Goal: Information Seeking & Learning: Learn about a topic

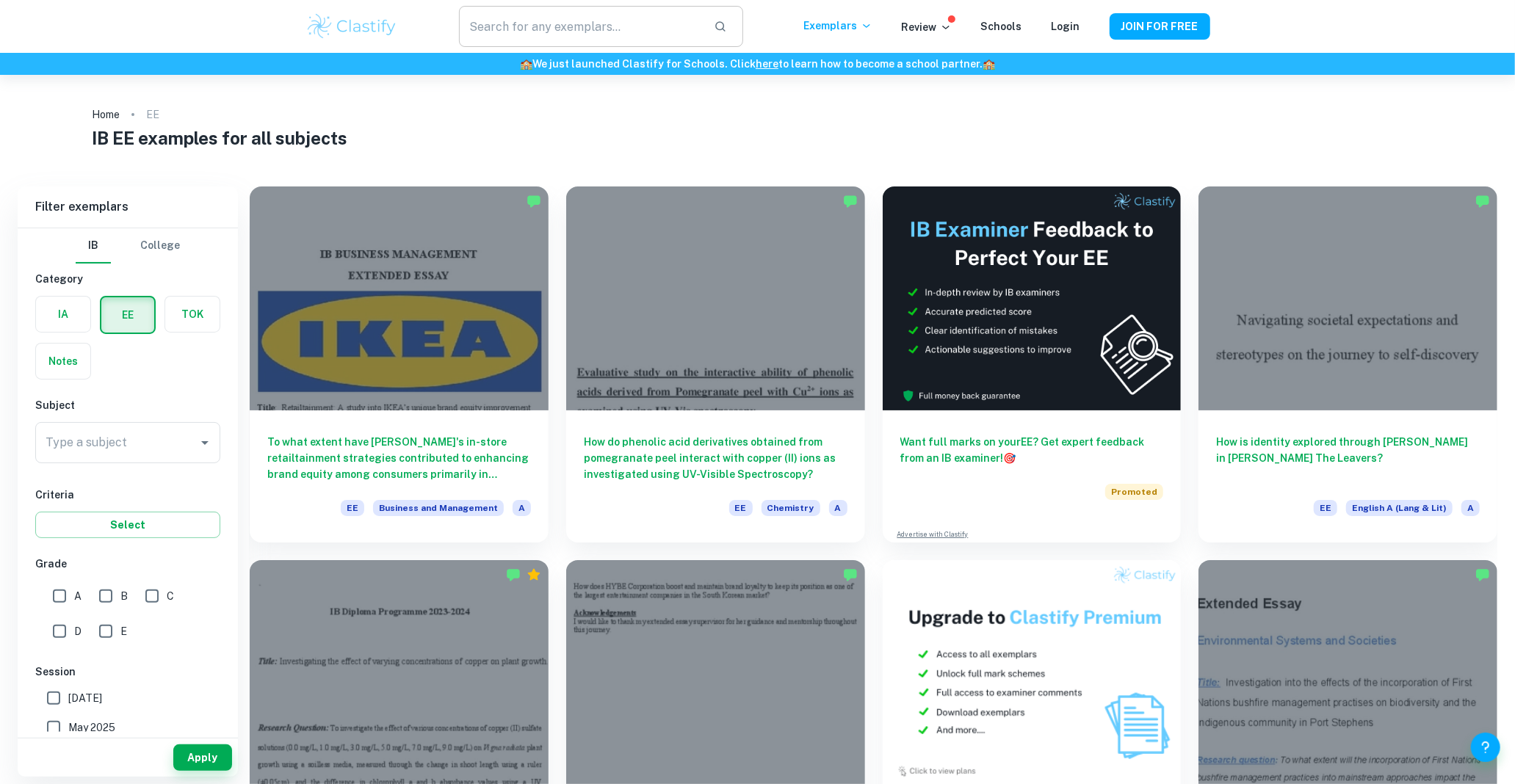
click at [589, 13] on input "text" at bounding box center [580, 27] width 242 height 41
type input "[PERSON_NAME] show"
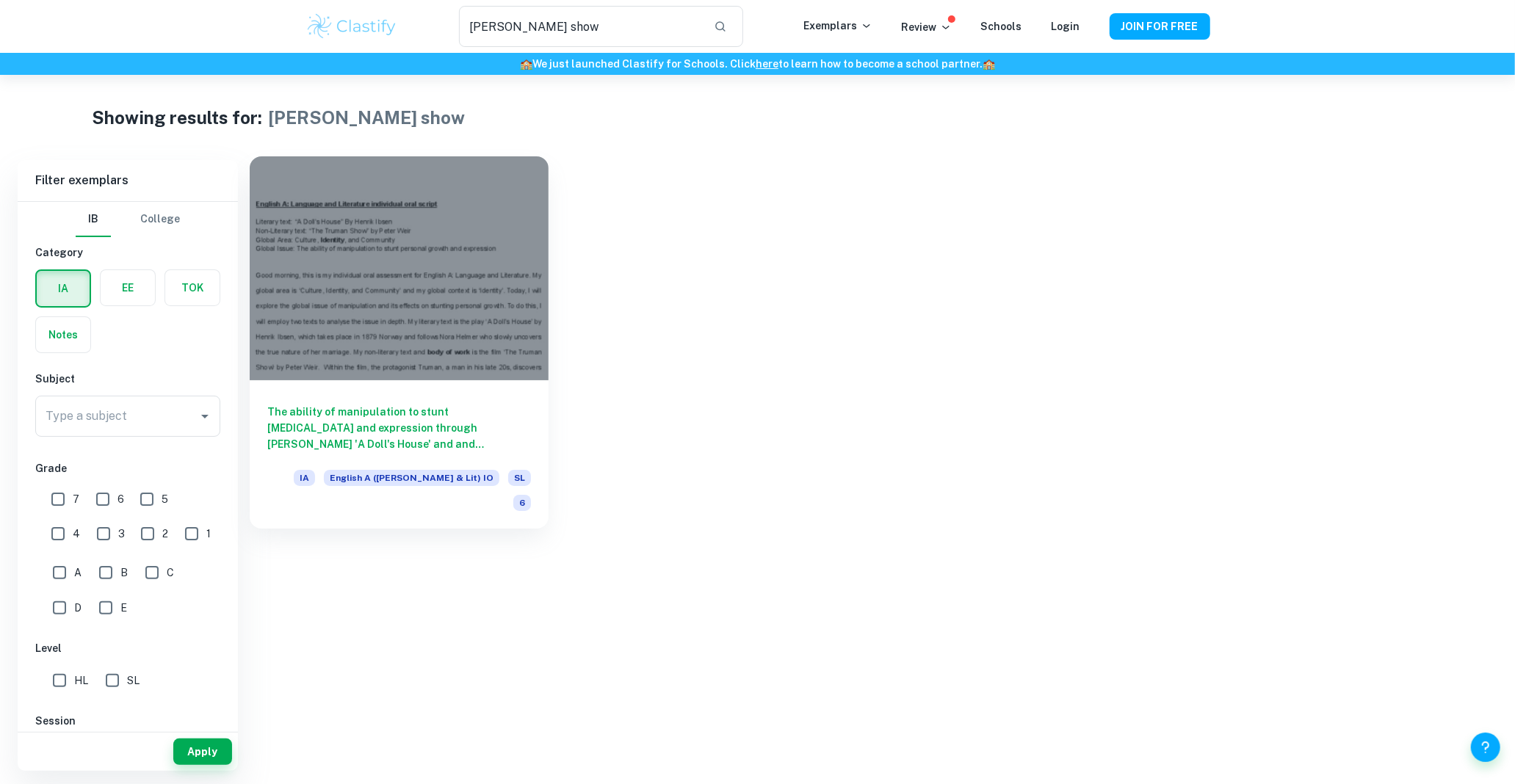
click at [437, 402] on div "The ability of manipulation to stunt personal growth and expression through Hen…" at bounding box center [399, 454] width 299 height 148
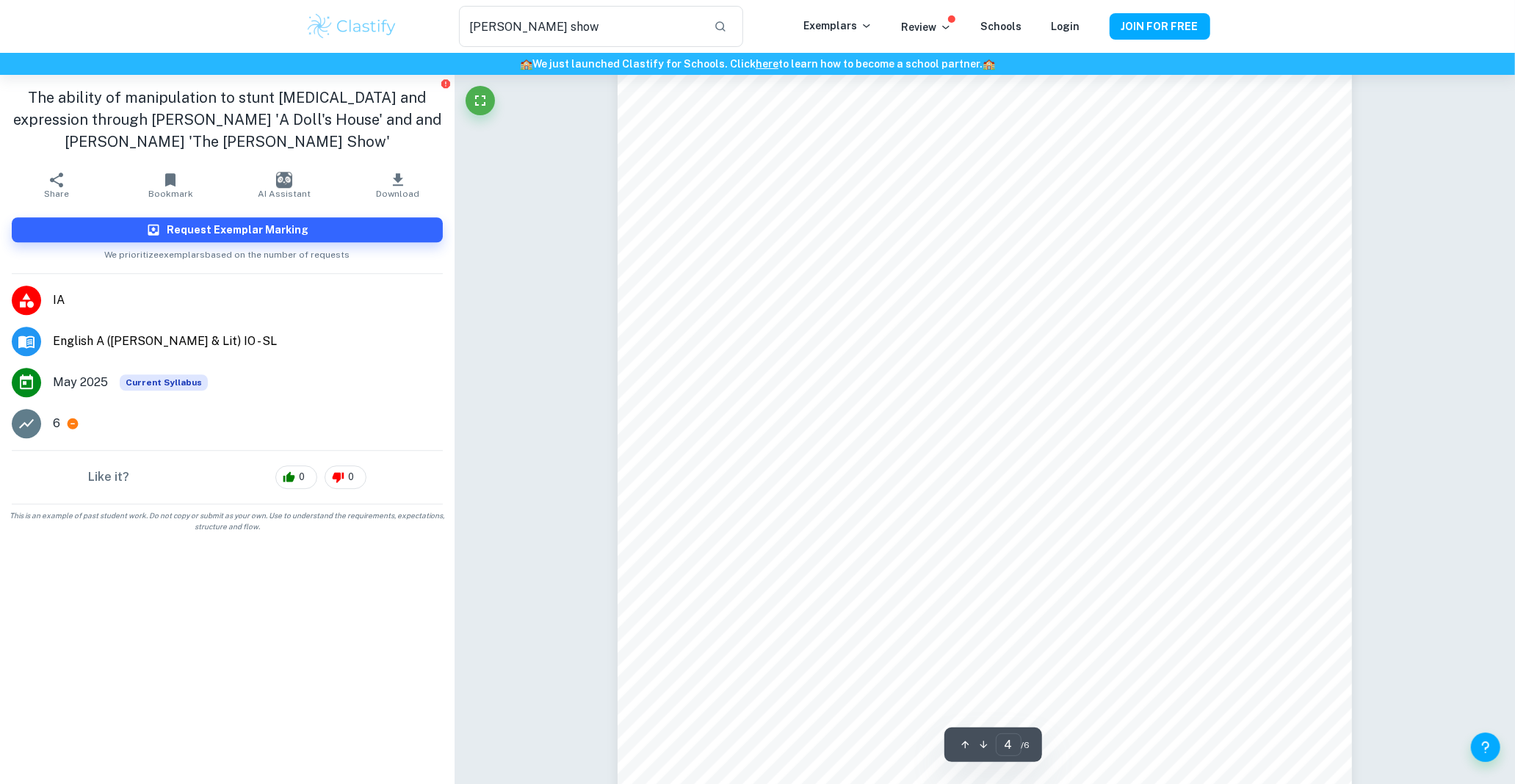
scroll to position [3259, 0]
type input "3"
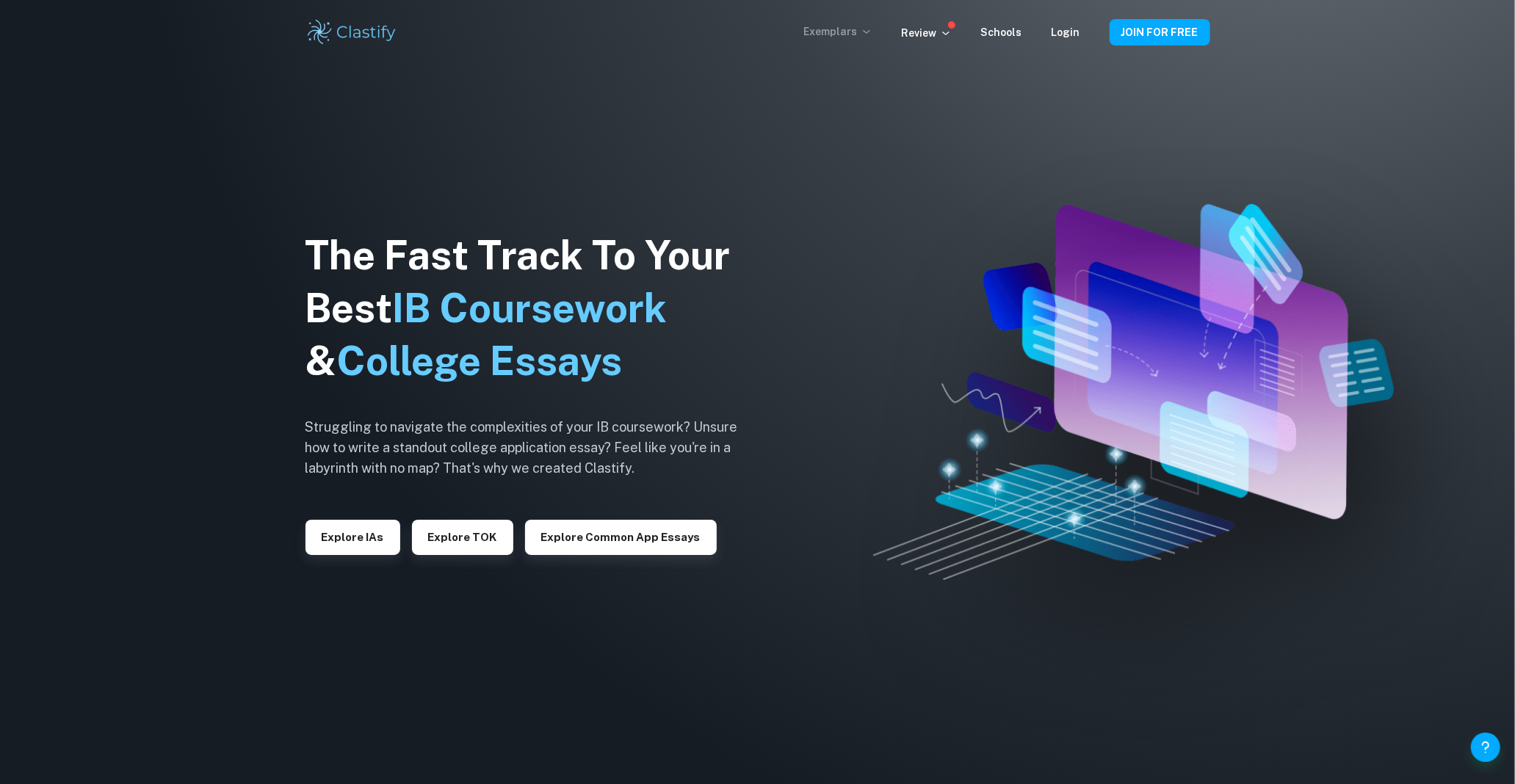
click at [848, 27] on div "Exemplars Review Schools Login JOIN FOR FREE" at bounding box center [758, 32] width 940 height 30
click at [848, 27] on p "Exemplars" at bounding box center [838, 32] width 68 height 16
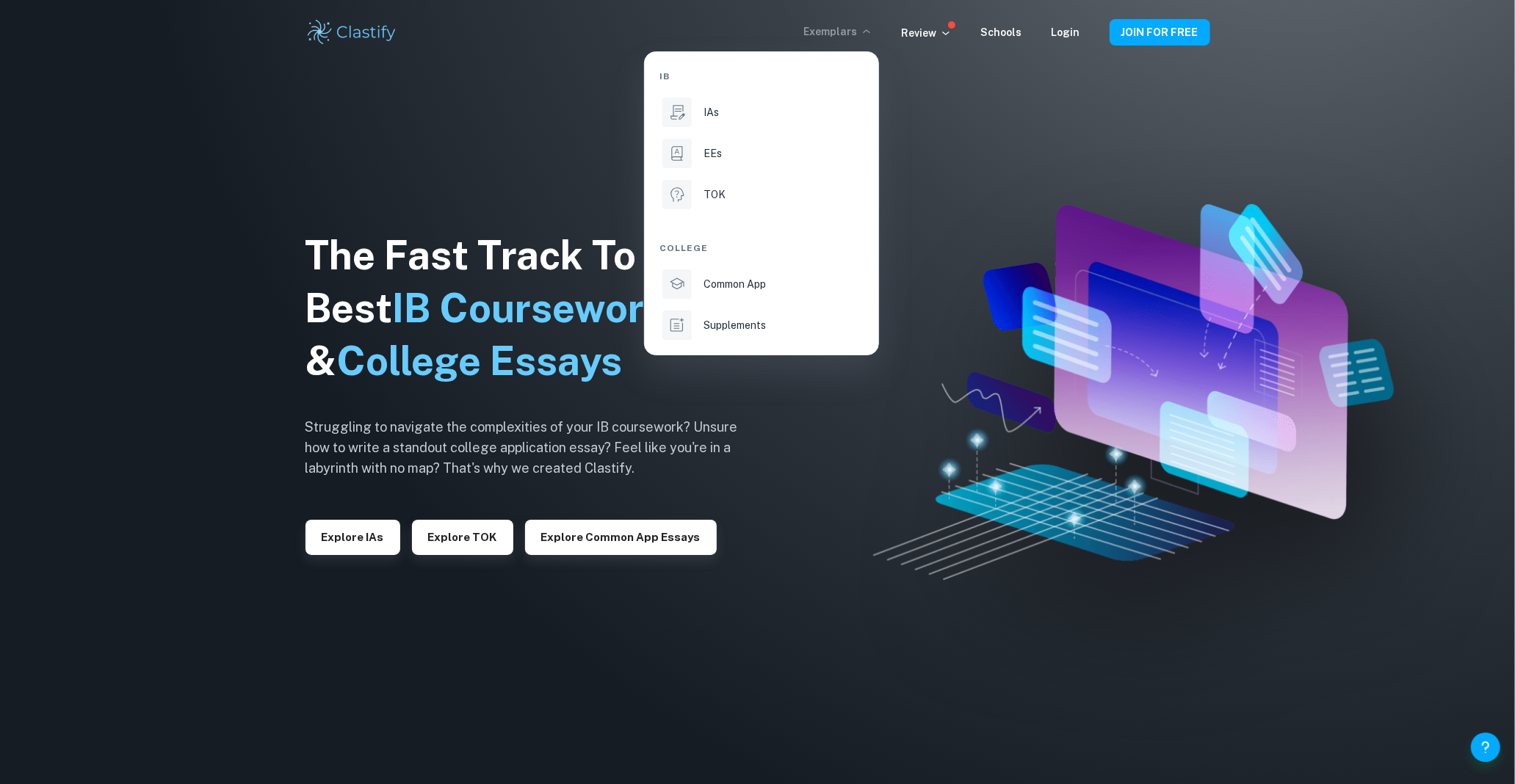
click at [843, 28] on div at bounding box center [757, 392] width 1515 height 784
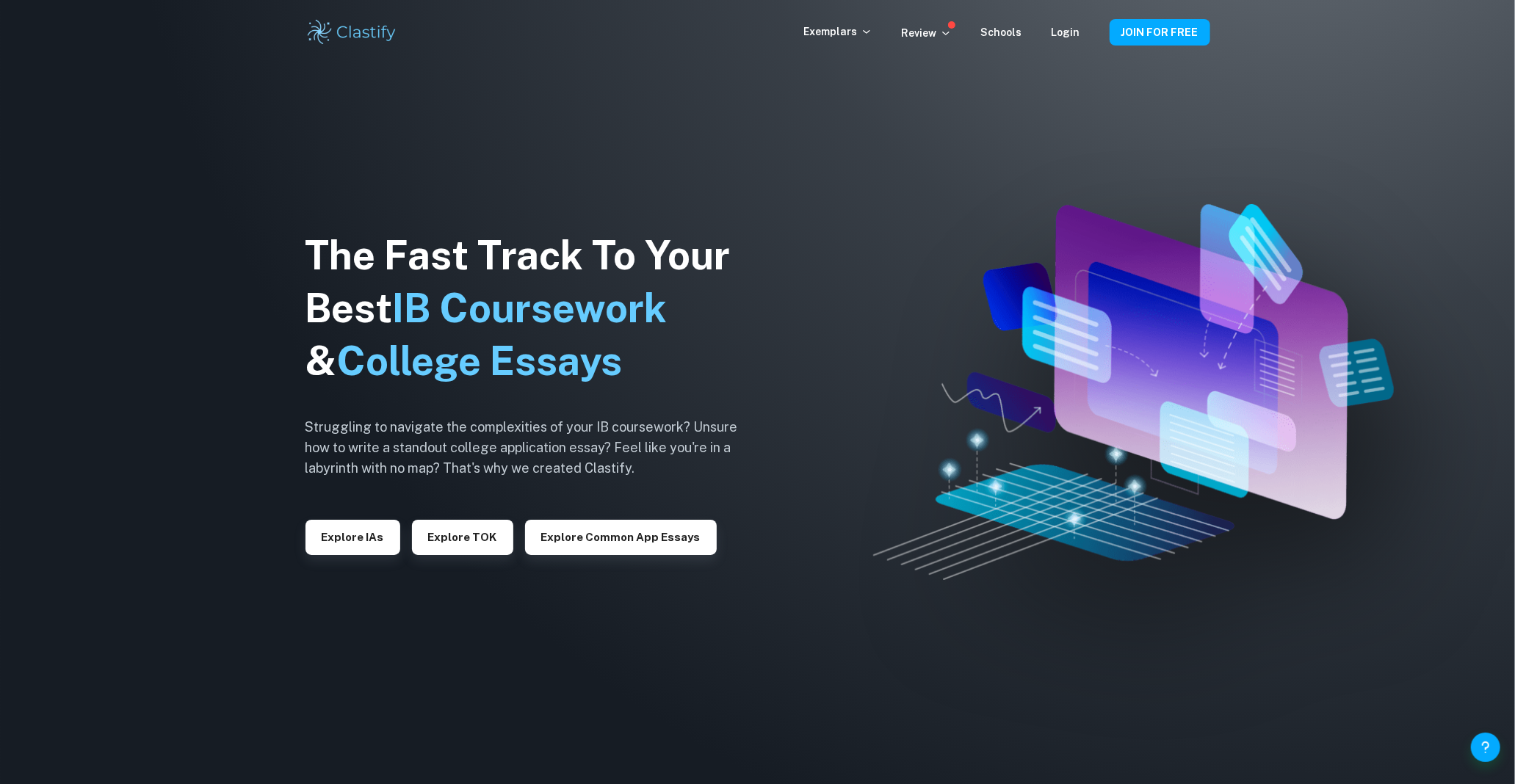
click at [843, 28] on p "Exemplars" at bounding box center [838, 32] width 68 height 16
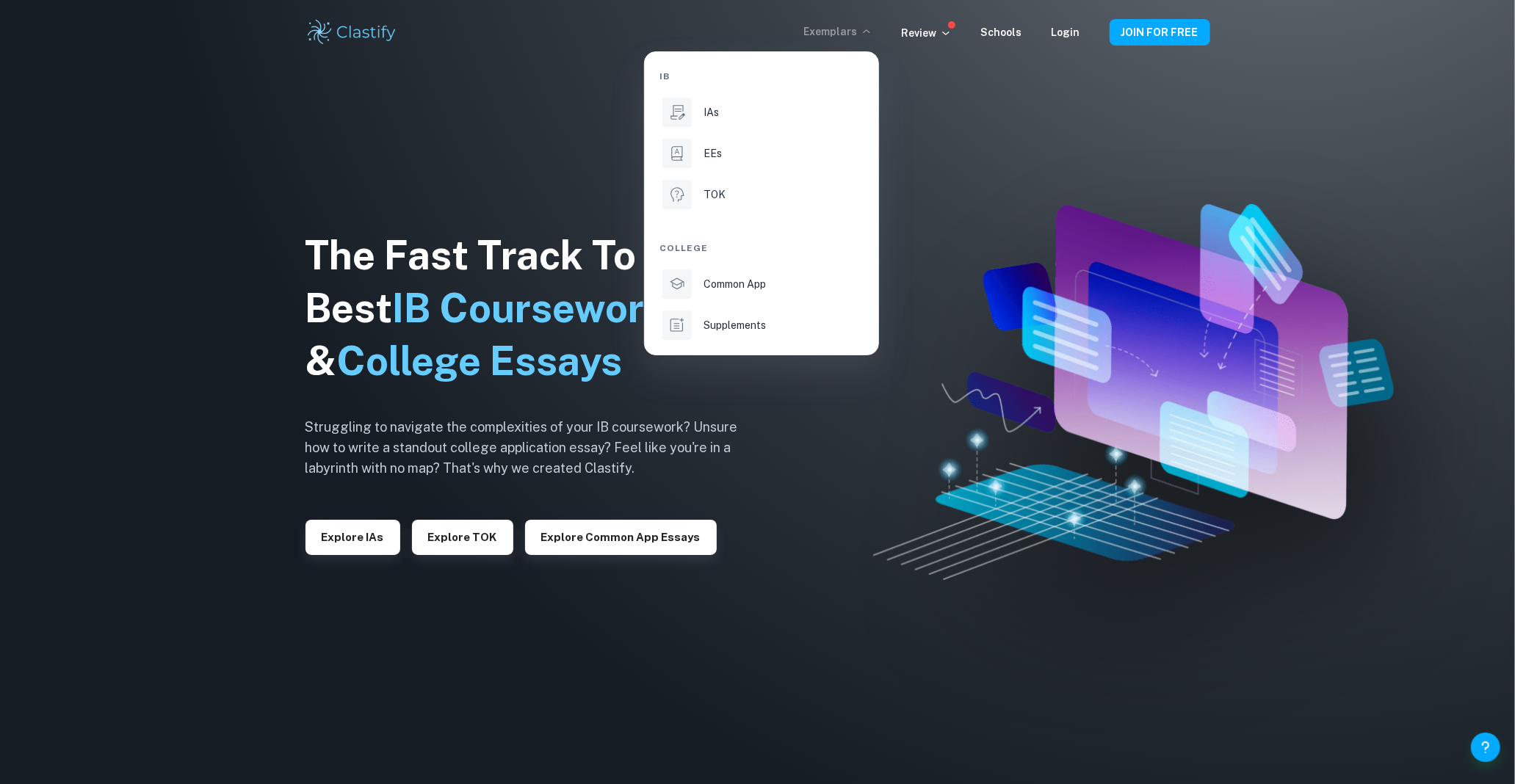
click at [365, 557] on div at bounding box center [757, 392] width 1515 height 784
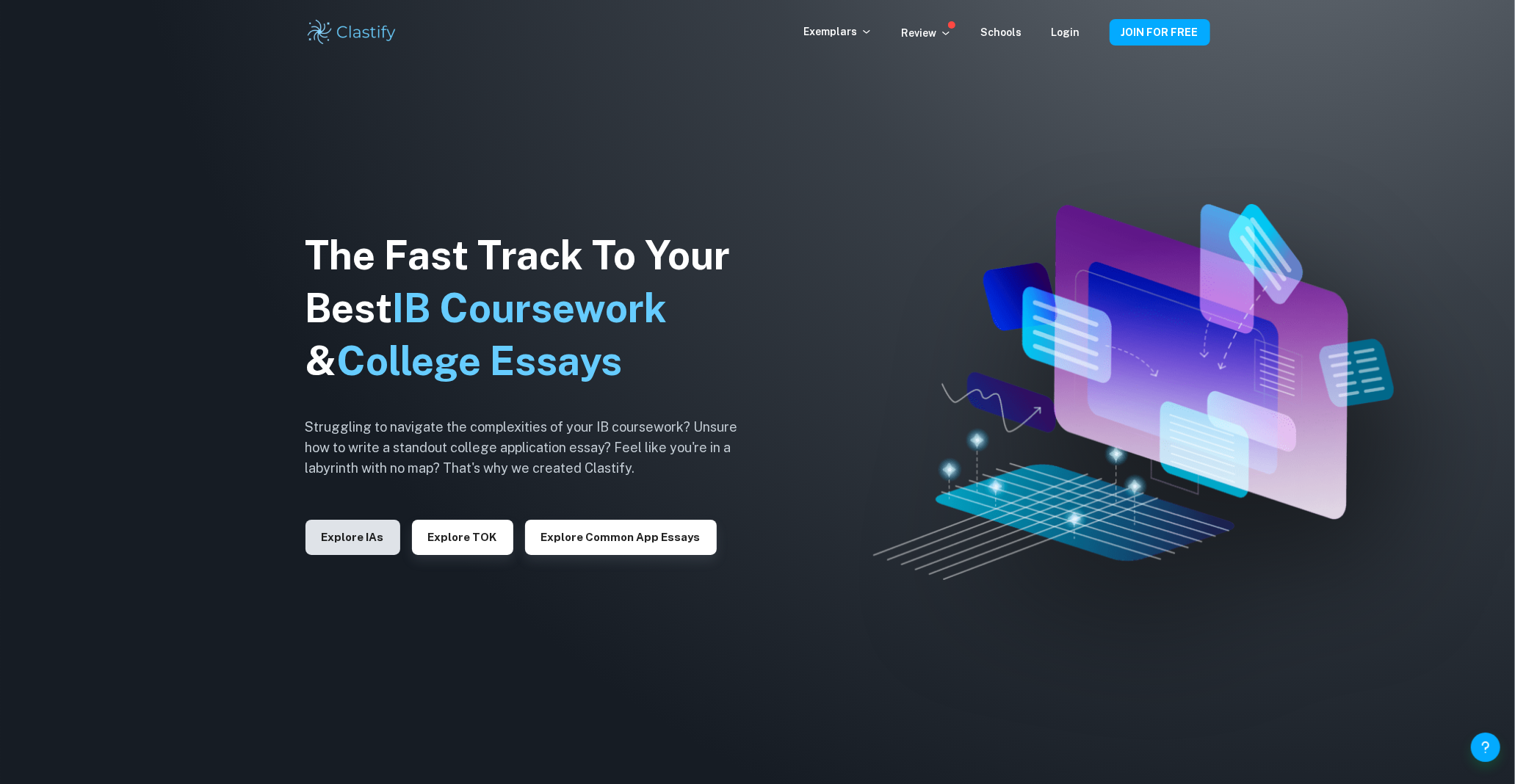
click at [380, 545] on button "Explore IAs" at bounding box center [353, 537] width 95 height 35
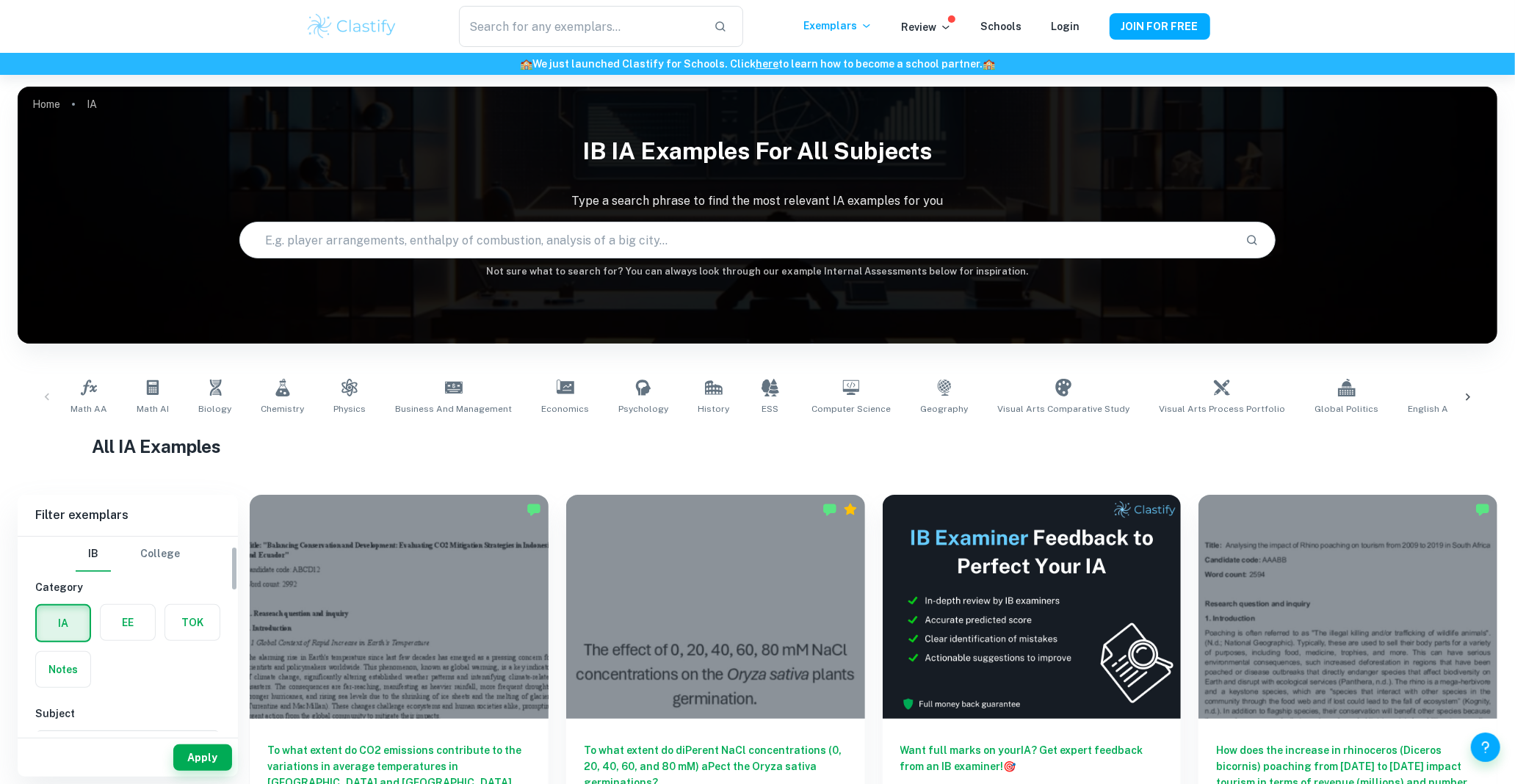
scroll to position [81, 0]
click at [156, 640] on div "Subject Type a subject Type a subject" at bounding box center [128, 659] width 185 height 72
click at [148, 668] on input "Type a subject" at bounding box center [117, 670] width 150 height 28
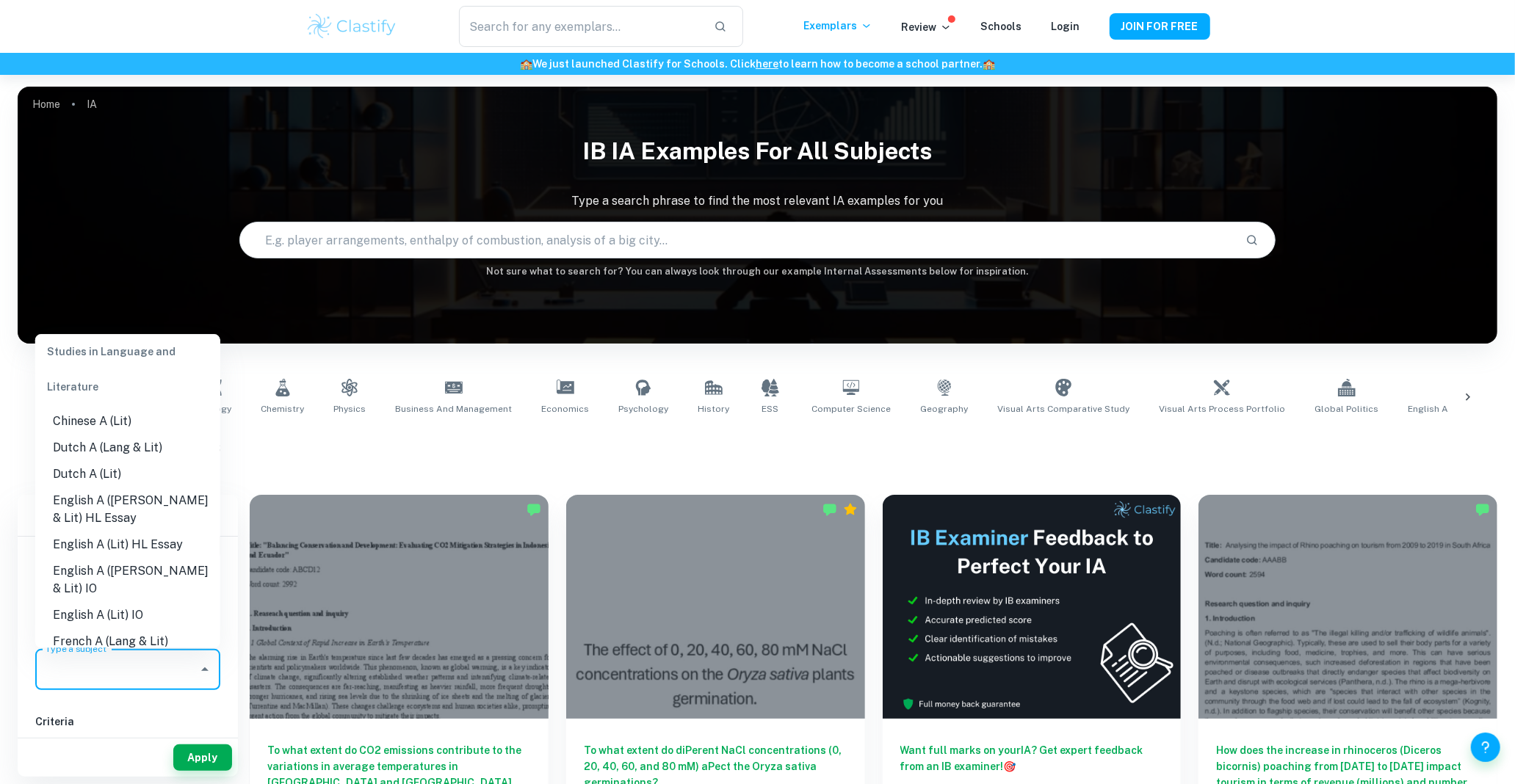
click at [168, 549] on li "English A (Lit) HL Essay" at bounding box center [128, 545] width 185 height 27
type input "English A (Lit) HL Essay"
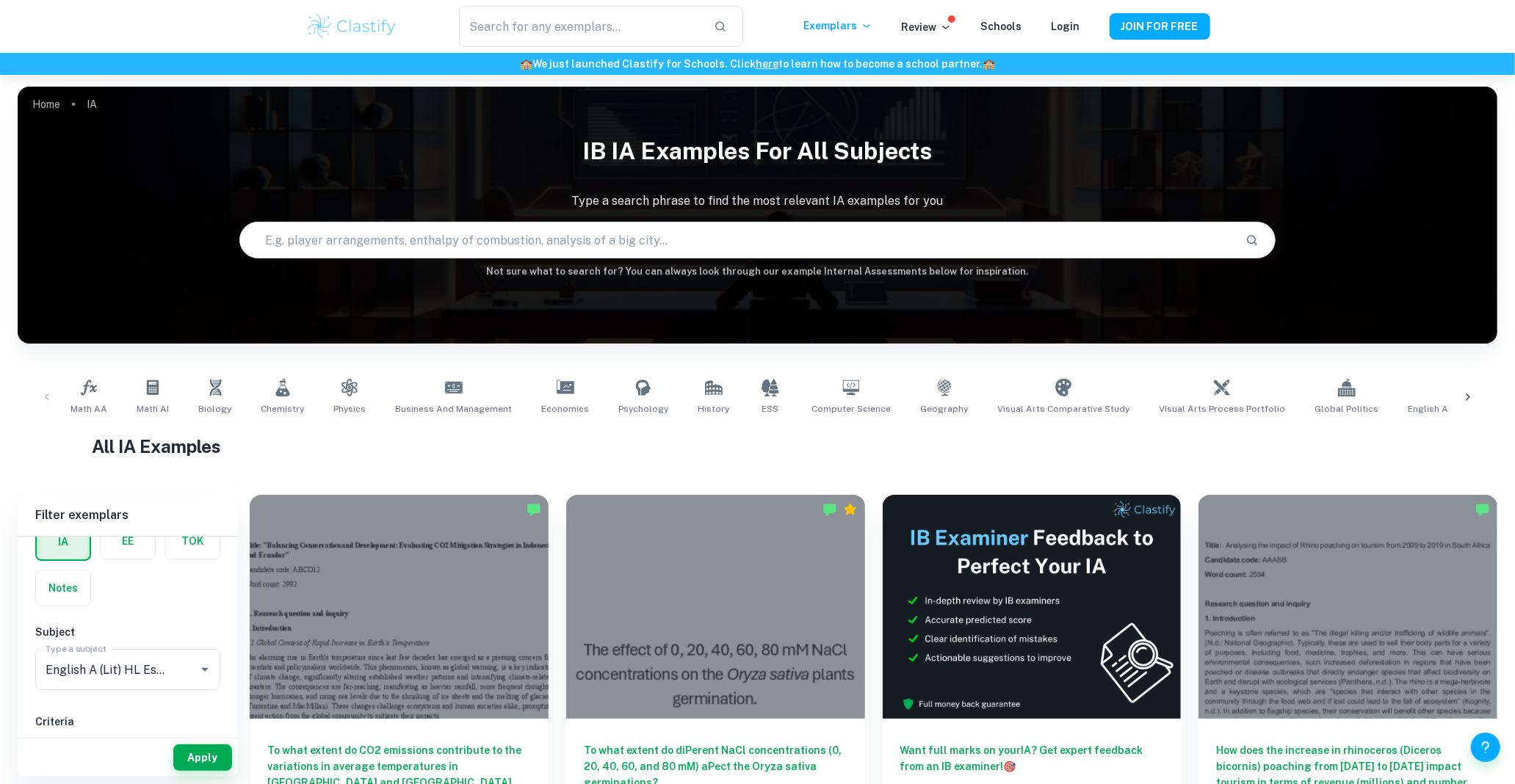
click at [622, 222] on input "text" at bounding box center [736, 240] width 994 height 41
type input "r"
type input "[PERSON_NAME] show"
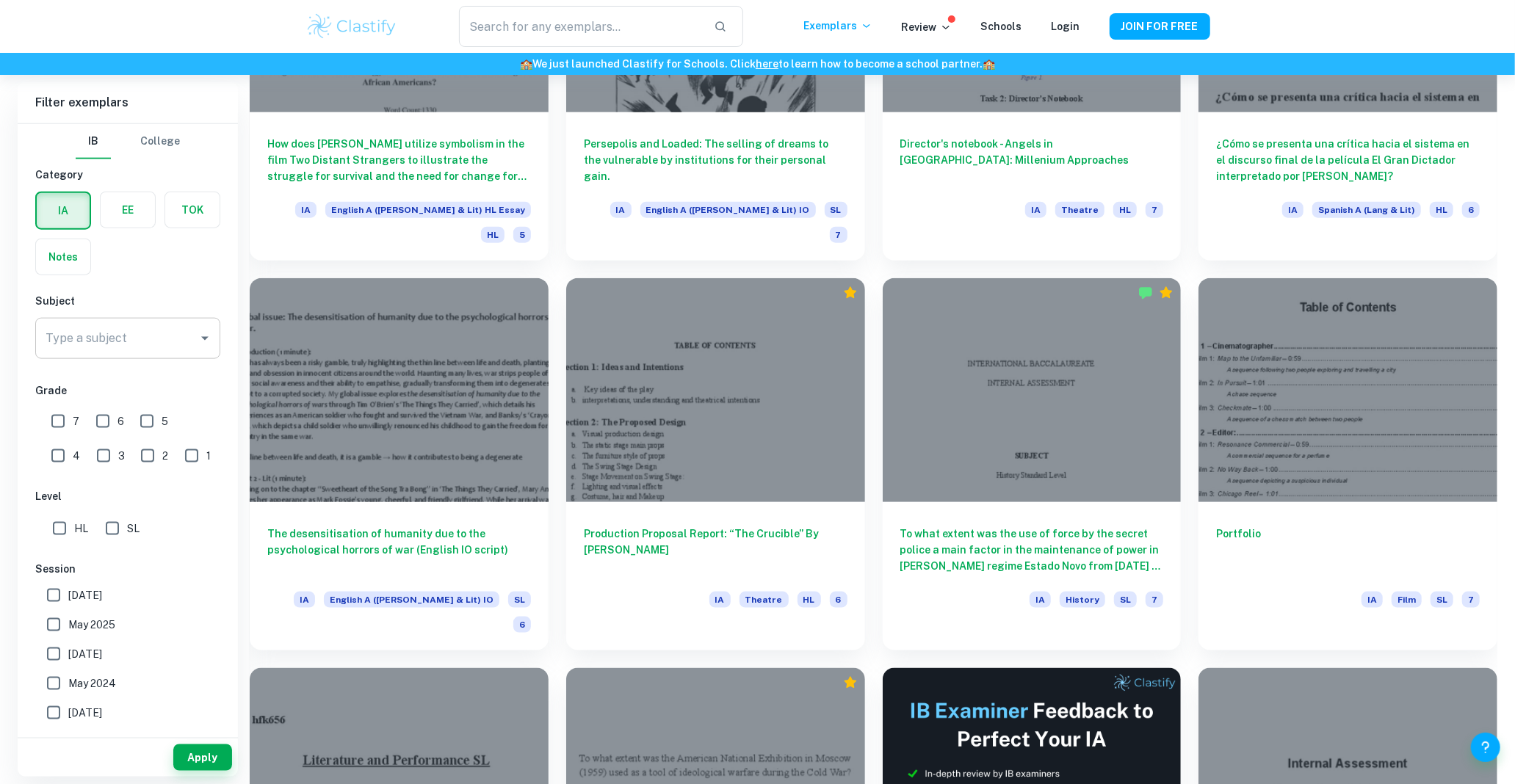
click at [134, 336] on input "Type a subject" at bounding box center [117, 338] width 150 height 28
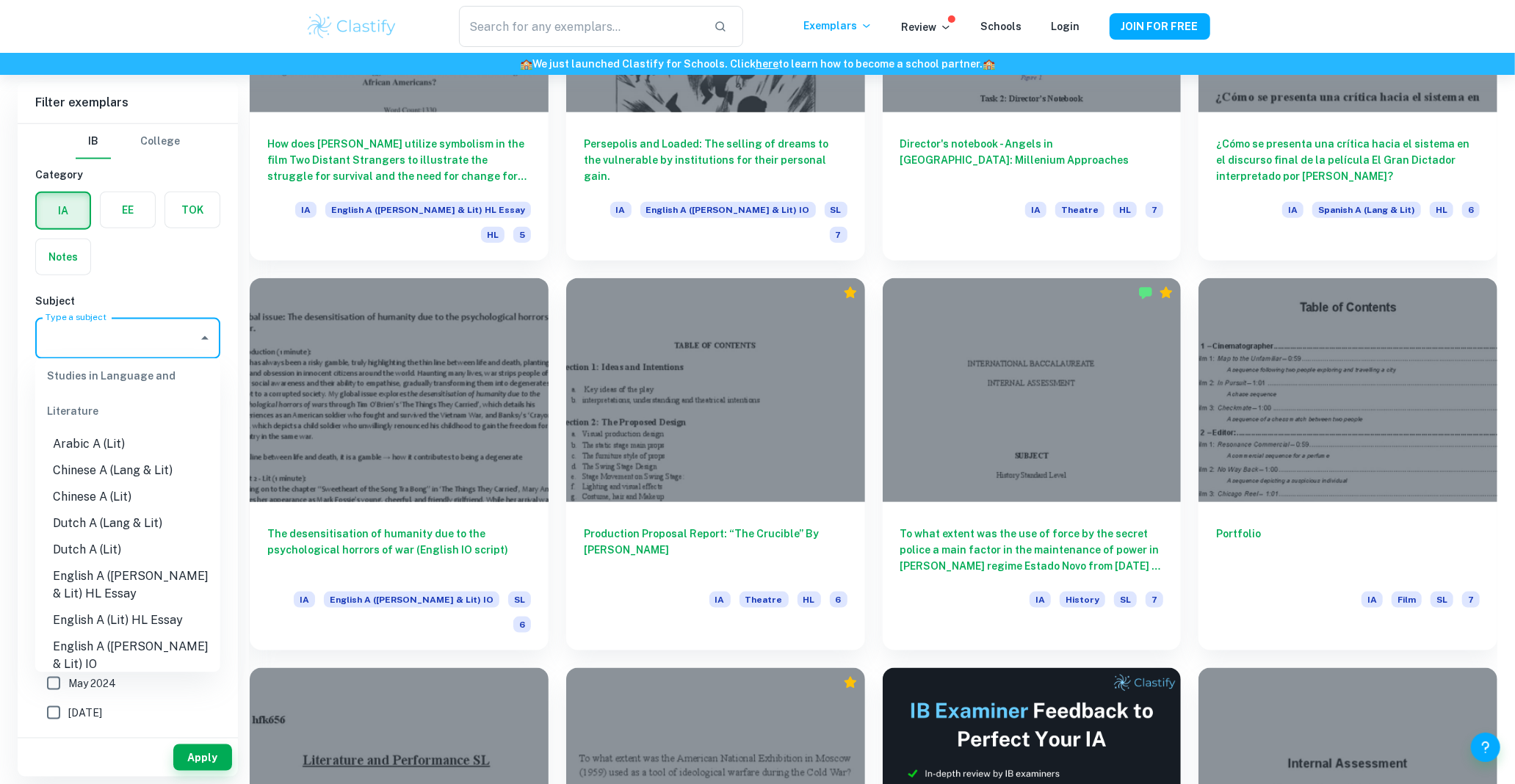
scroll to position [81, 0]
click at [170, 527] on li "English A ([PERSON_NAME] & Lit) HL Essay" at bounding box center [128, 534] width 185 height 44
type input "English A ([PERSON_NAME] & Lit) HL Essay"
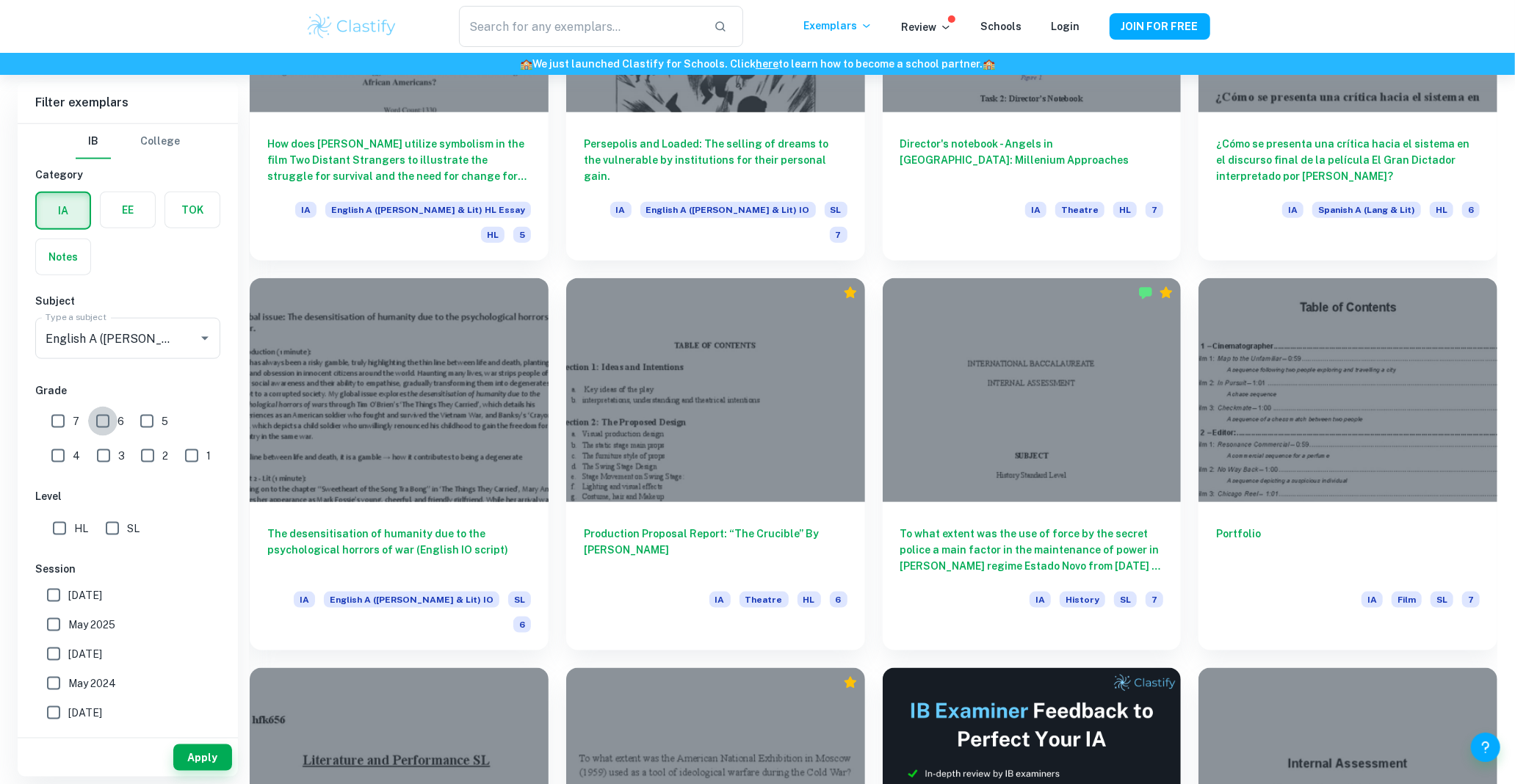
click at [105, 423] on input "6" at bounding box center [103, 422] width 30 height 30
checkbox input "true"
click at [66, 422] on input "7" at bounding box center [58, 422] width 30 height 30
checkbox input "true"
click at [220, 754] on button "Apply" at bounding box center [203, 757] width 59 height 27
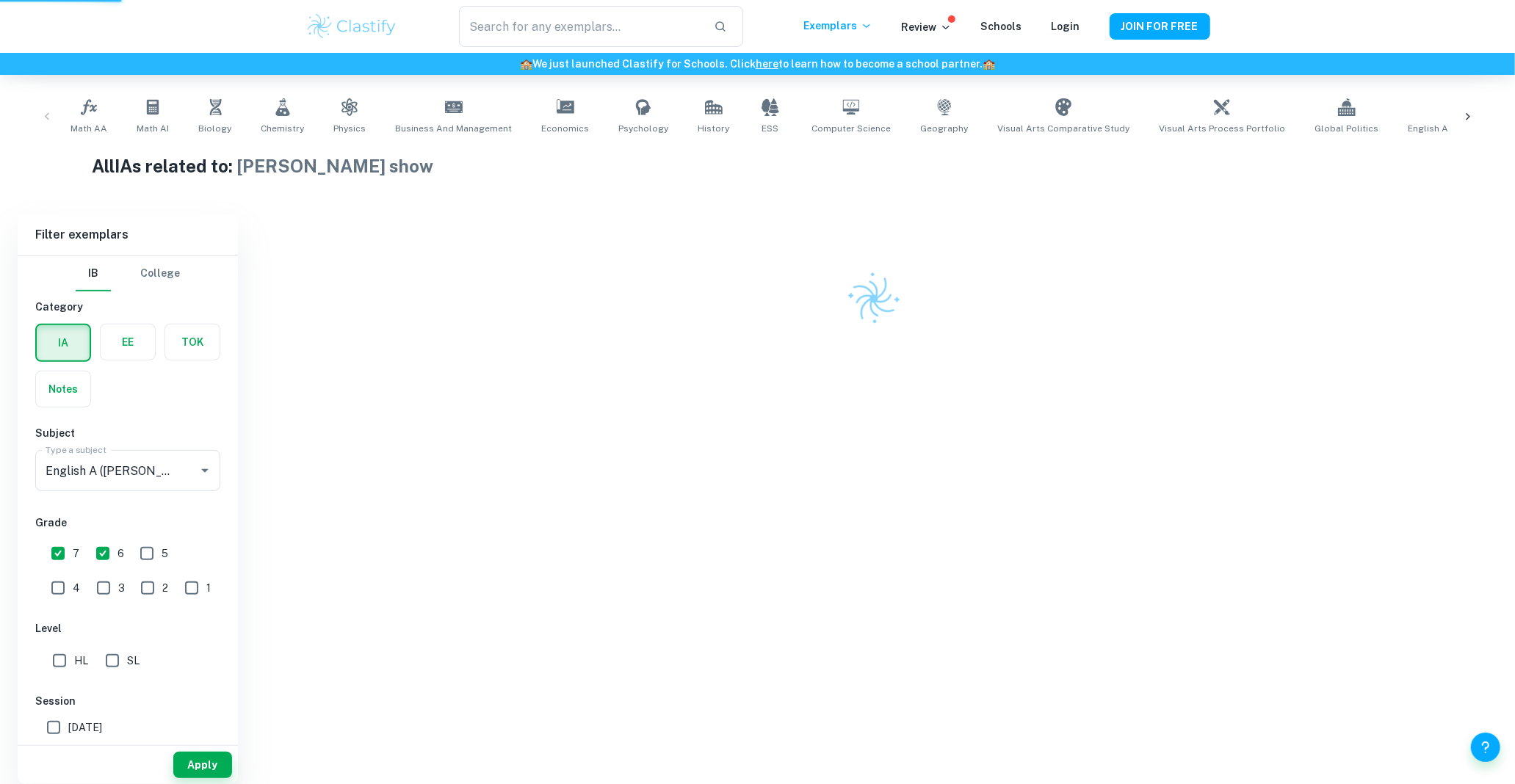
scroll to position [266, 0]
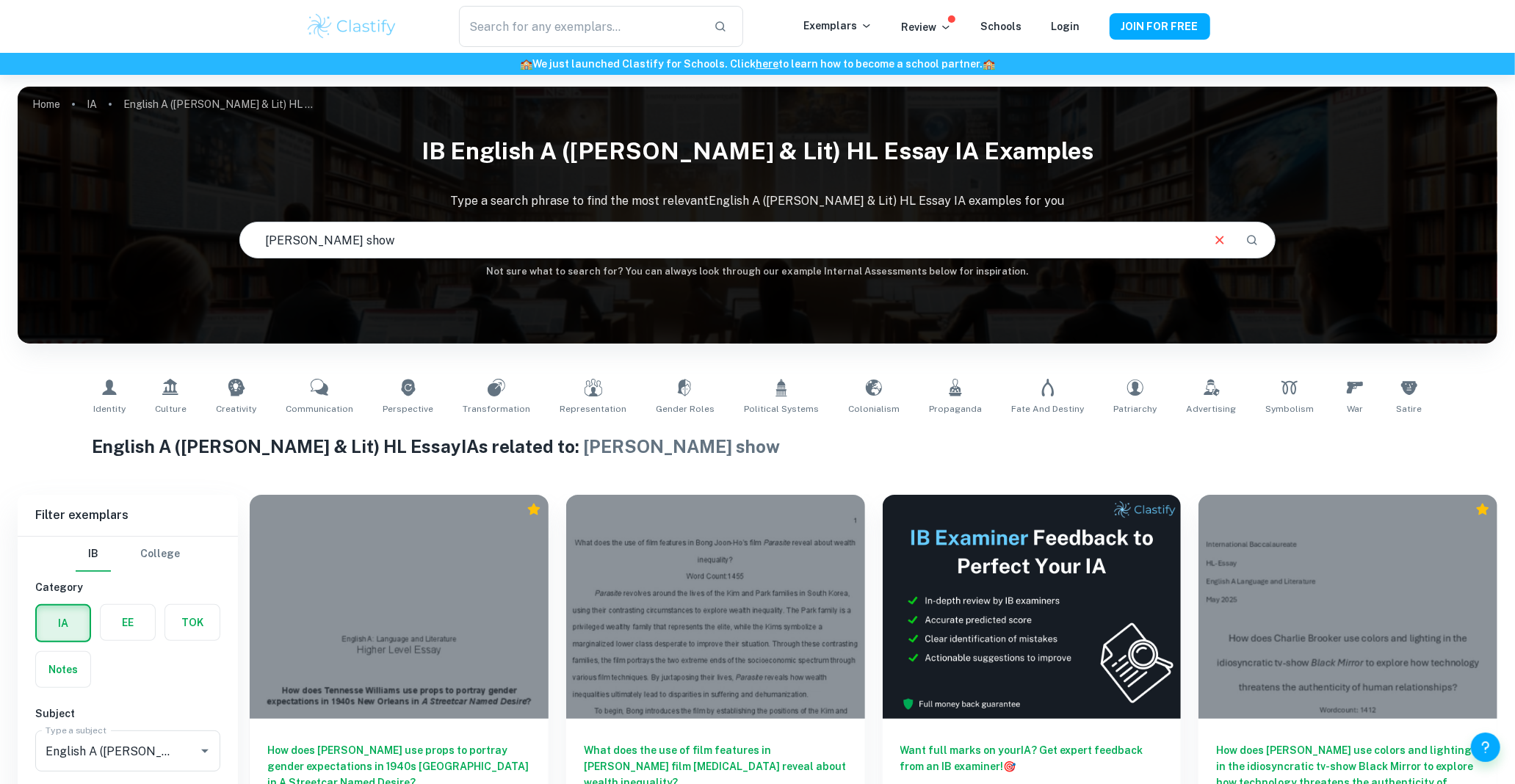
scroll to position [75, 0]
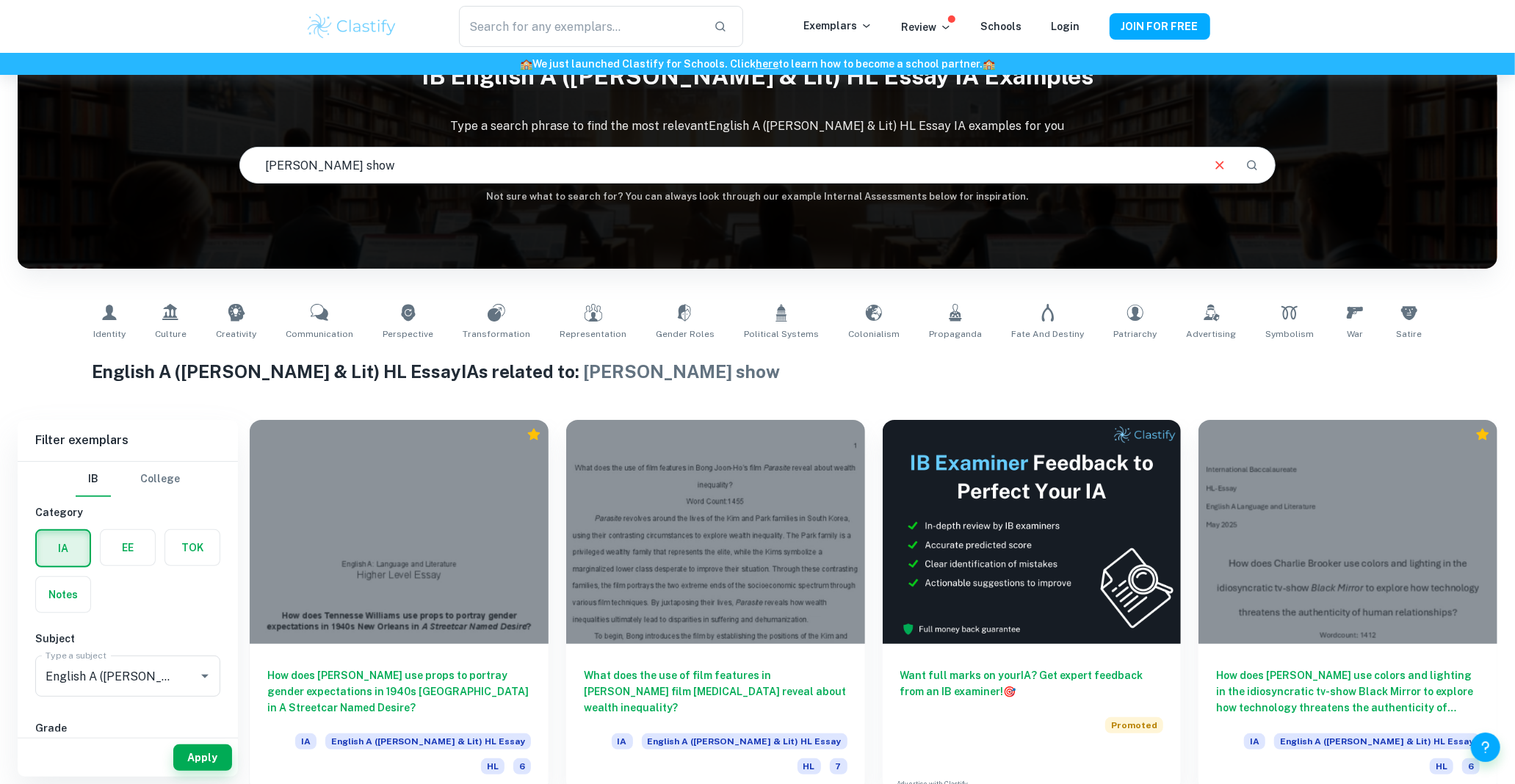
drag, startPoint x: 353, startPoint y: 165, endPoint x: 257, endPoint y: 176, distance: 96.6
click at [258, 176] on input "[PERSON_NAME] show" at bounding box center [720, 165] width 960 height 41
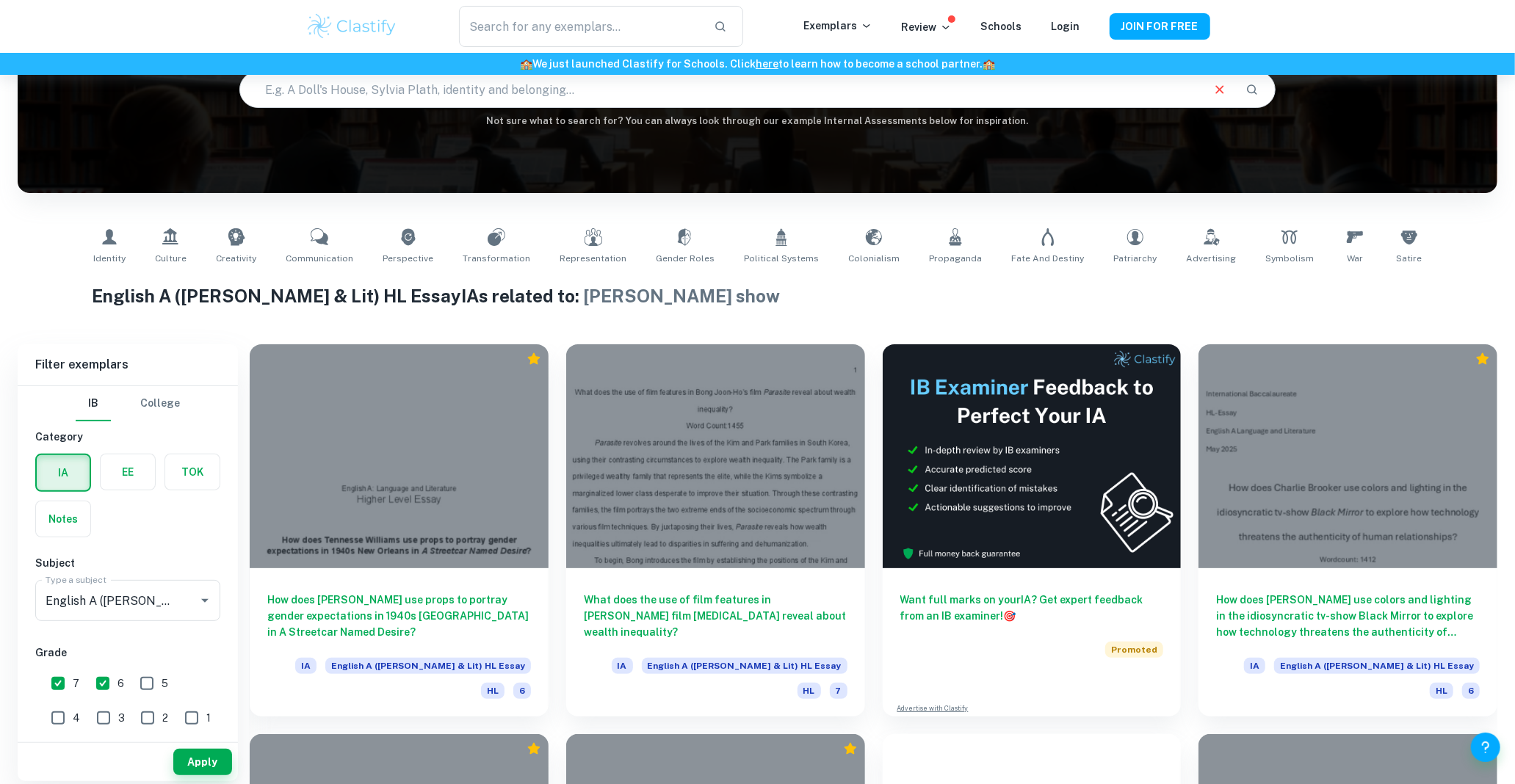
scroll to position [157, 0]
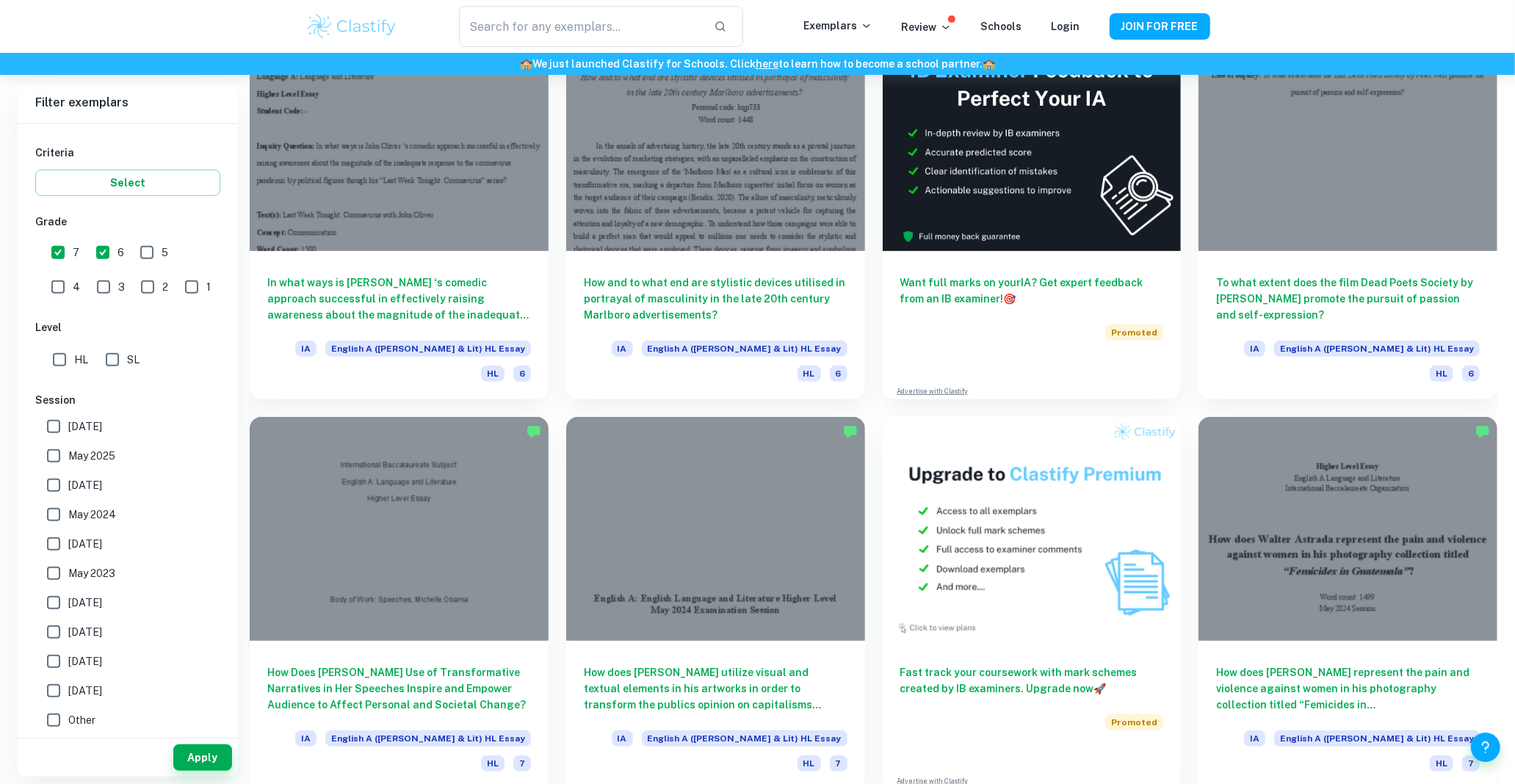
scroll to position [244, 0]
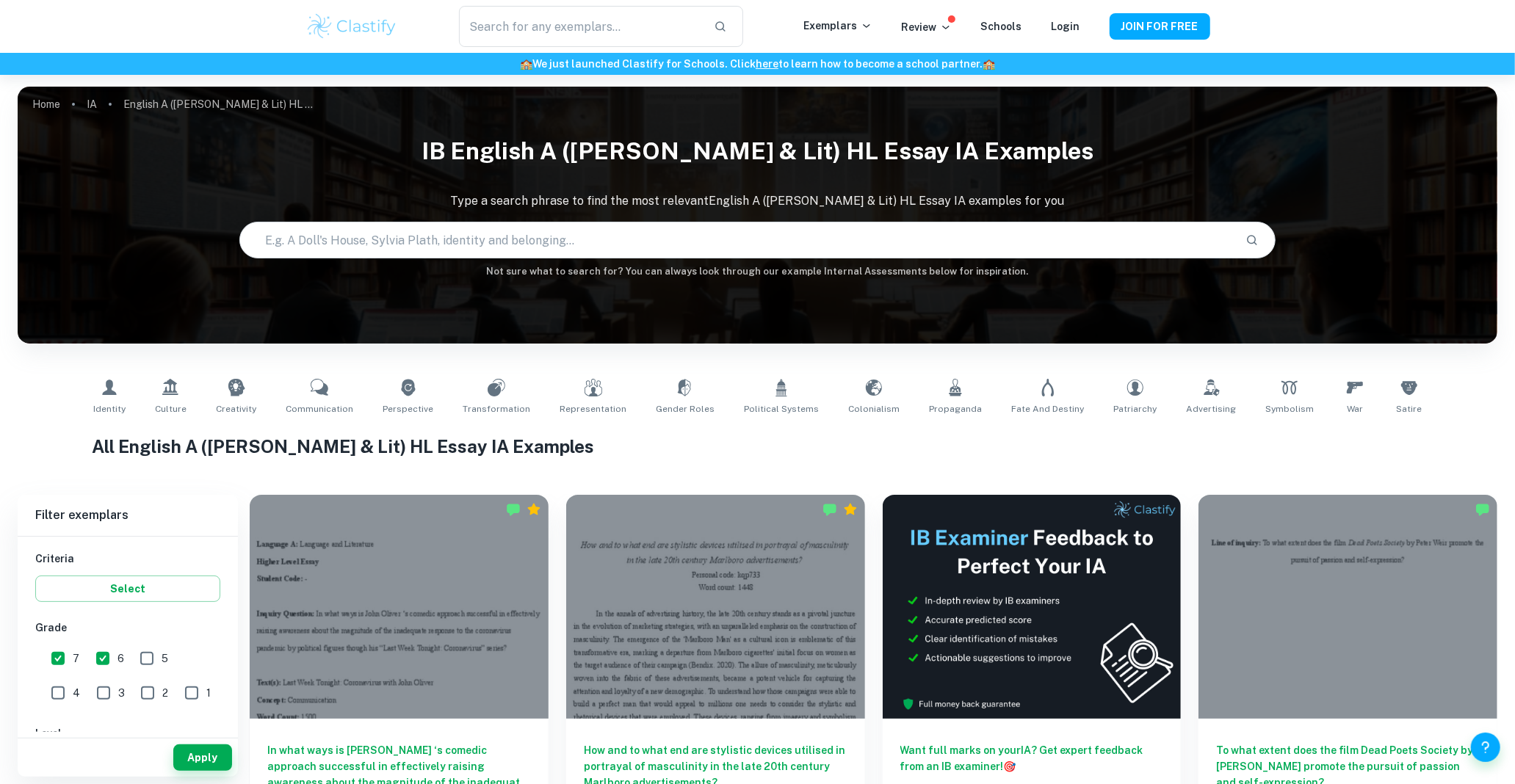
click at [485, 245] on input "text" at bounding box center [736, 240] width 994 height 41
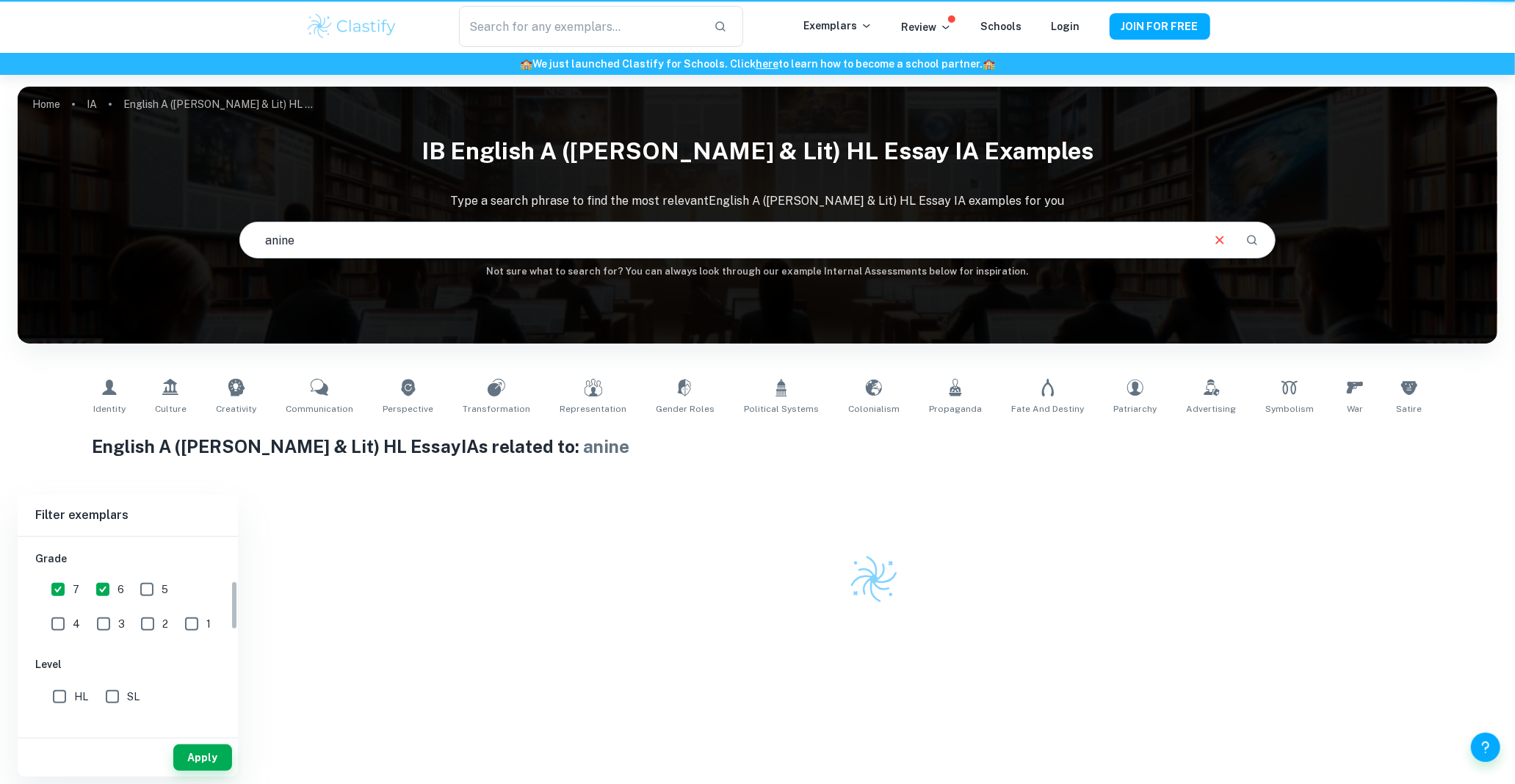
scroll to position [175, 0]
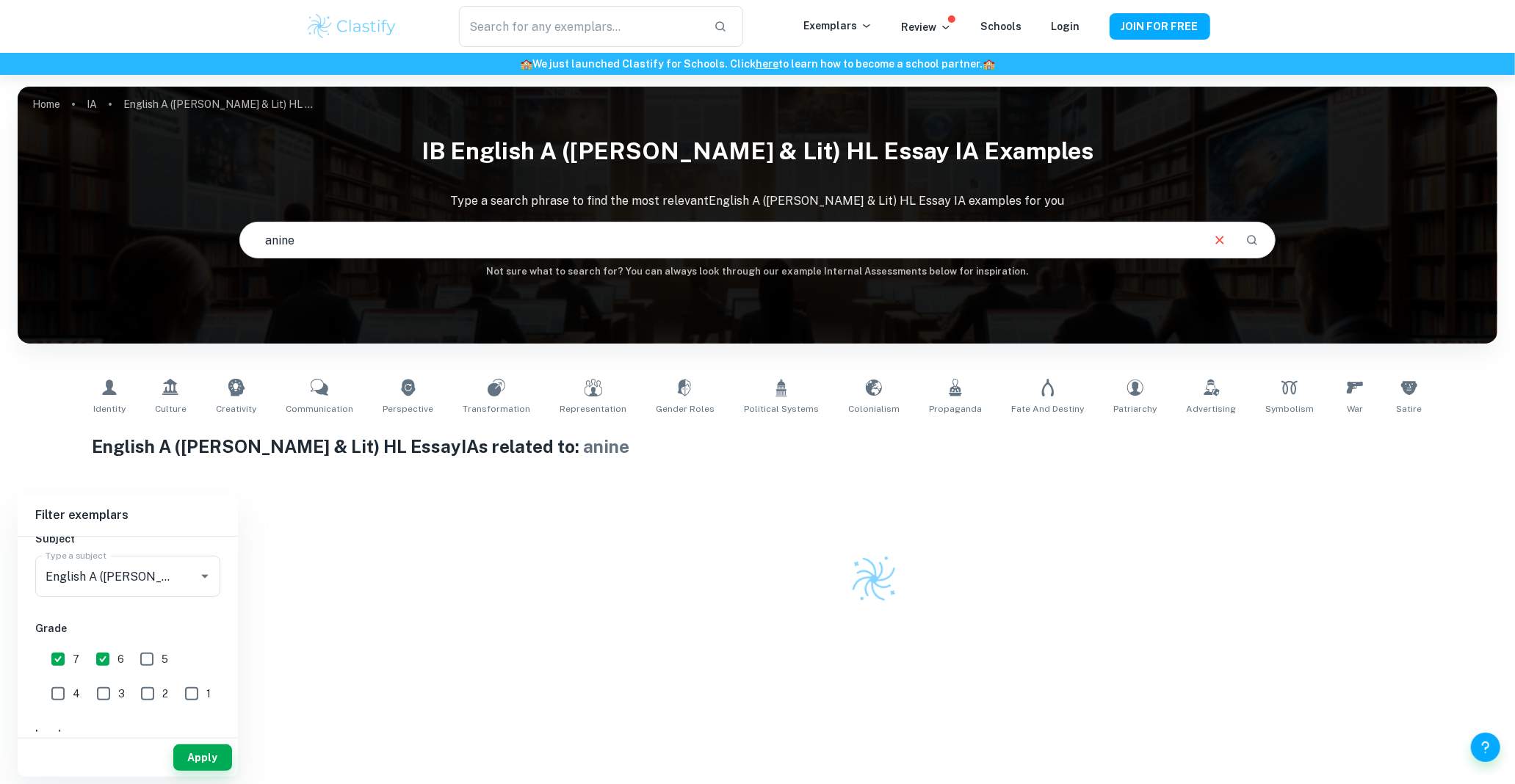
click at [464, 255] on input "anine" at bounding box center [720, 240] width 960 height 41
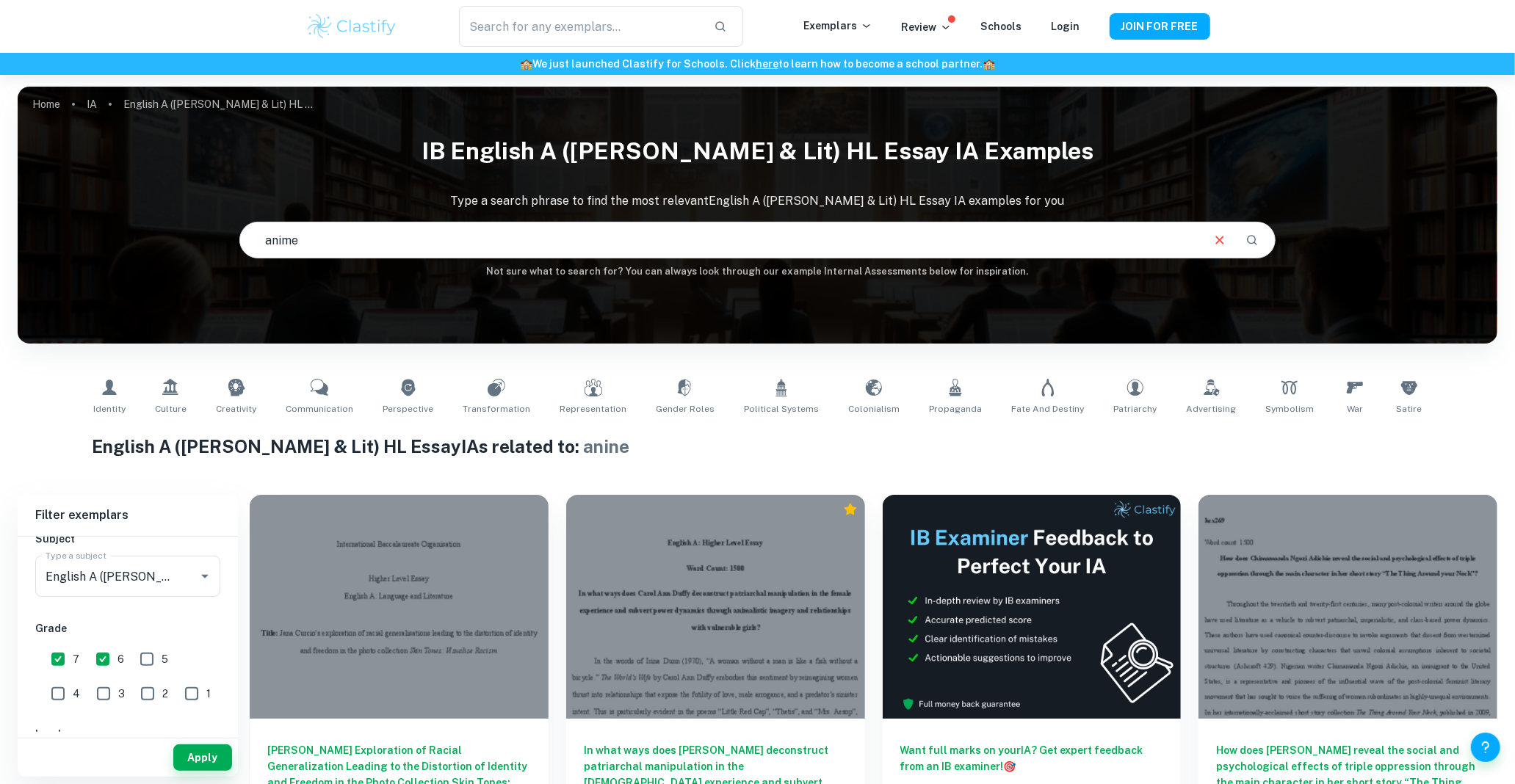
type input "anime"
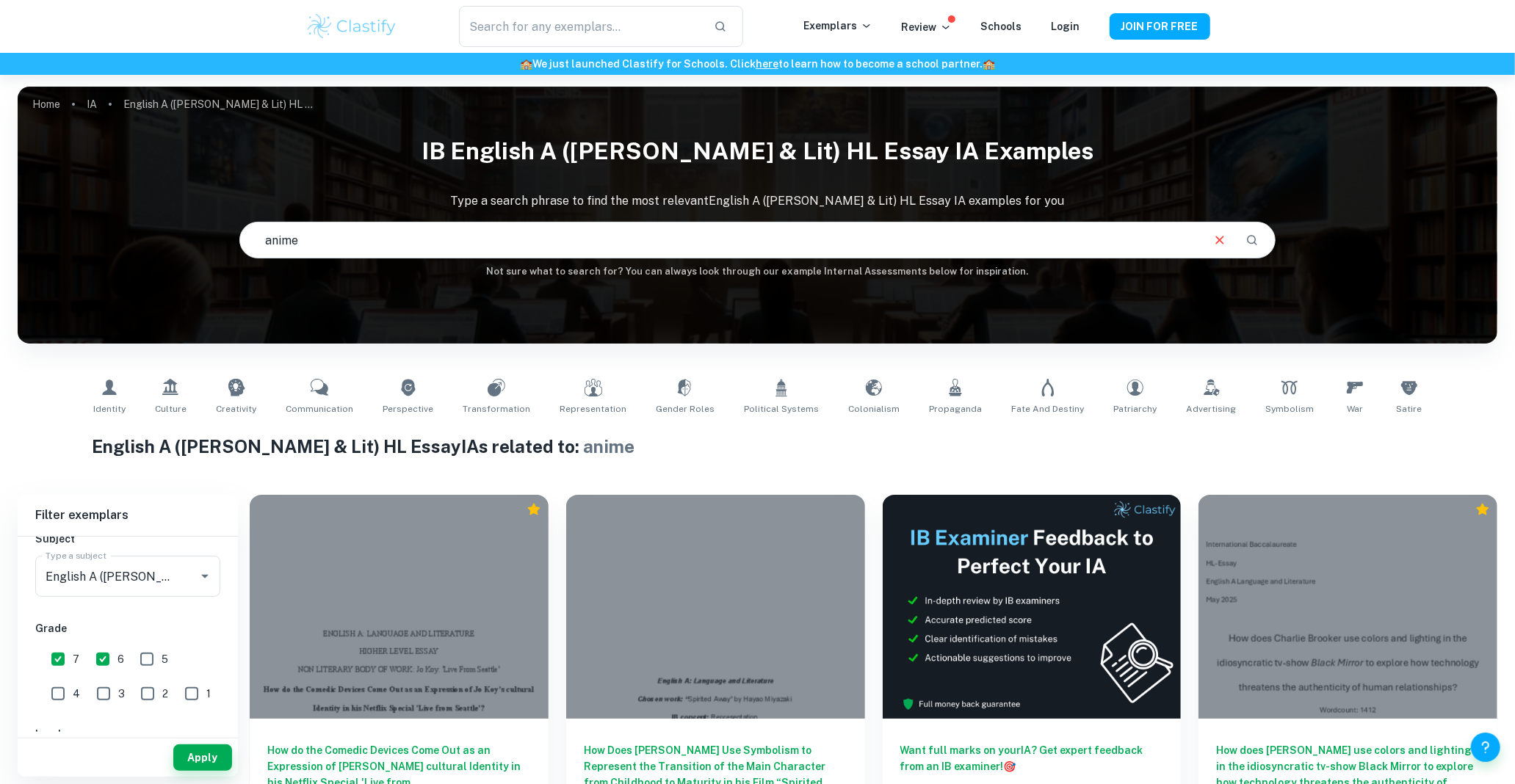
click at [723, 242] on input "anime" at bounding box center [720, 240] width 960 height 41
click at [502, 220] on input "text" at bounding box center [720, 240] width 960 height 41
type input "x"
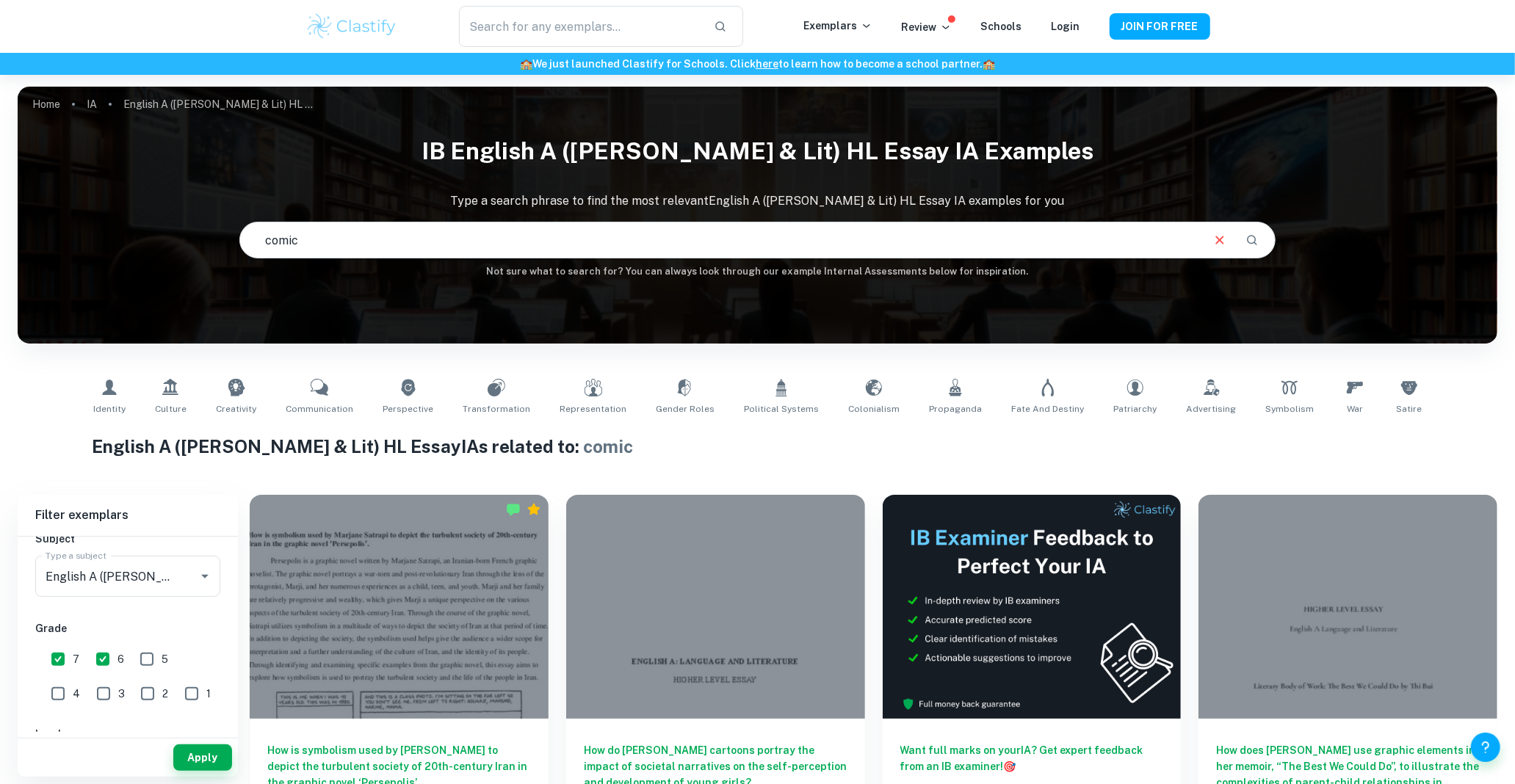
click at [296, 248] on input "comic" at bounding box center [720, 240] width 960 height 41
click at [295, 248] on input "comic" at bounding box center [720, 240] width 960 height 41
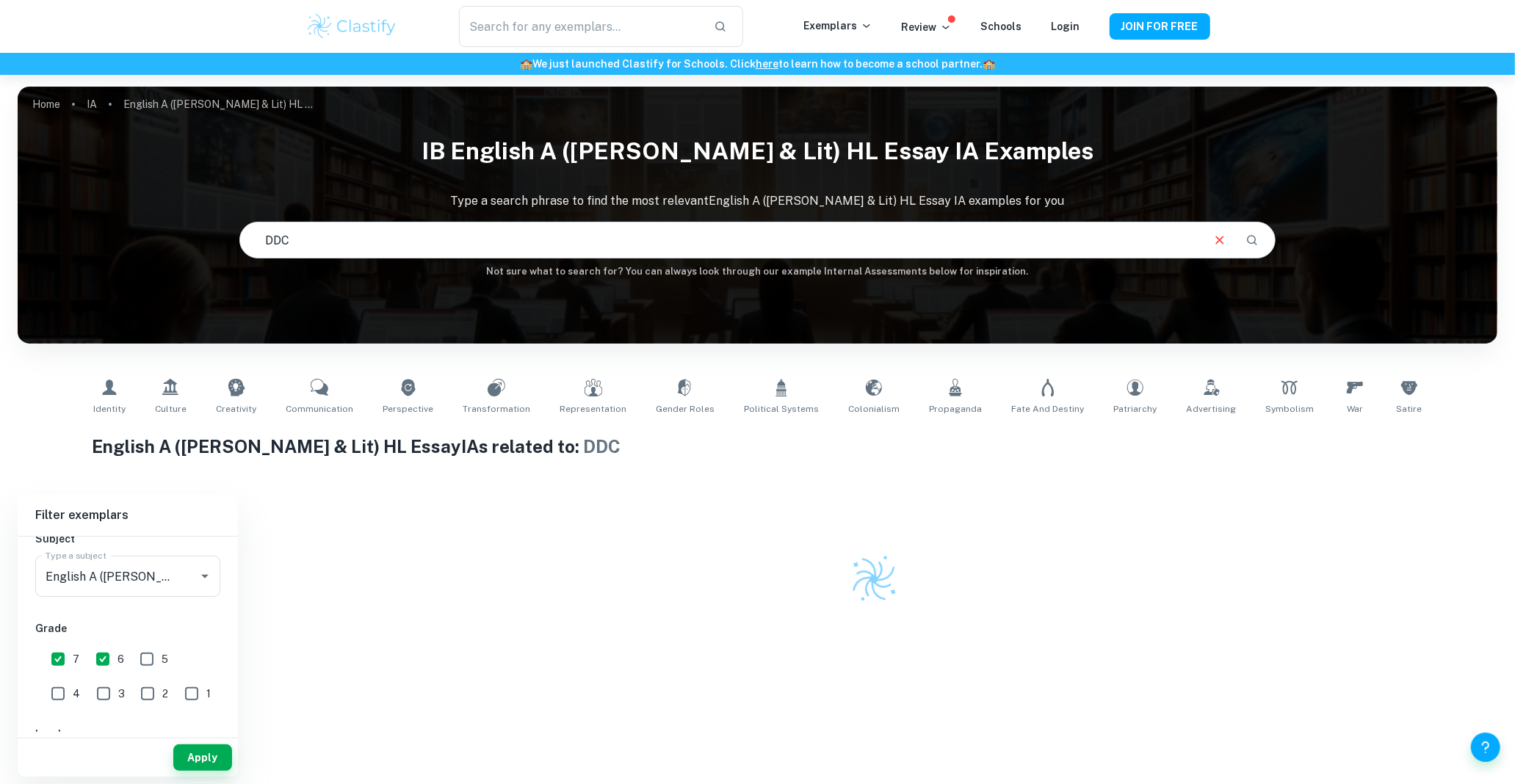
drag, startPoint x: 281, startPoint y: 230, endPoint x: 276, endPoint y: 238, distance: 9.4
click at [280, 230] on input "DDC" at bounding box center [720, 240] width 960 height 41
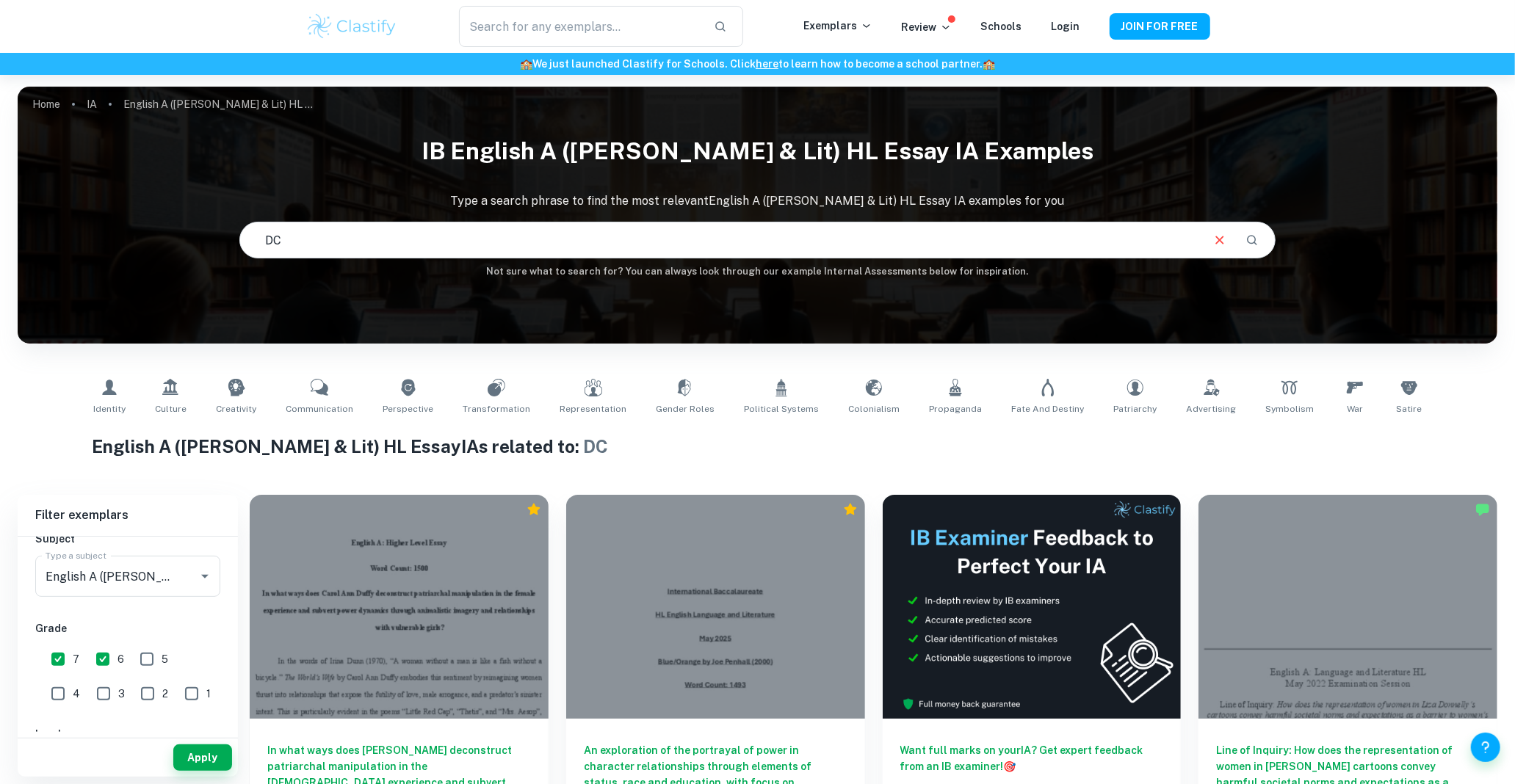
click at [247, 240] on input "DC" at bounding box center [720, 240] width 960 height 41
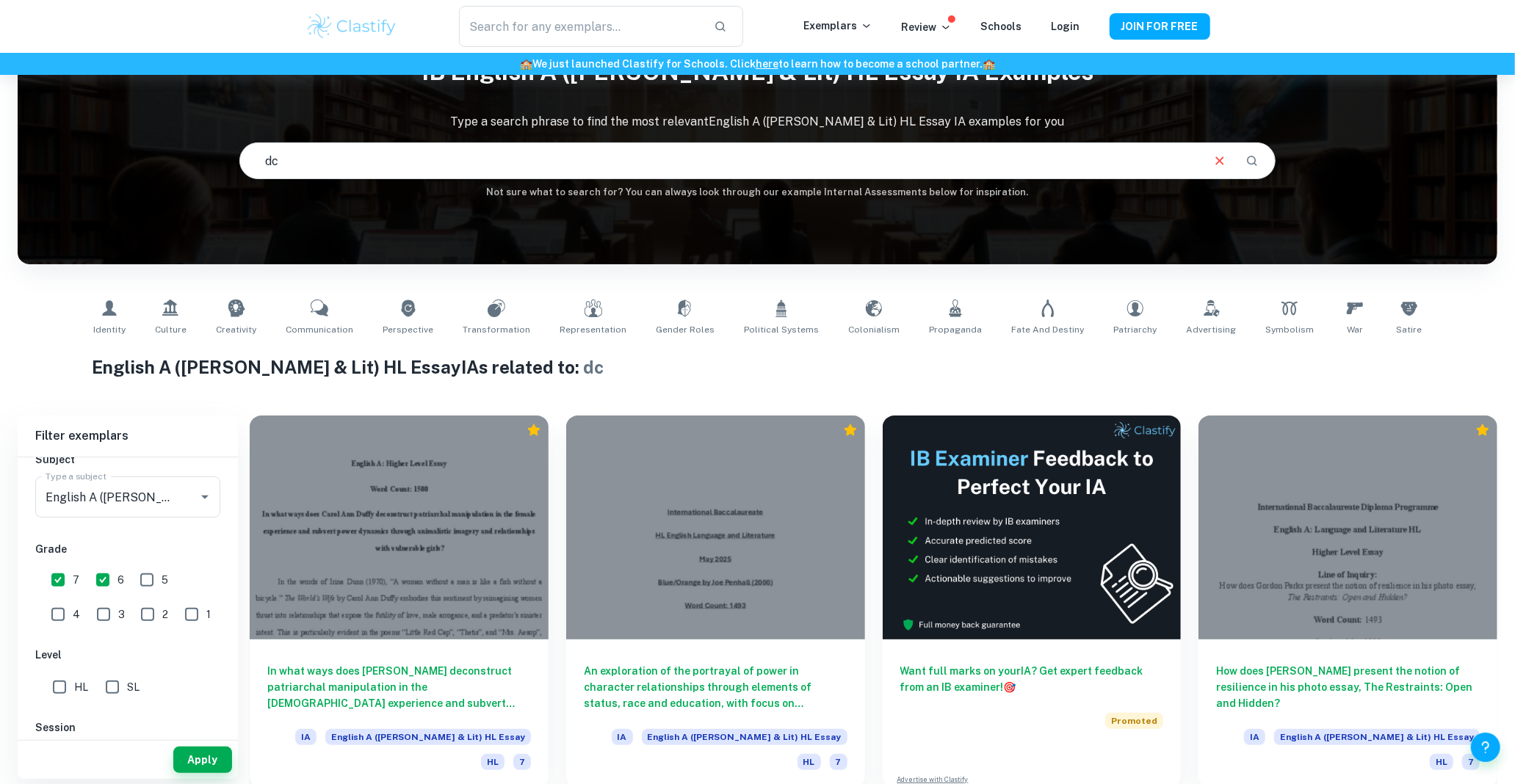
scroll to position [81, 0]
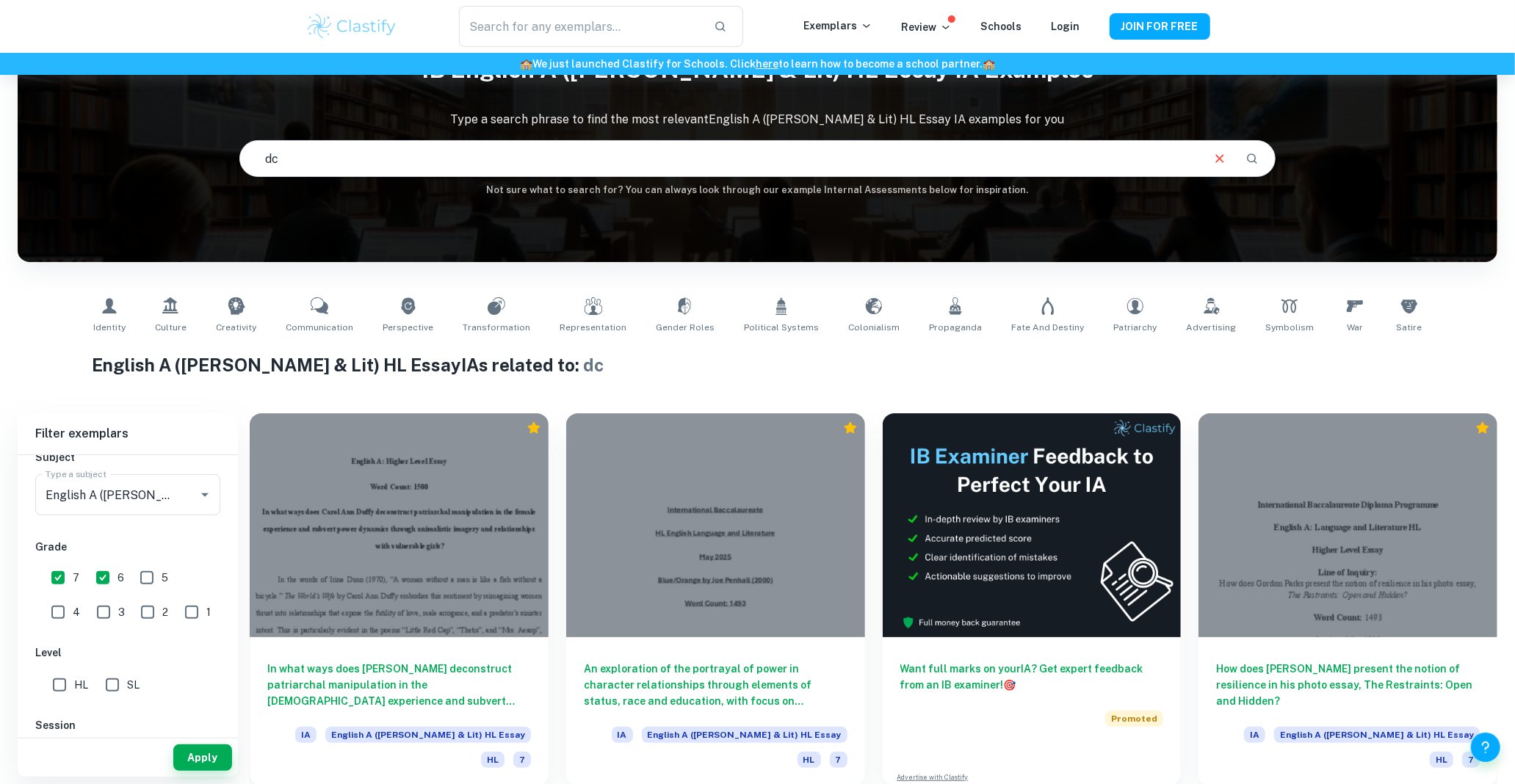
drag, startPoint x: 295, startPoint y: 162, endPoint x: 287, endPoint y: 162, distance: 8.0
click at [290, 162] on input "dc" at bounding box center [720, 159] width 960 height 41
click at [287, 162] on input "dc" at bounding box center [720, 159] width 960 height 41
drag, startPoint x: 287, startPoint y: 162, endPoint x: 259, endPoint y: 166, distance: 28.3
click at [280, 162] on input "dc" at bounding box center [720, 159] width 960 height 41
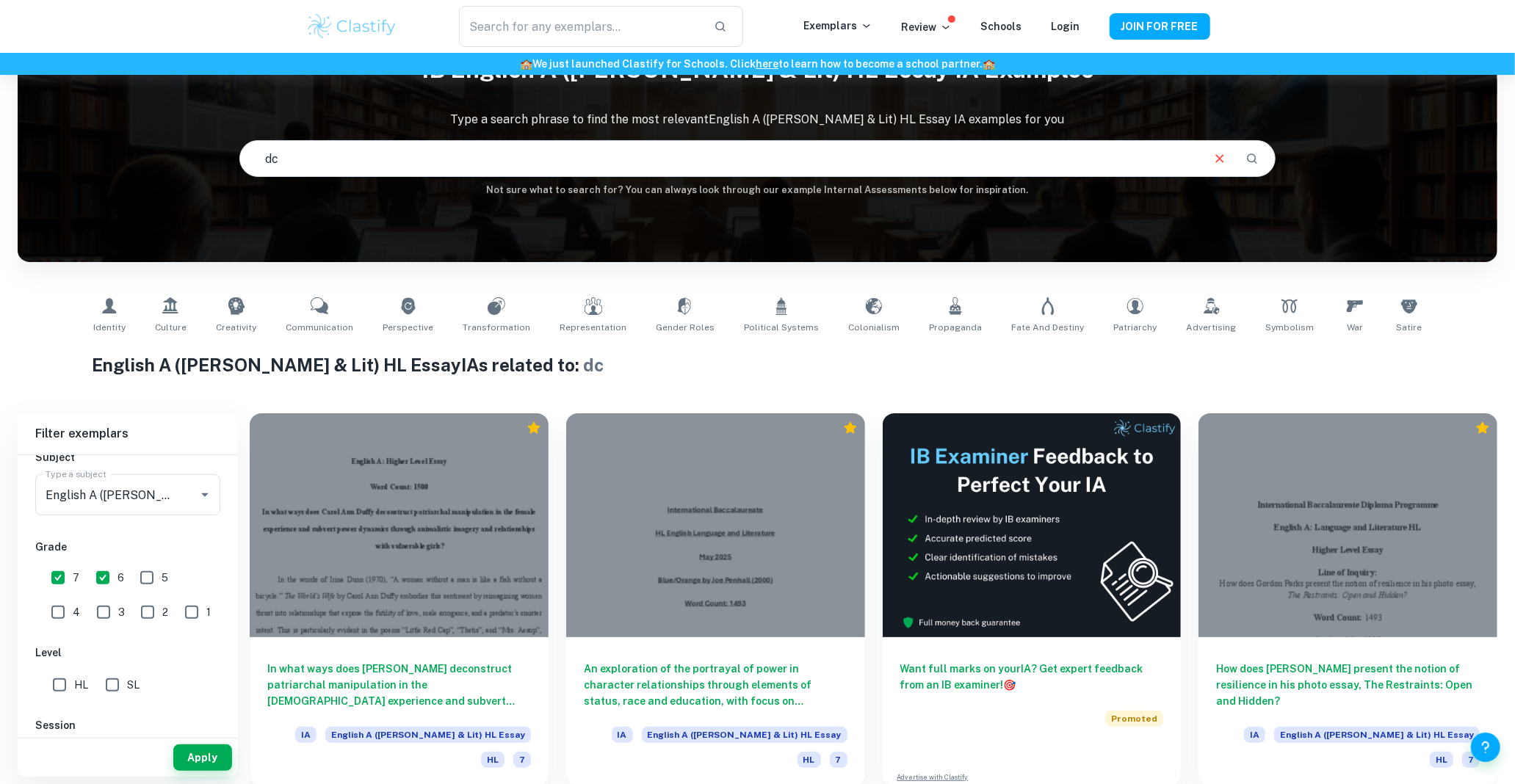
click at [259, 166] on input "dc" at bounding box center [720, 159] width 960 height 41
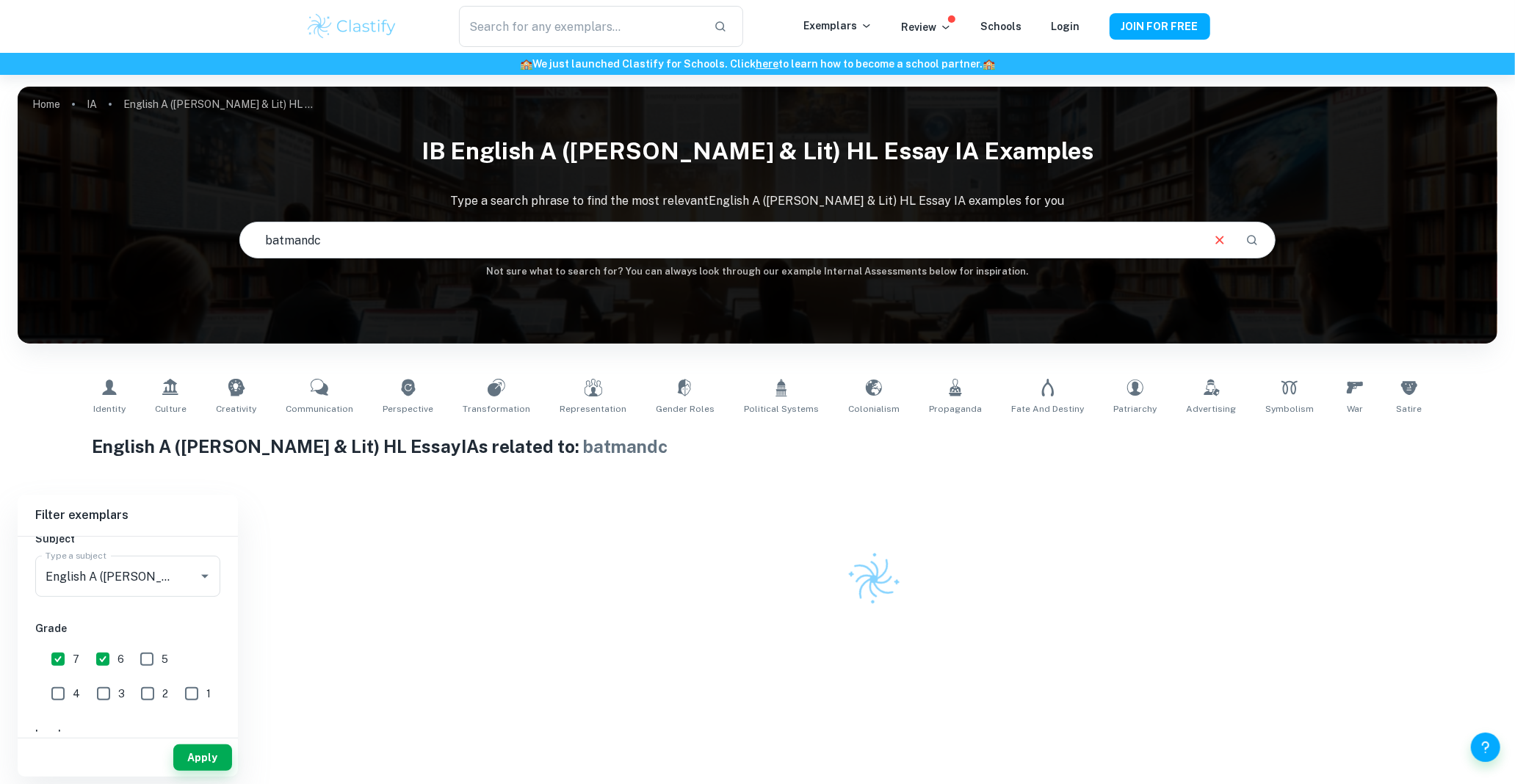
click at [335, 235] on input "batmandc" at bounding box center [720, 240] width 960 height 41
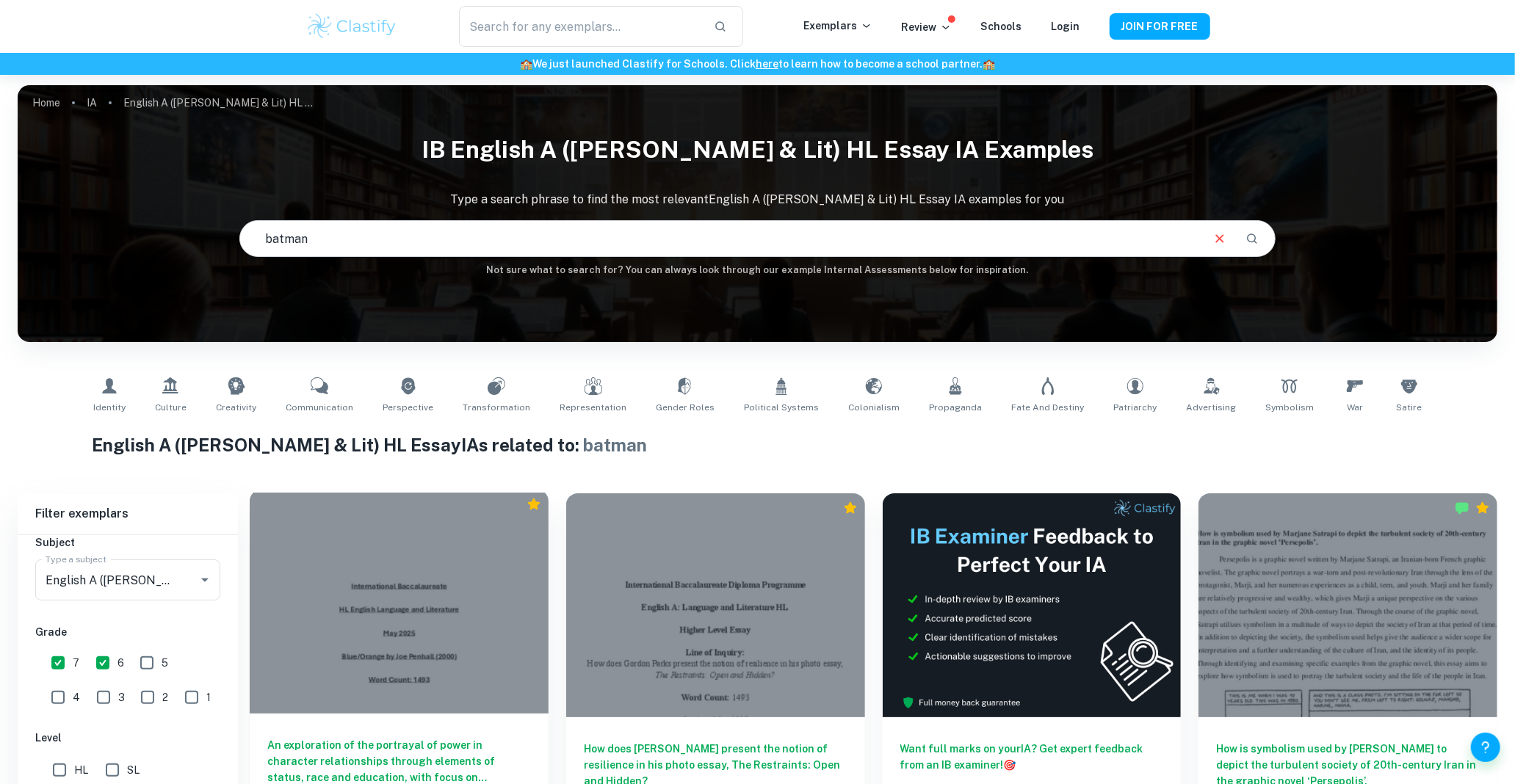
scroll to position [175, 0]
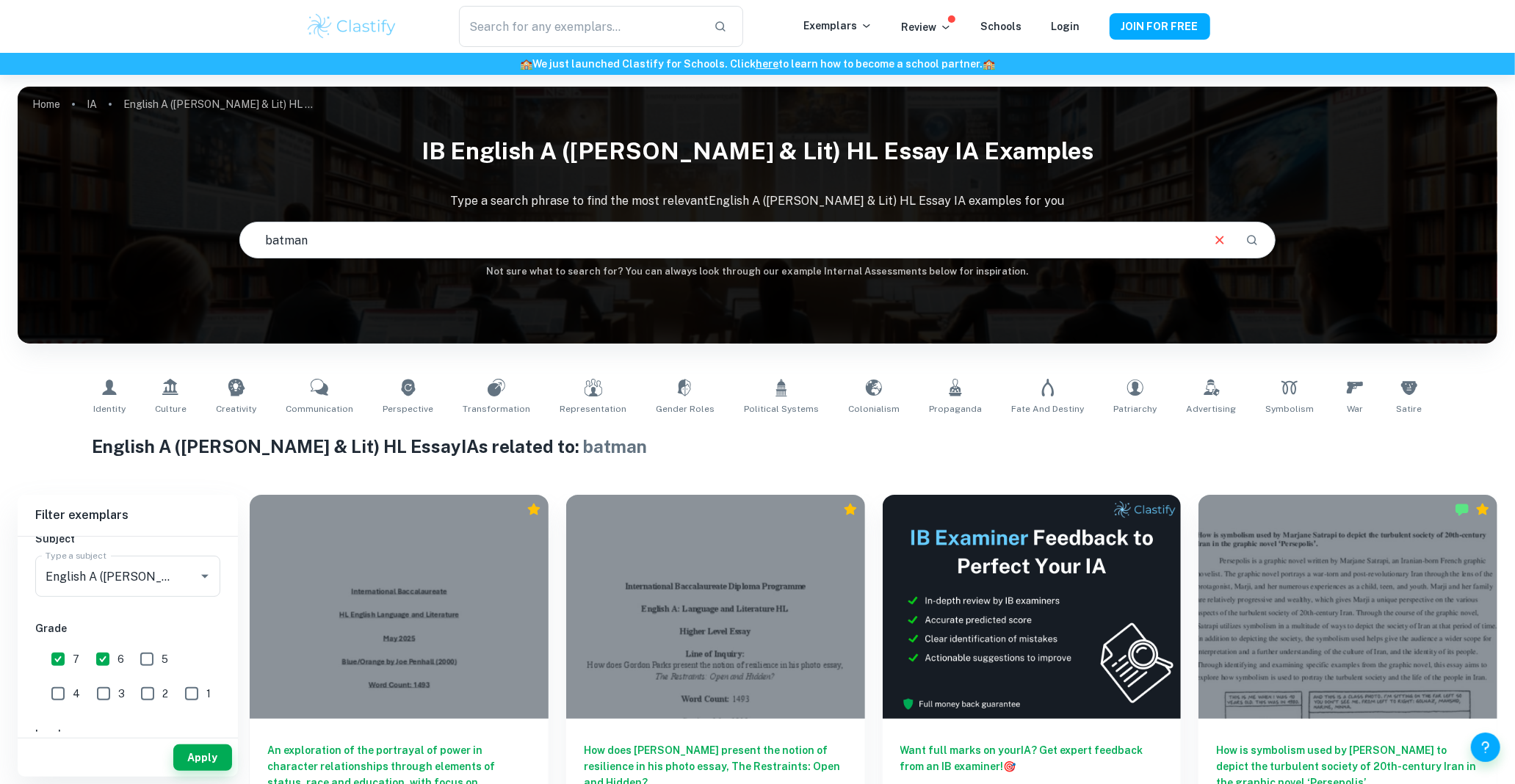
click at [537, 250] on input "batman" at bounding box center [720, 240] width 960 height 41
click at [537, 250] on input "batman" at bounding box center [720, 240] width 960 height 41
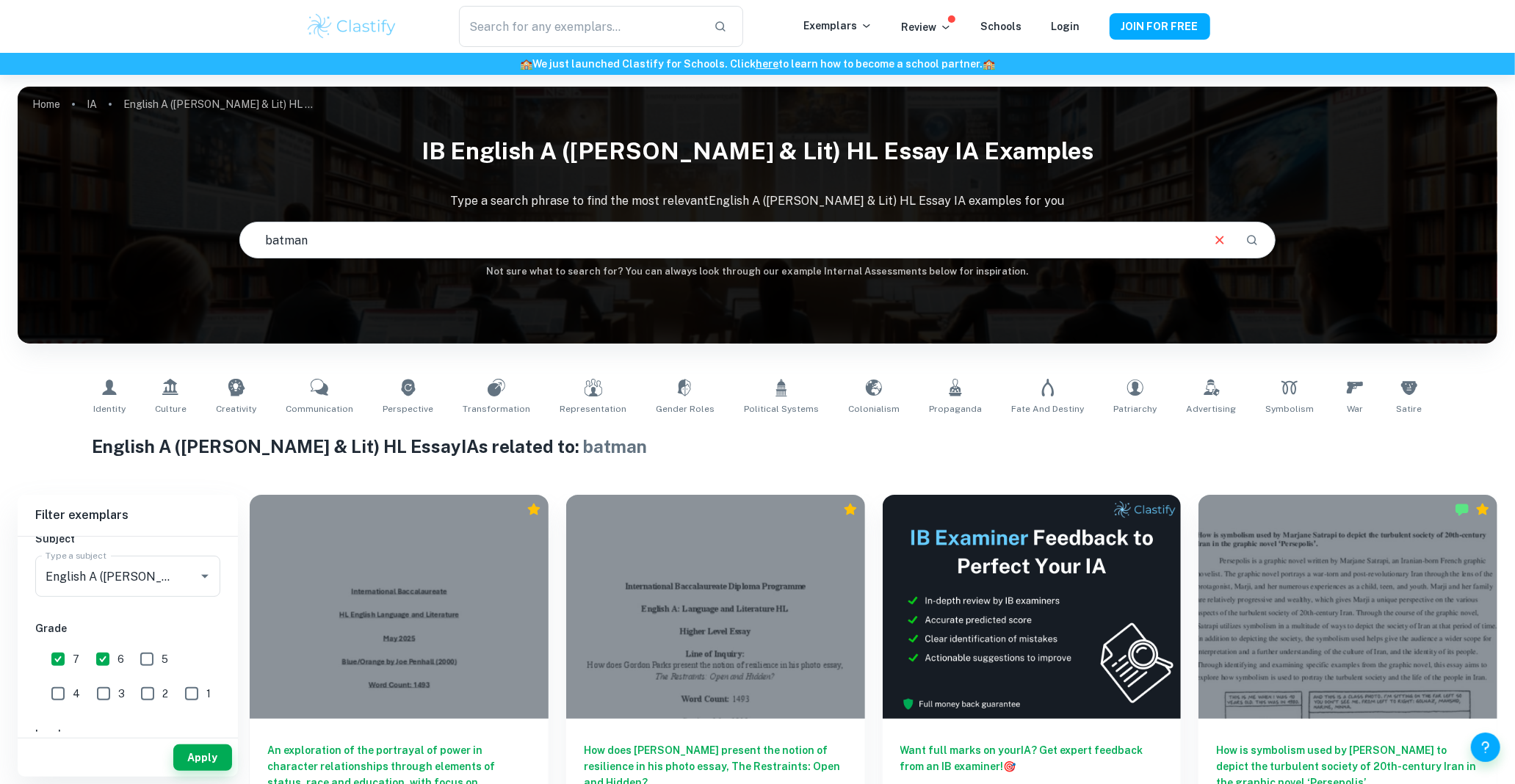
click at [537, 250] on input "batman" at bounding box center [720, 240] width 960 height 41
type input "joker"
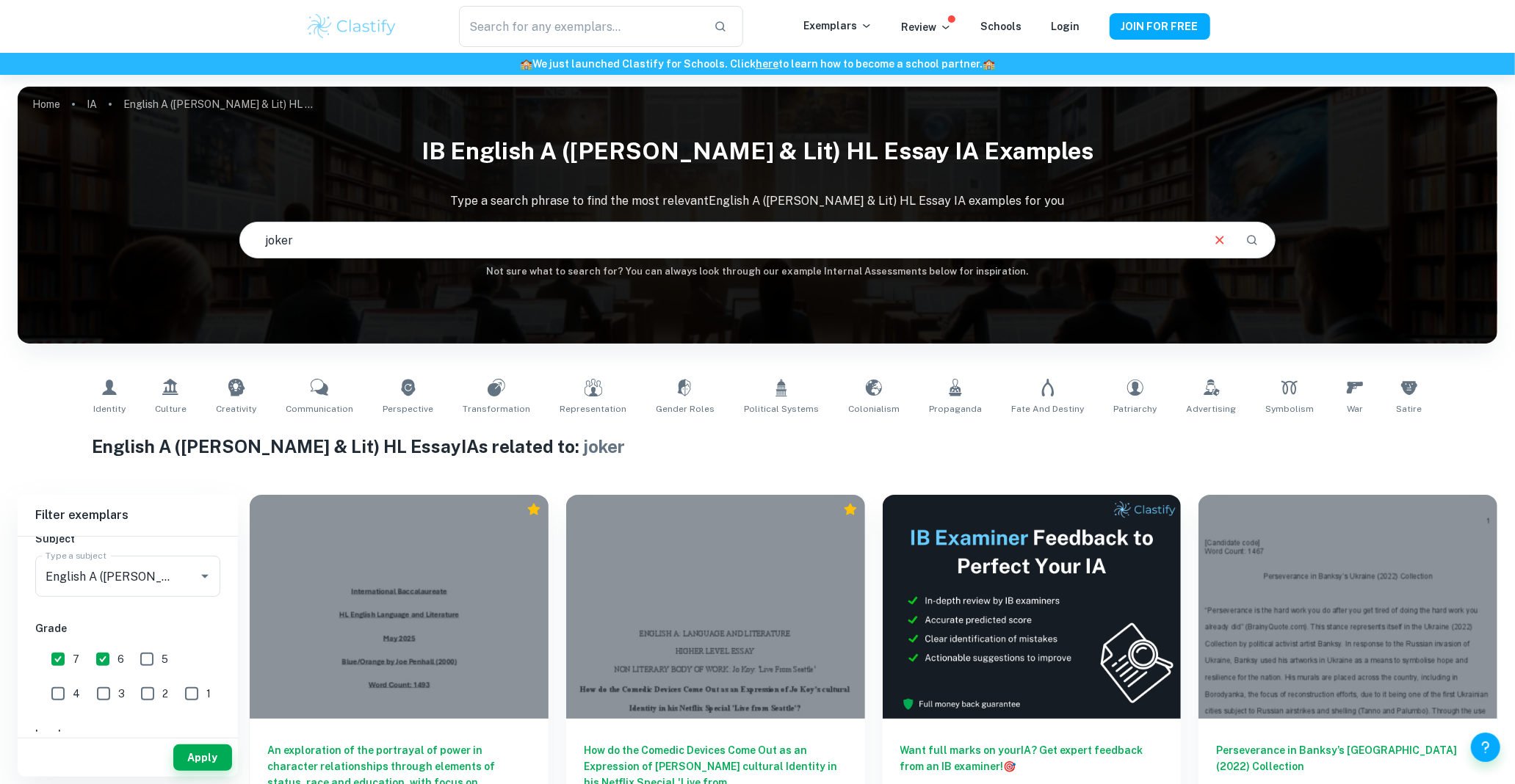
click at [809, 253] on input "joker" at bounding box center [720, 240] width 960 height 41
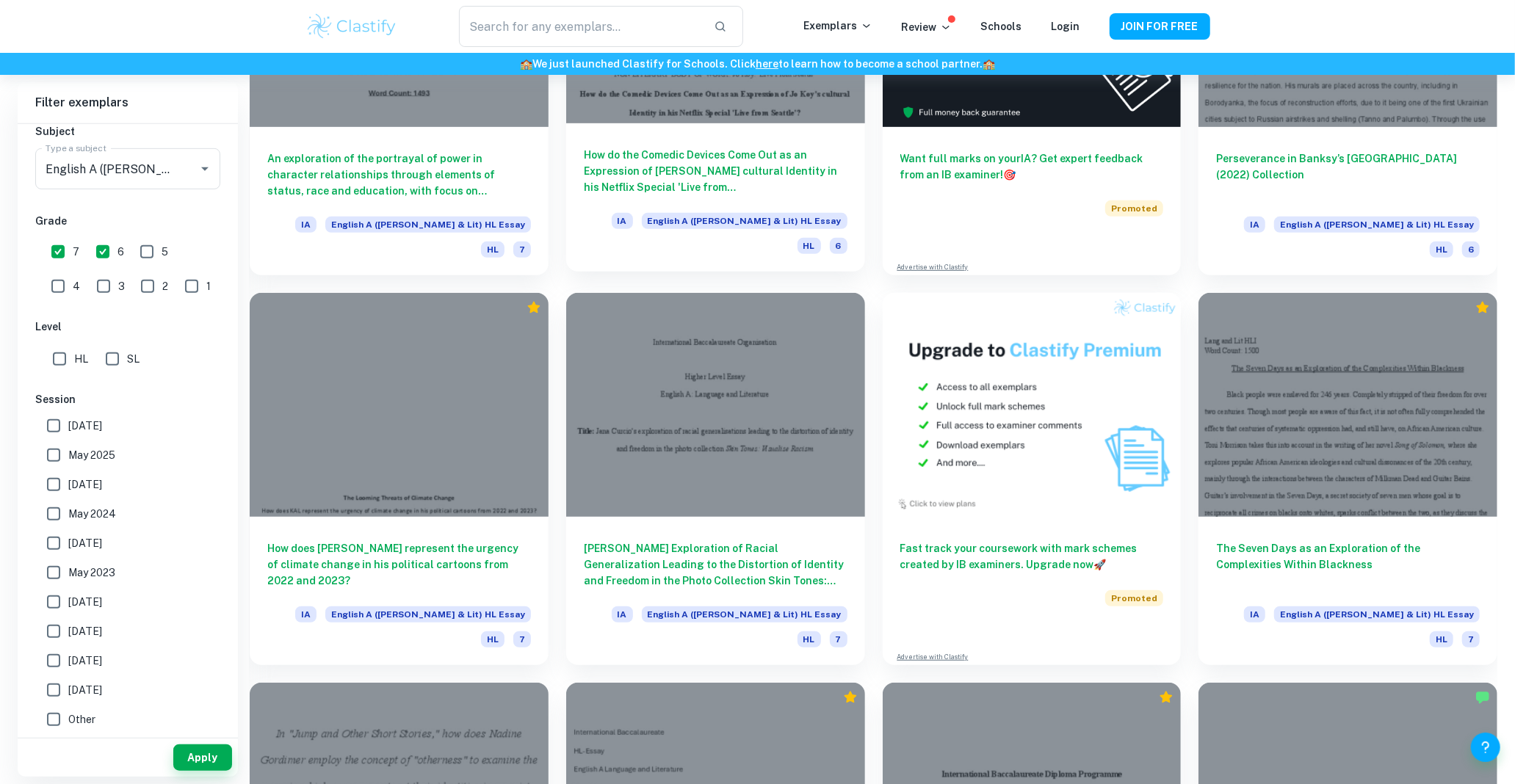
scroll to position [571, 0]
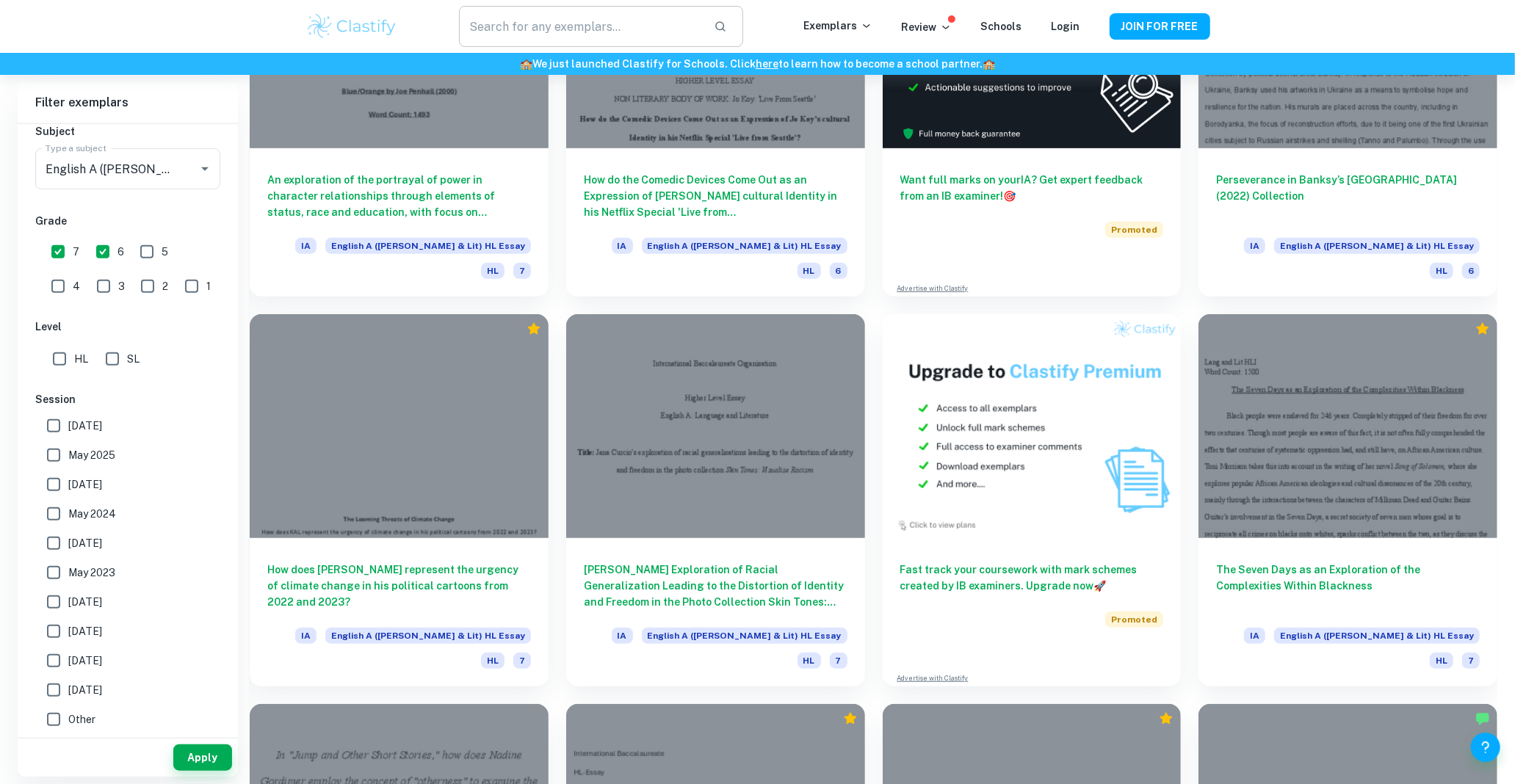
click at [591, 31] on input "text" at bounding box center [580, 27] width 242 height 41
type input "matrix"
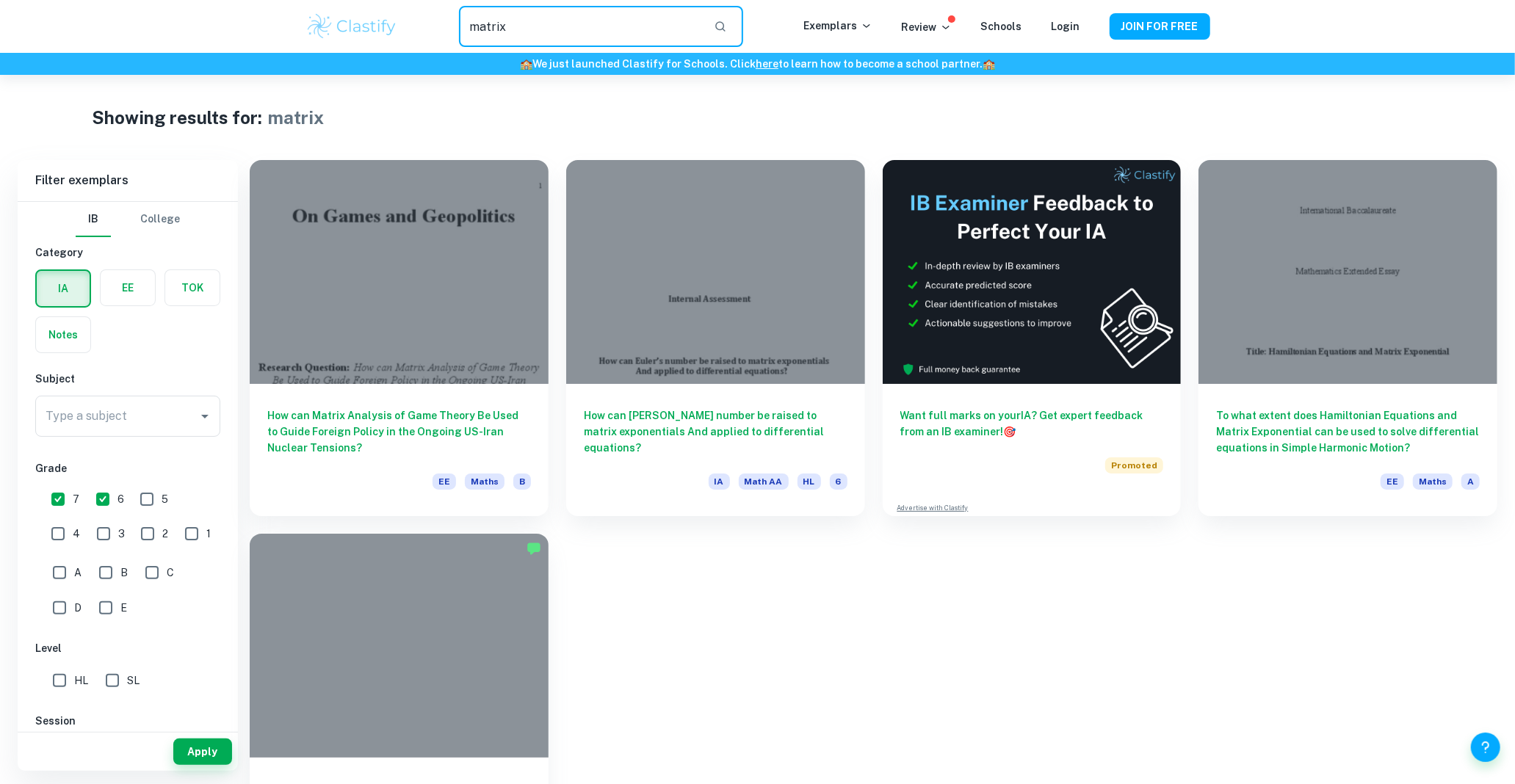
click at [535, 27] on input "matrix" at bounding box center [580, 27] width 242 height 41
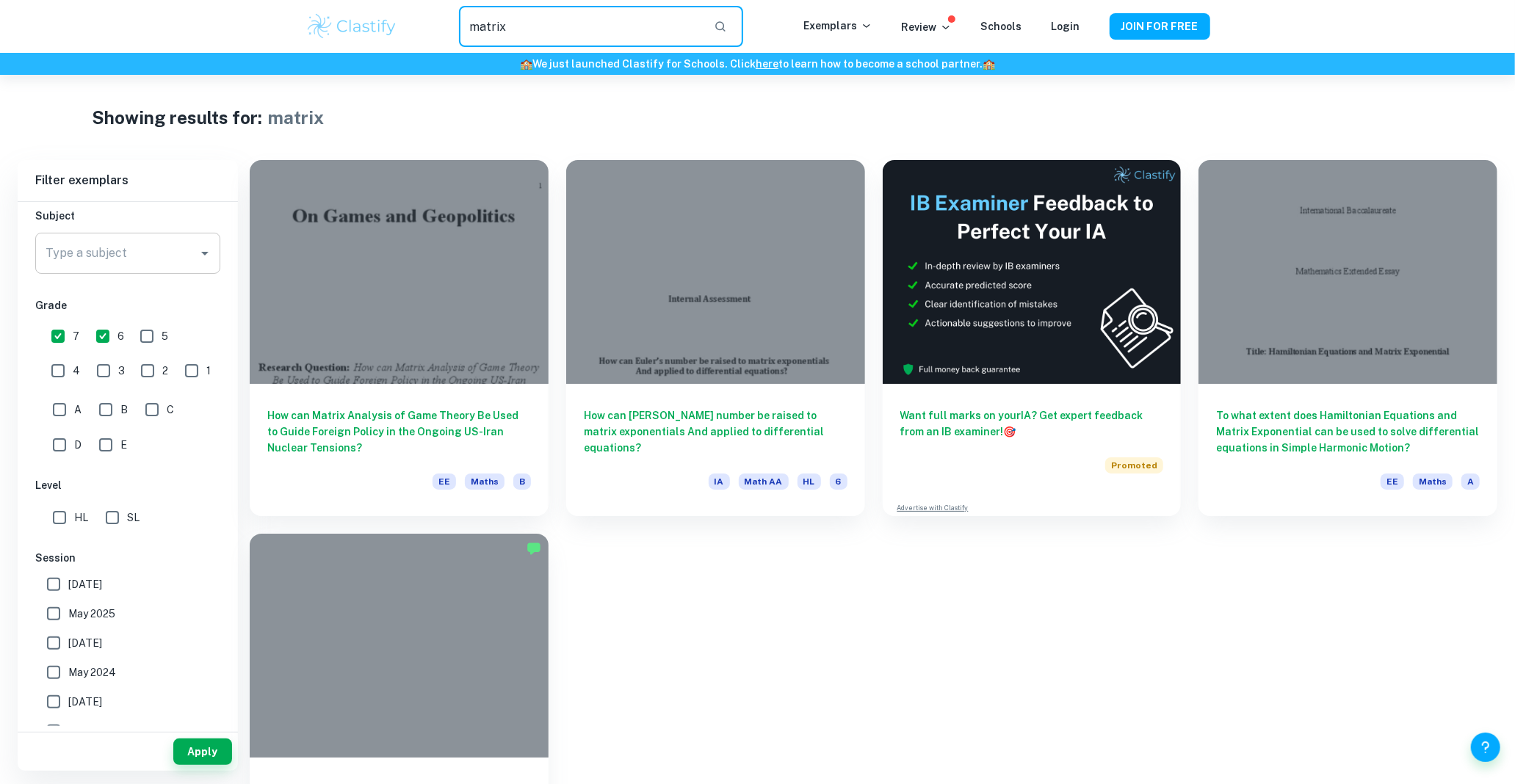
click at [157, 265] on input "Type a subject" at bounding box center [117, 253] width 150 height 28
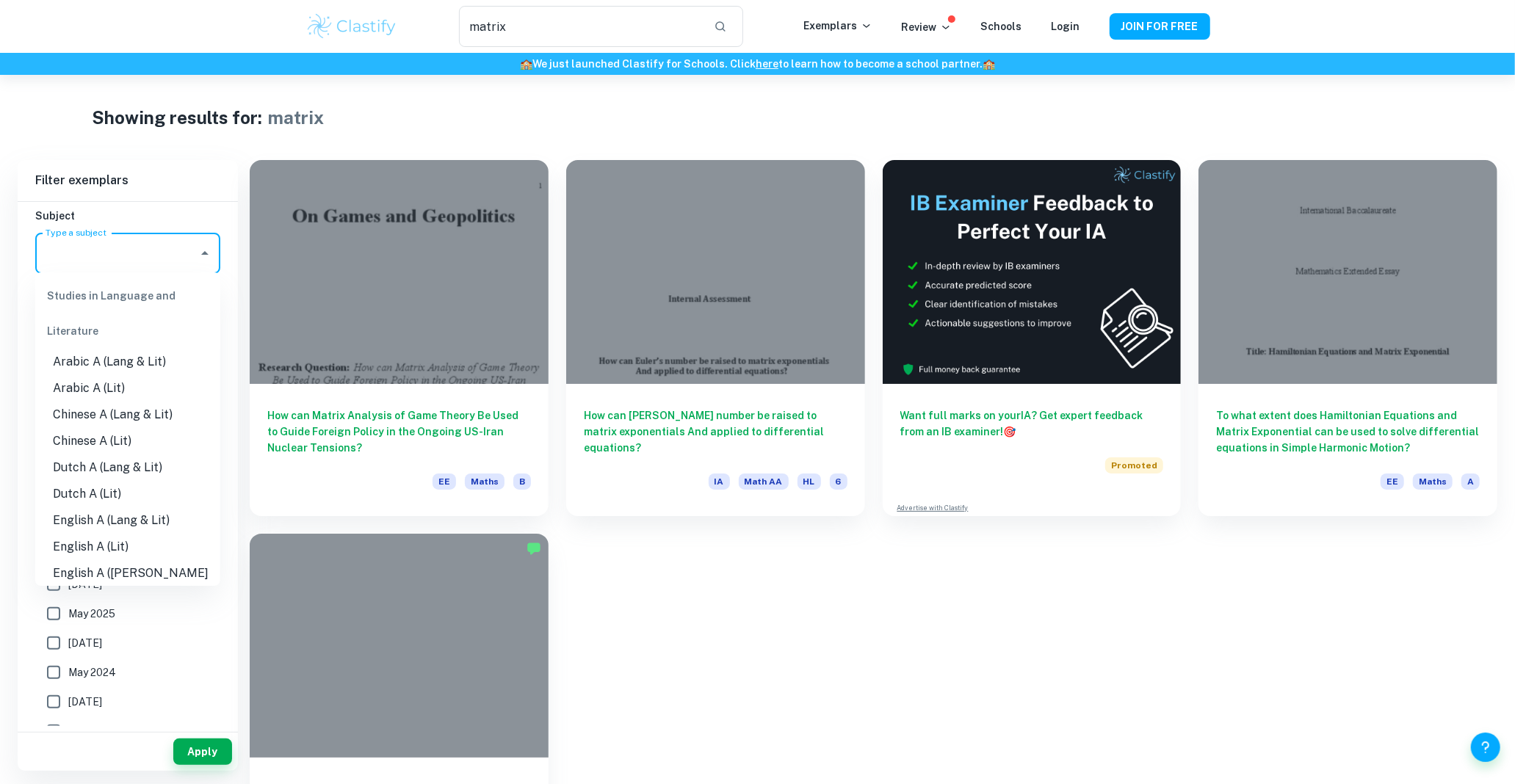
scroll to position [81, 0]
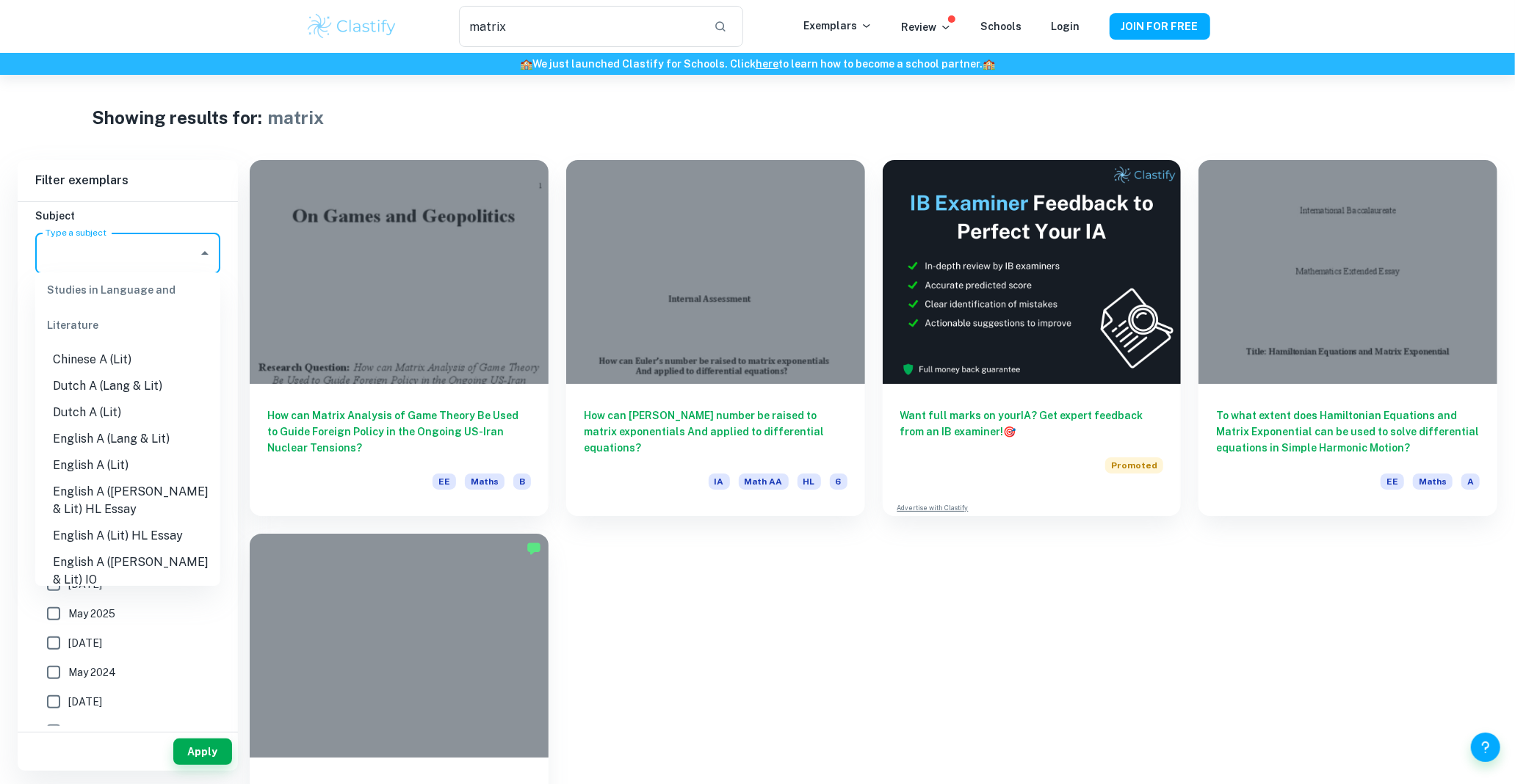
click at [155, 481] on li "English A ([PERSON_NAME] & Lit) HL Essay" at bounding box center [128, 501] width 185 height 44
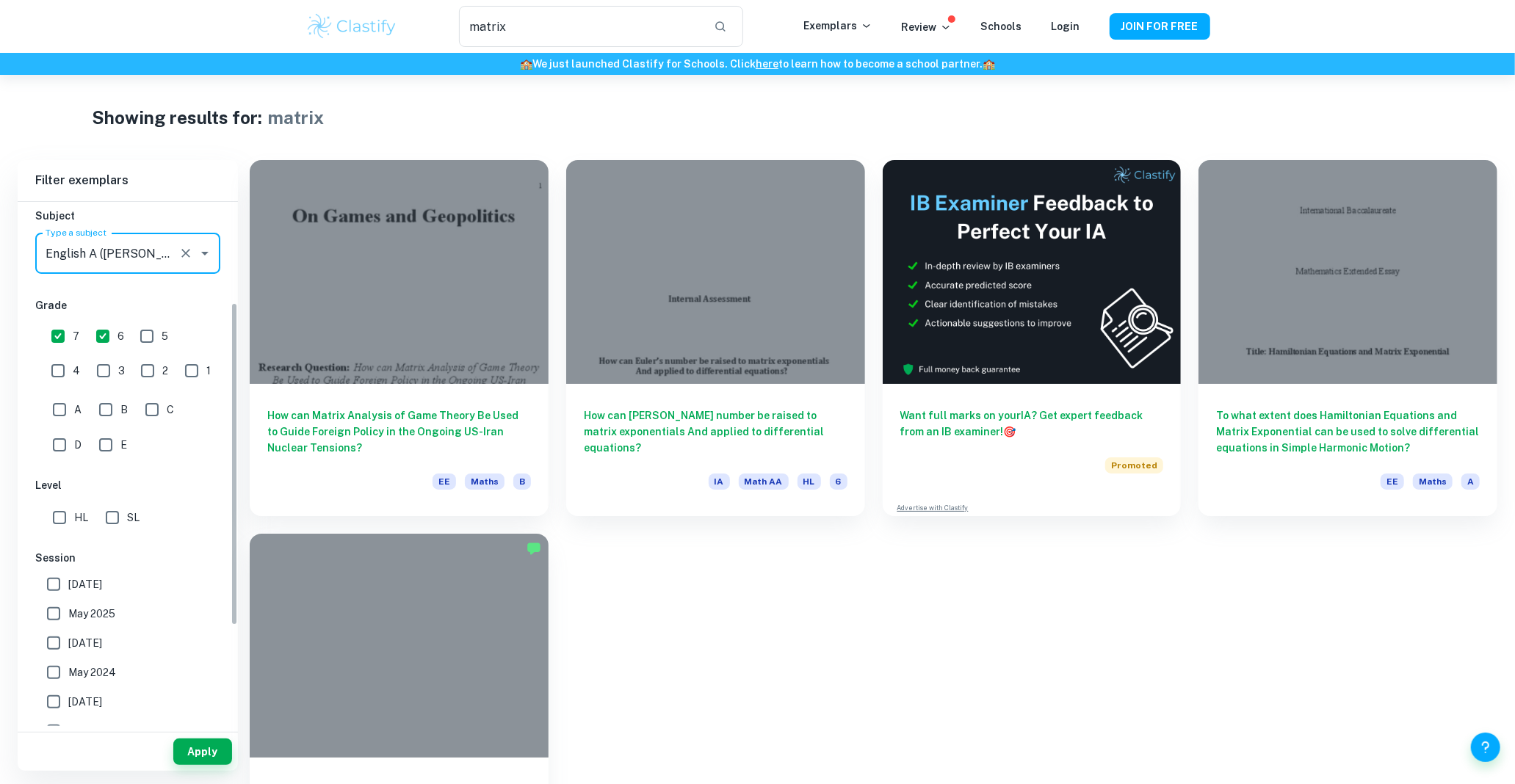
click at [177, 262] on div "English A ([PERSON_NAME] & Lit) HL Essay Type a subject" at bounding box center [128, 253] width 185 height 41
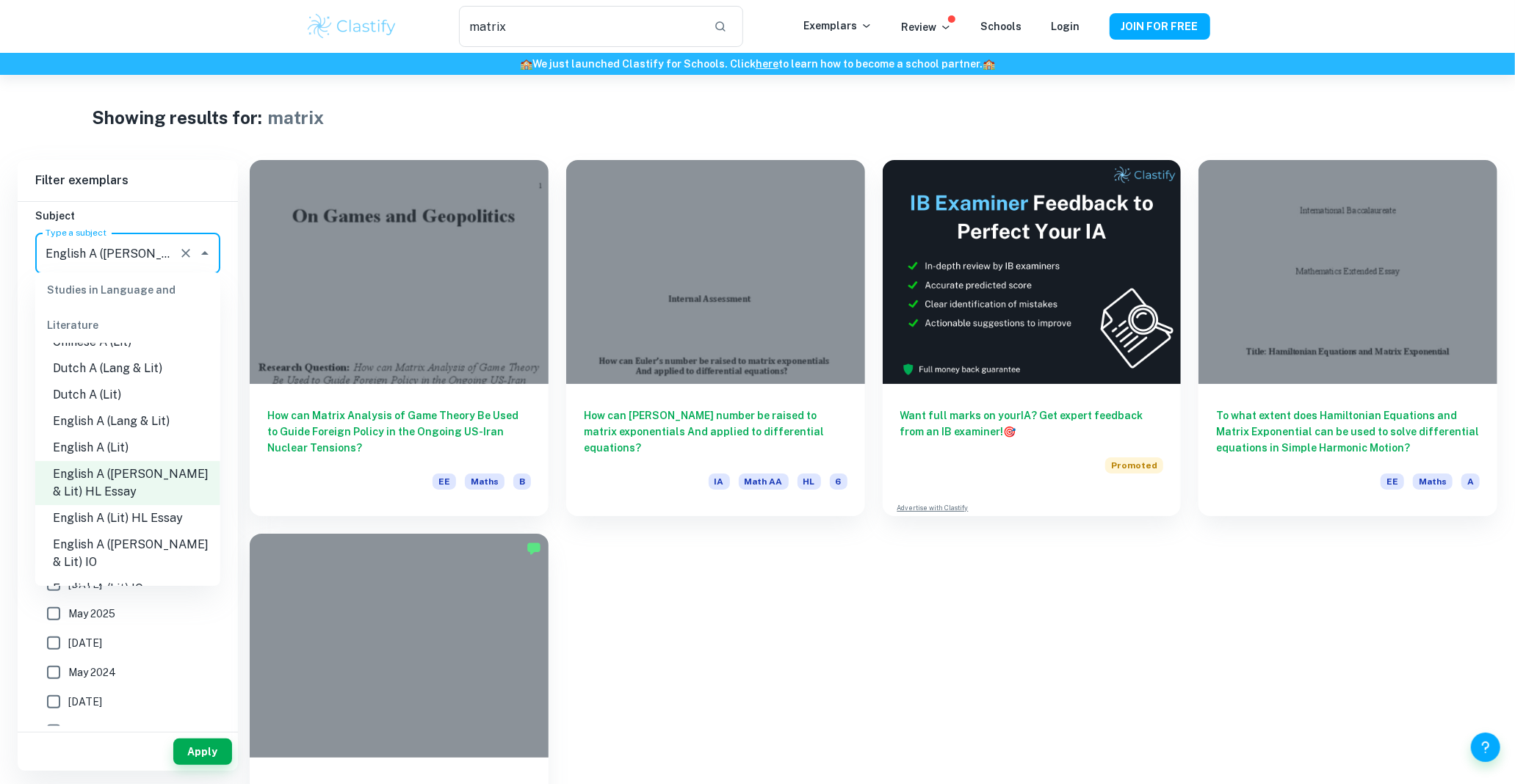
scroll to position [181, 0]
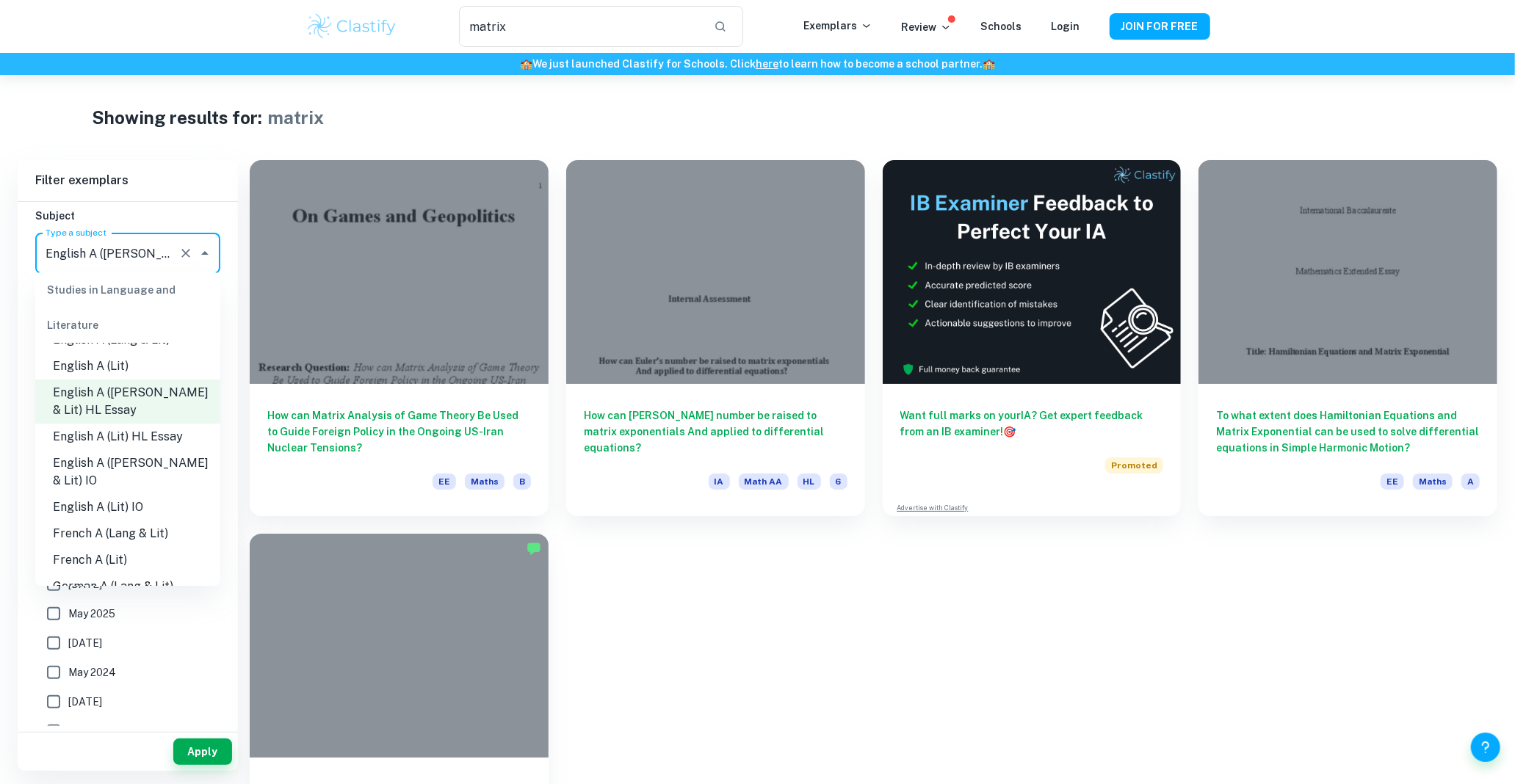
click at [163, 439] on li "English A (Lit) HL Essay" at bounding box center [128, 437] width 185 height 27
type input "English A (Lit) HL Essay"
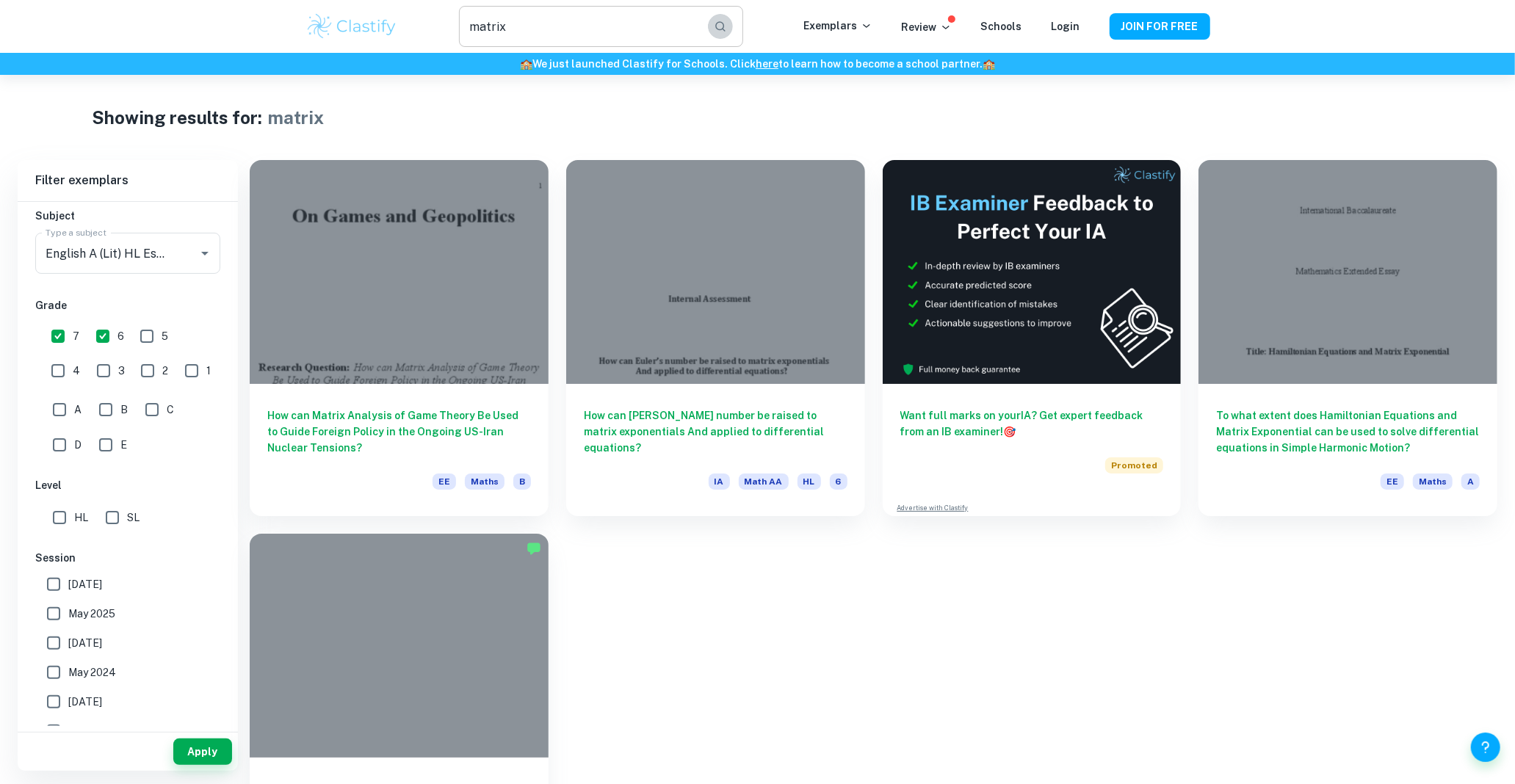
click at [720, 24] on icon "button" at bounding box center [720, 27] width 13 height 13
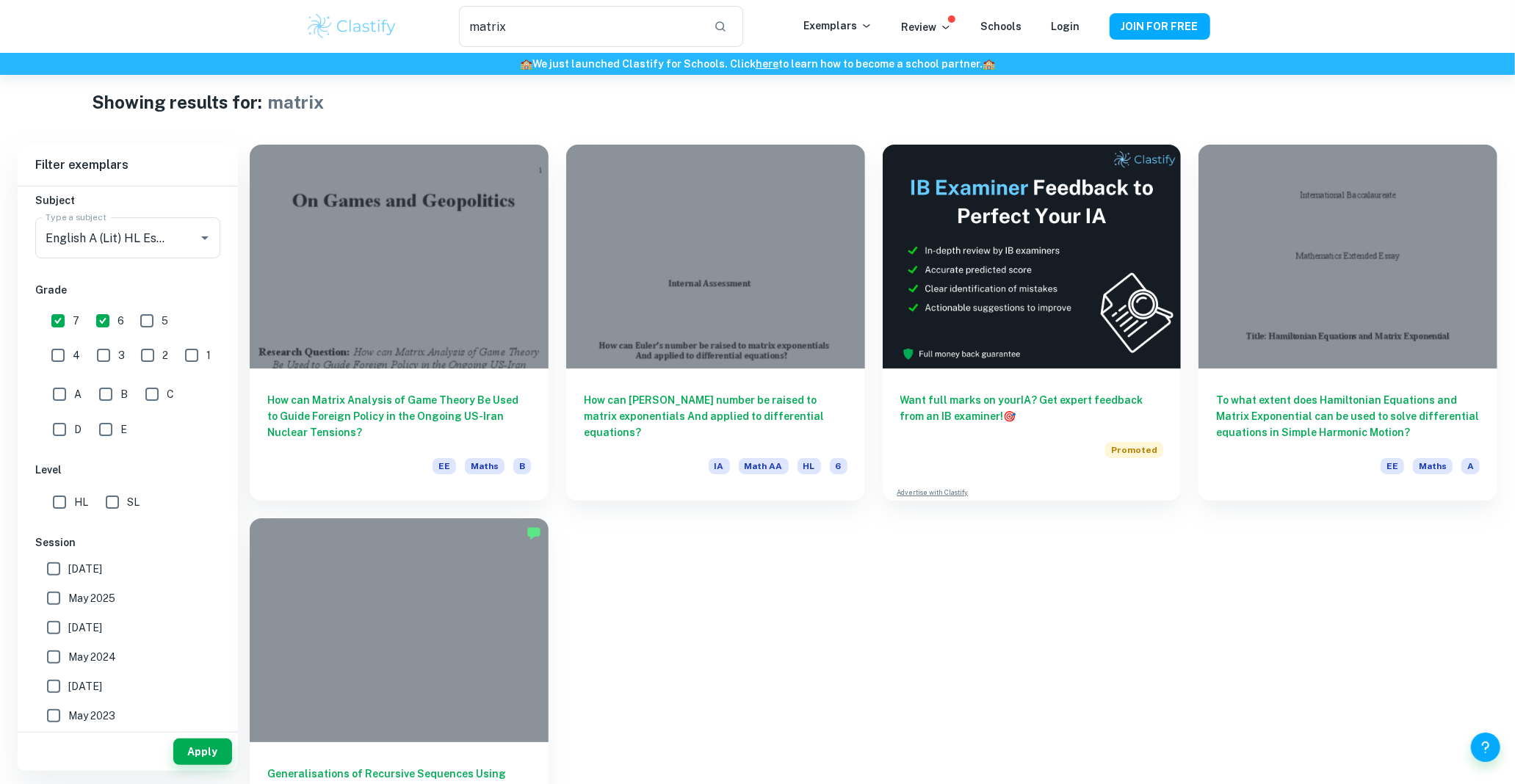
scroll to position [0, 0]
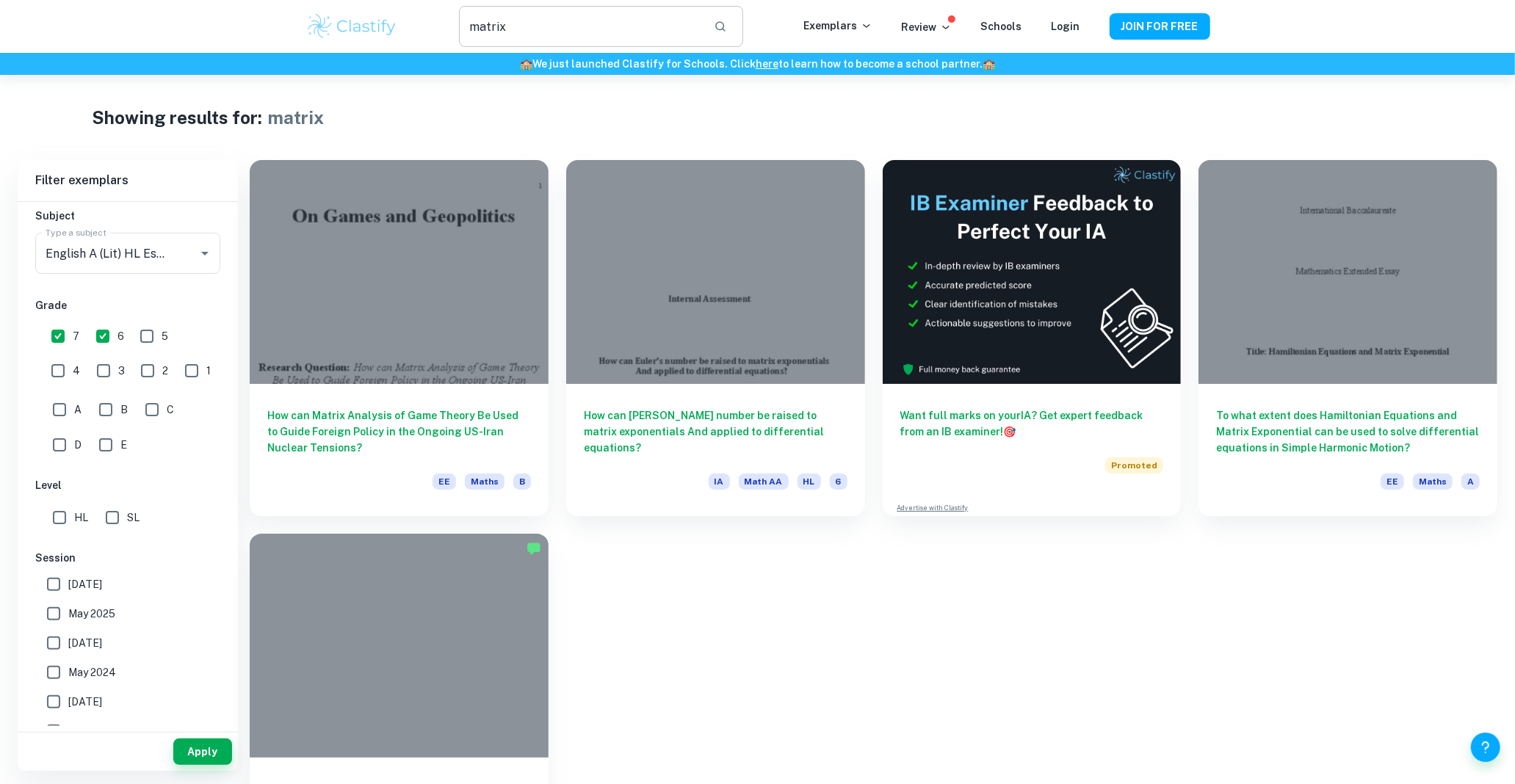
click at [648, 26] on input "matrix" at bounding box center [580, 27] width 242 height 41
click at [637, 18] on input "matrix" at bounding box center [580, 27] width 242 height 41
type input "m"
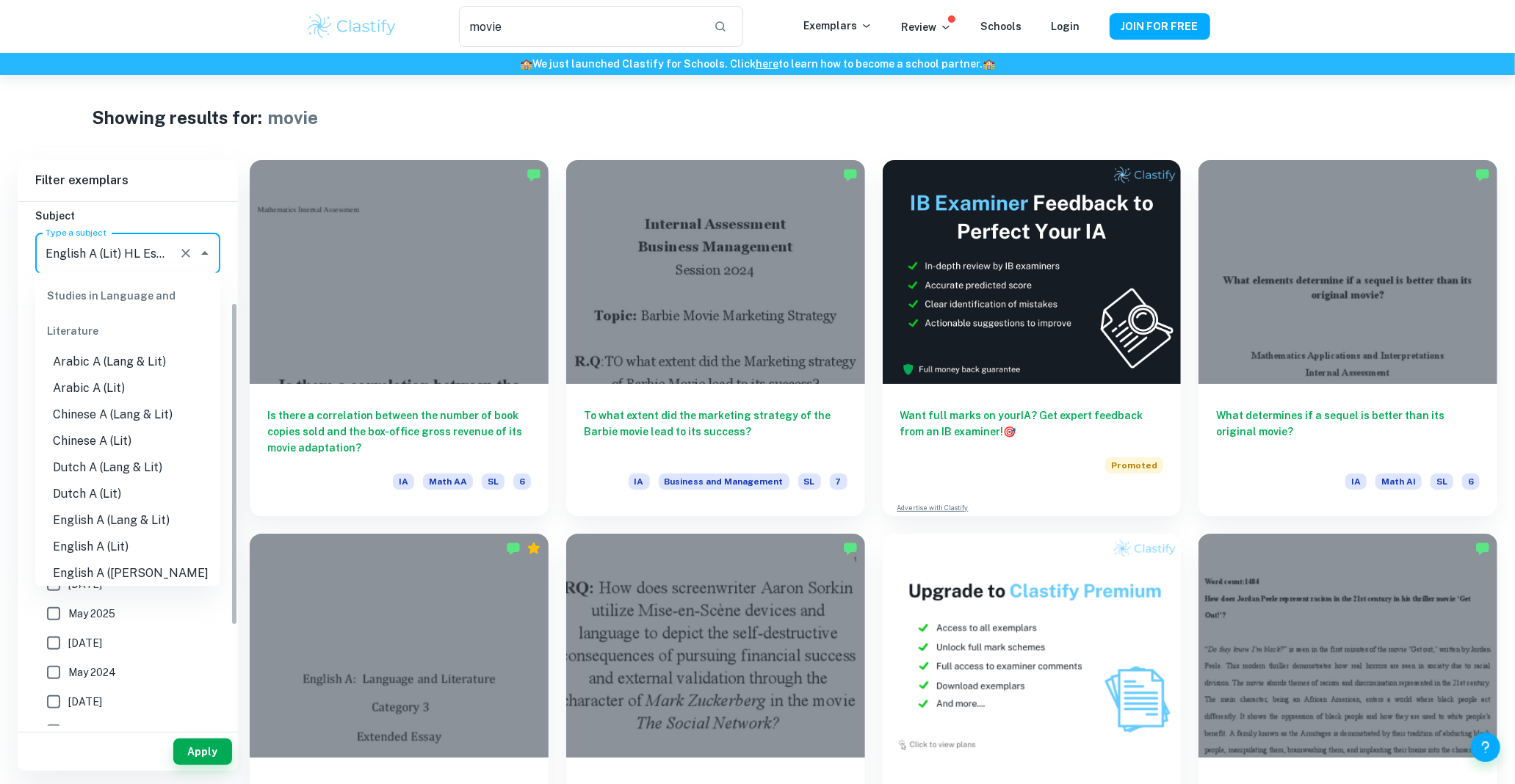
click at [120, 239] on input "English A (Lit) HL Essay" at bounding box center [107, 253] width 131 height 28
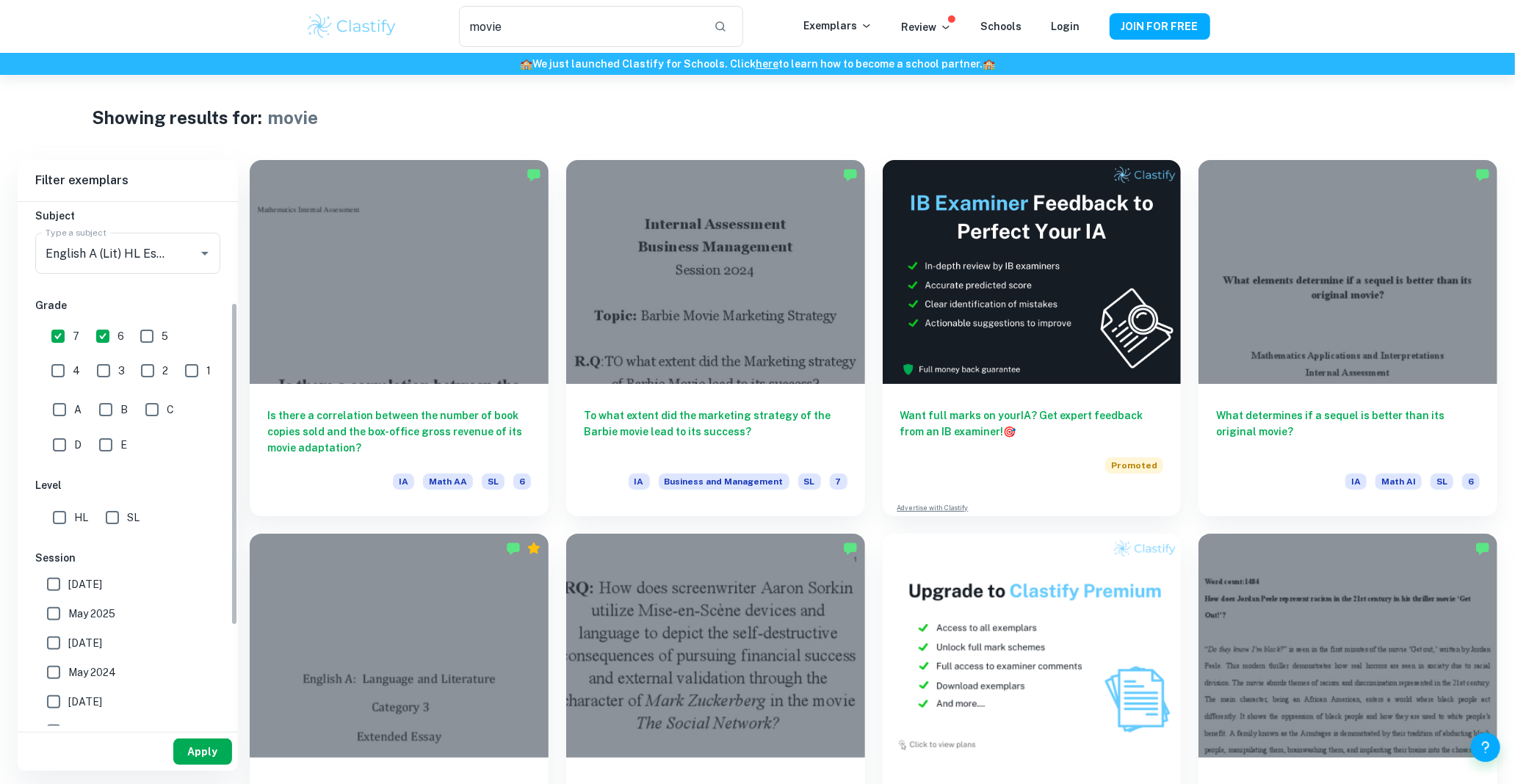
click at [196, 742] on button "Apply" at bounding box center [203, 752] width 59 height 27
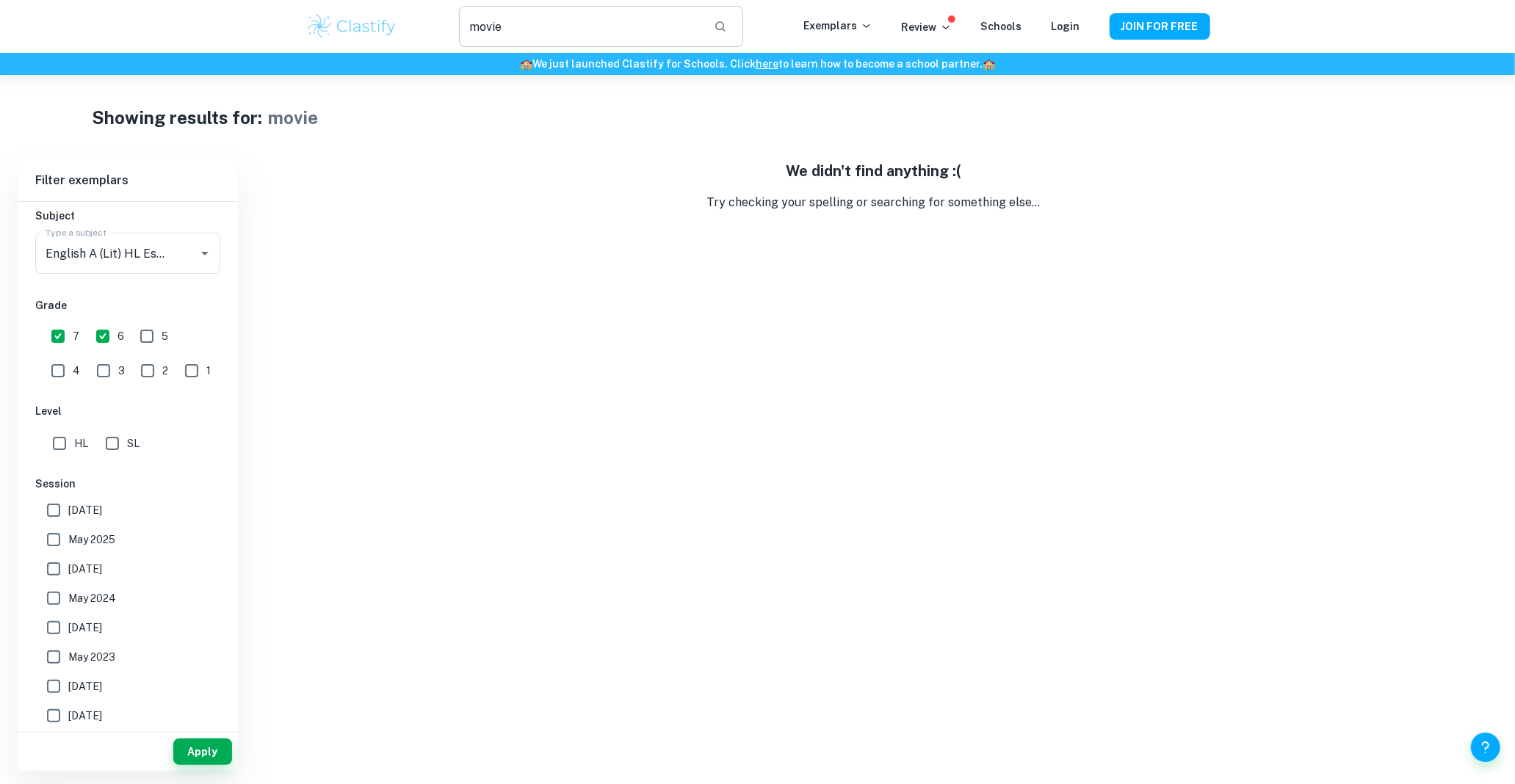
click at [590, 42] on input "movie" at bounding box center [580, 27] width 242 height 41
click at [590, 40] on input "movie" at bounding box center [580, 27] width 242 height 41
click at [505, 24] on input "matrix" at bounding box center [580, 27] width 242 height 41
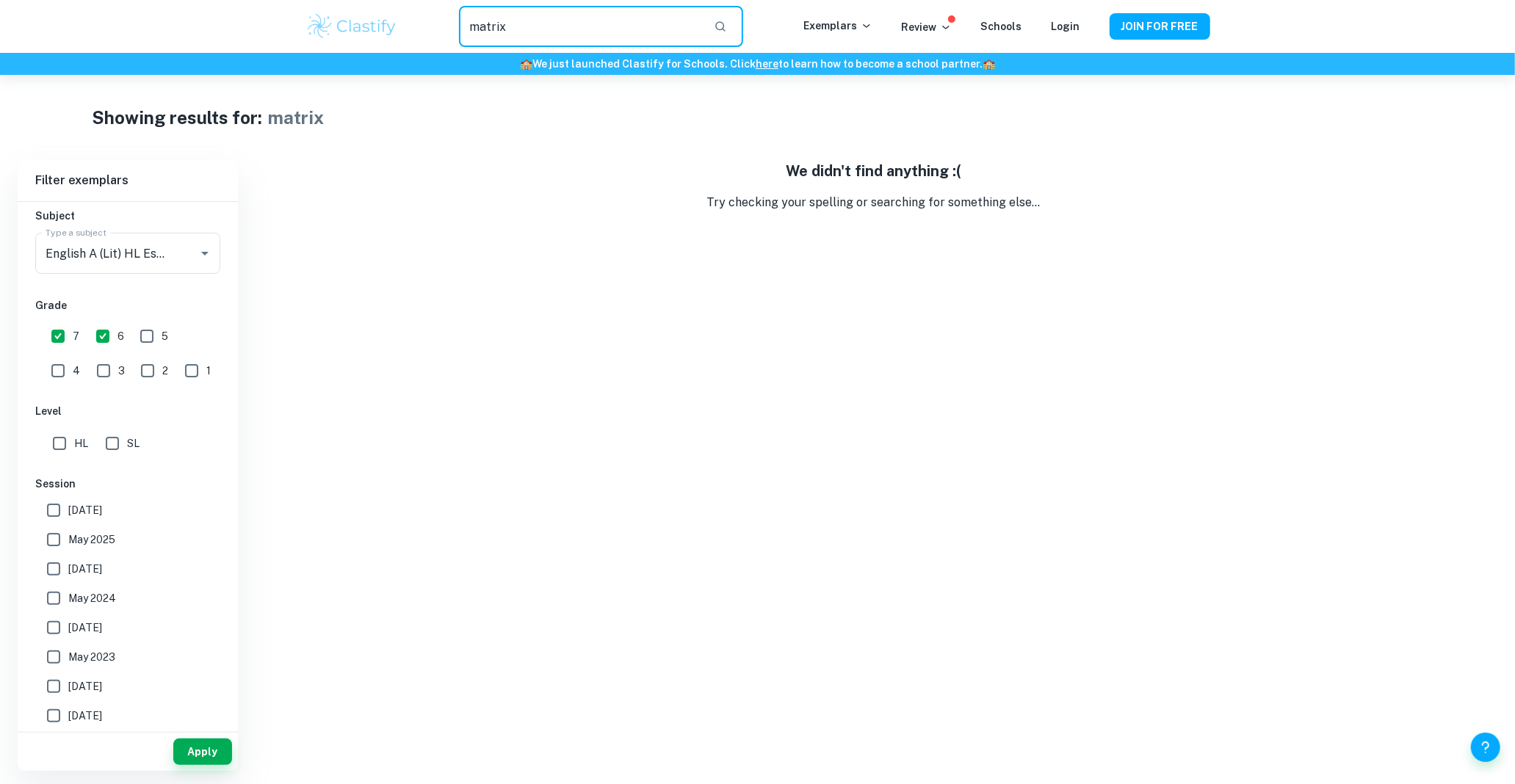
click at [505, 24] on input "matrix" at bounding box center [580, 27] width 242 height 41
click at [505, 24] on input "joker" at bounding box center [580, 27] width 242 height 41
type input "batman"
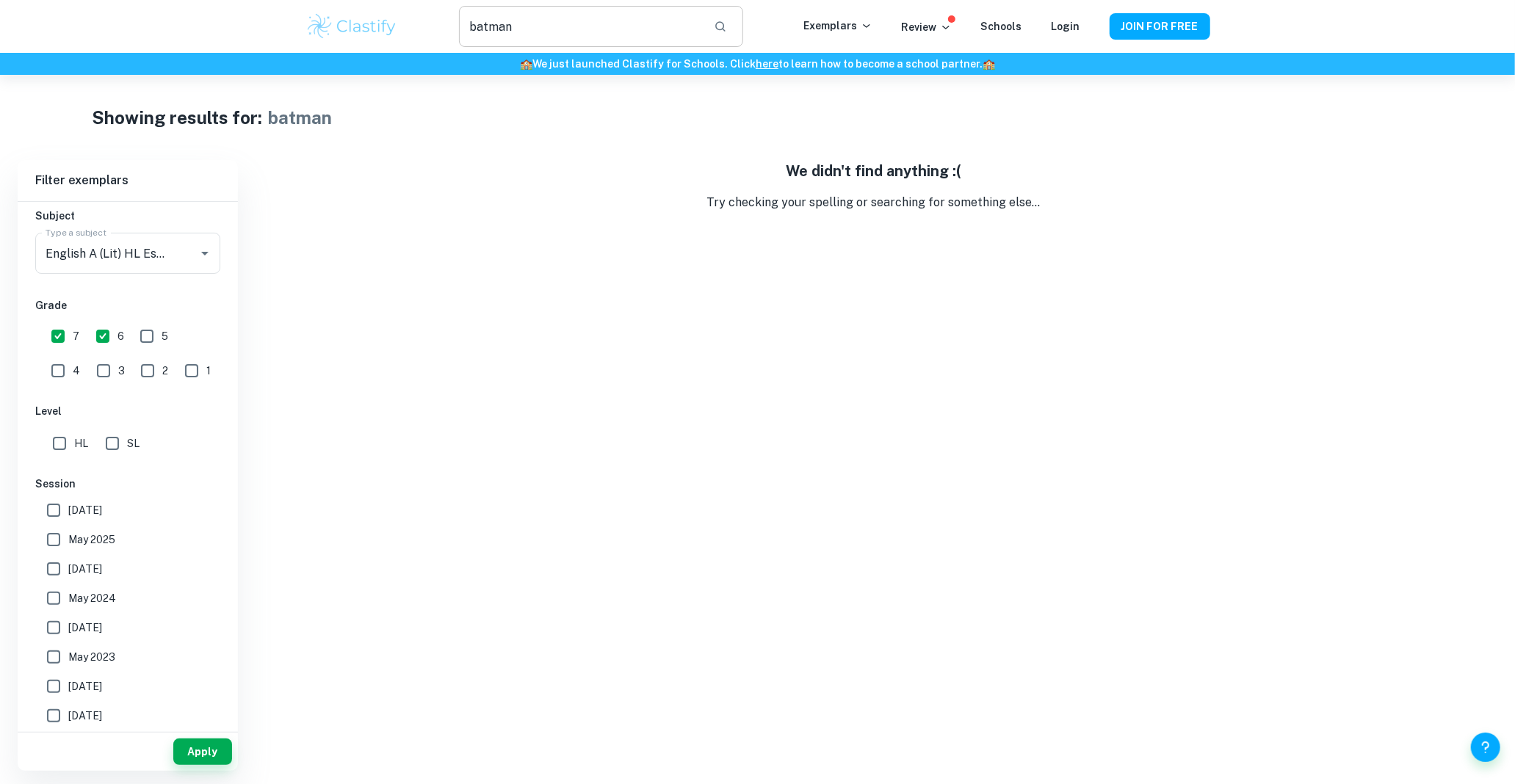
click at [499, 24] on input "batman" at bounding box center [580, 27] width 242 height 41
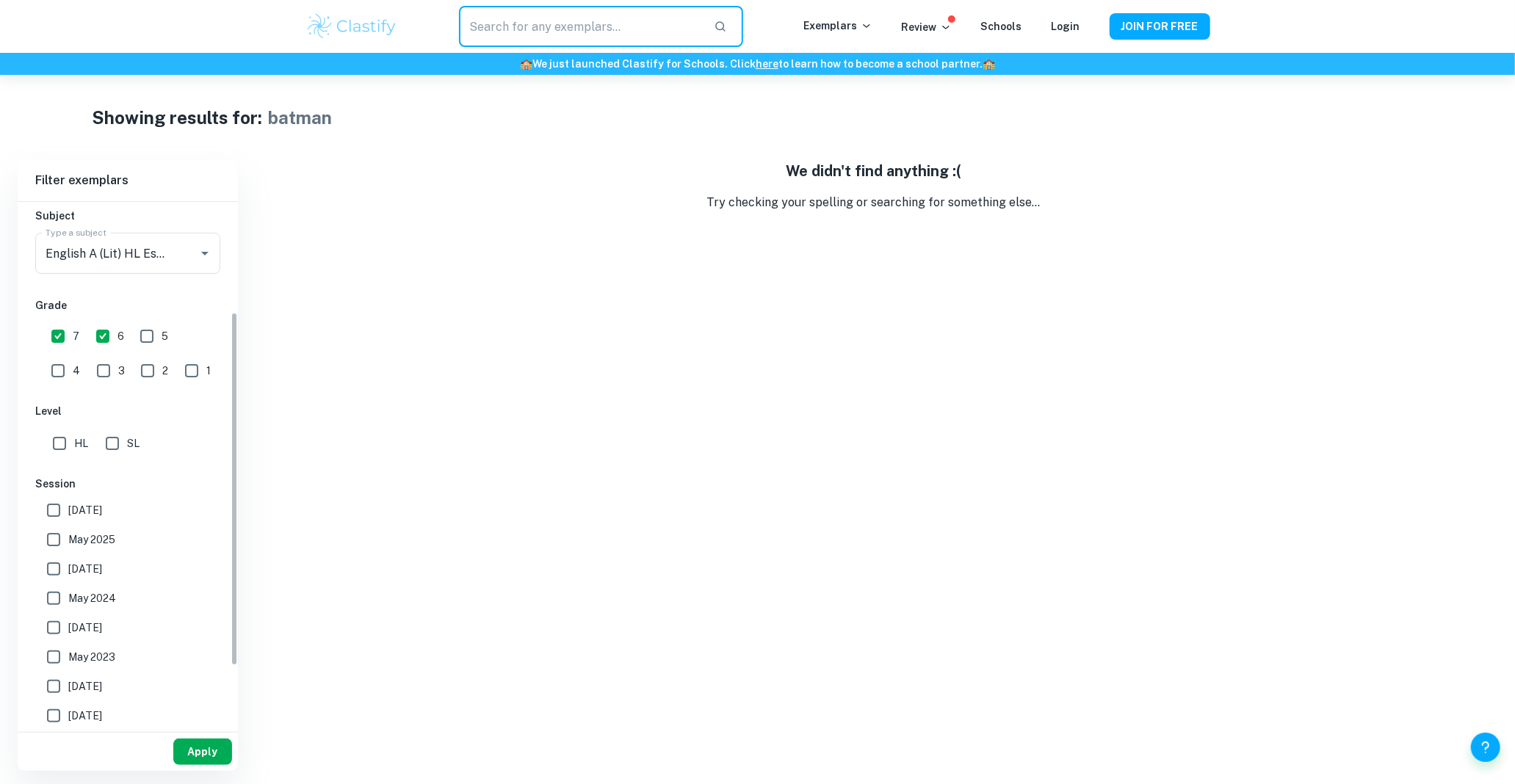
click at [210, 754] on button "Apply" at bounding box center [203, 752] width 59 height 27
type input "batman"
drag, startPoint x: 628, startPoint y: 31, endPoint x: 471, endPoint y: 13, distance: 158.0
click at [471, 13] on input "batman" at bounding box center [580, 27] width 242 height 41
click at [196, 756] on button "Apply" at bounding box center [203, 752] width 59 height 27
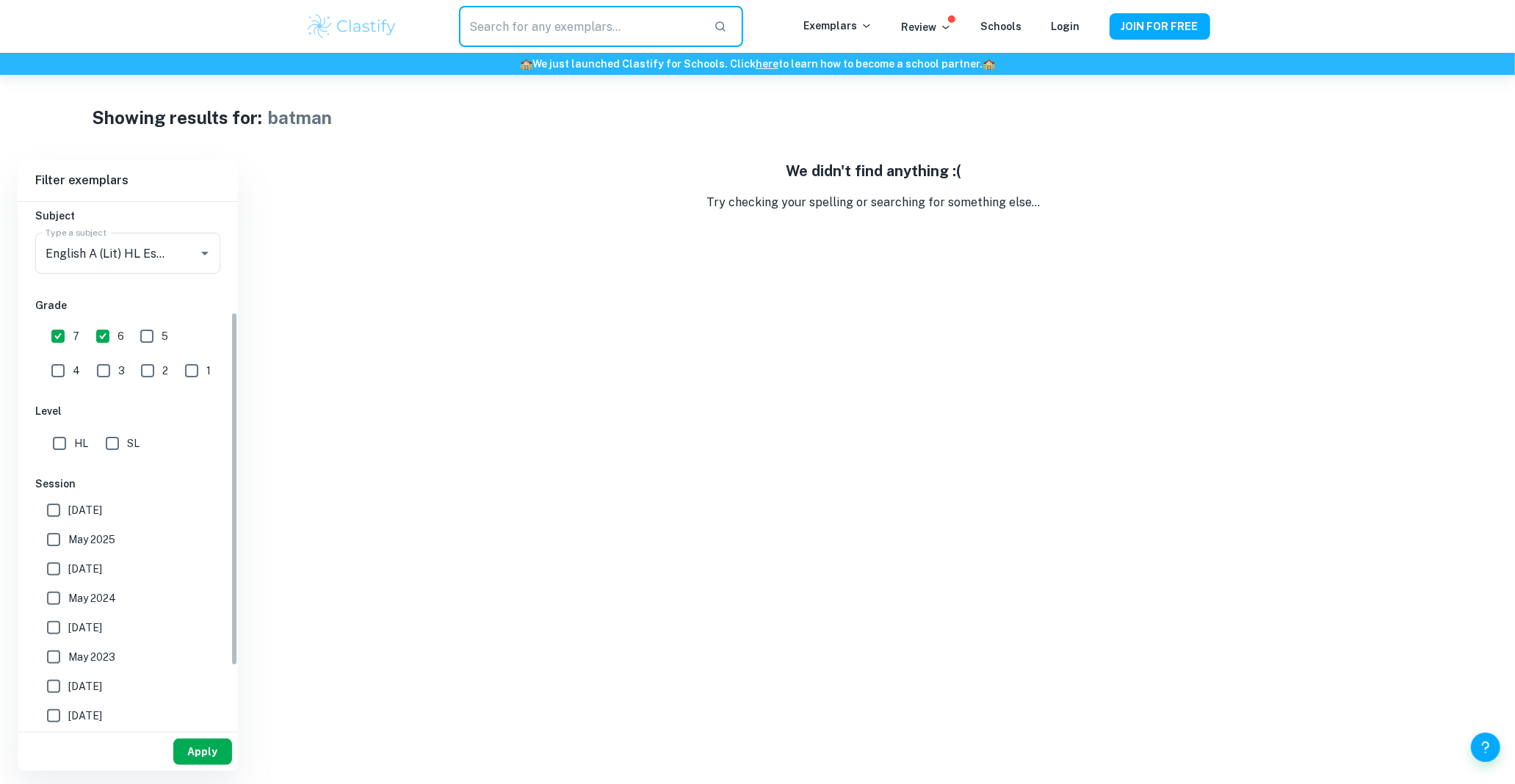
type input "batman"
click at [502, 31] on input "batman" at bounding box center [580, 27] width 242 height 41
click at [67, 450] on input "HL" at bounding box center [60, 444] width 30 height 30
checkbox input "true"
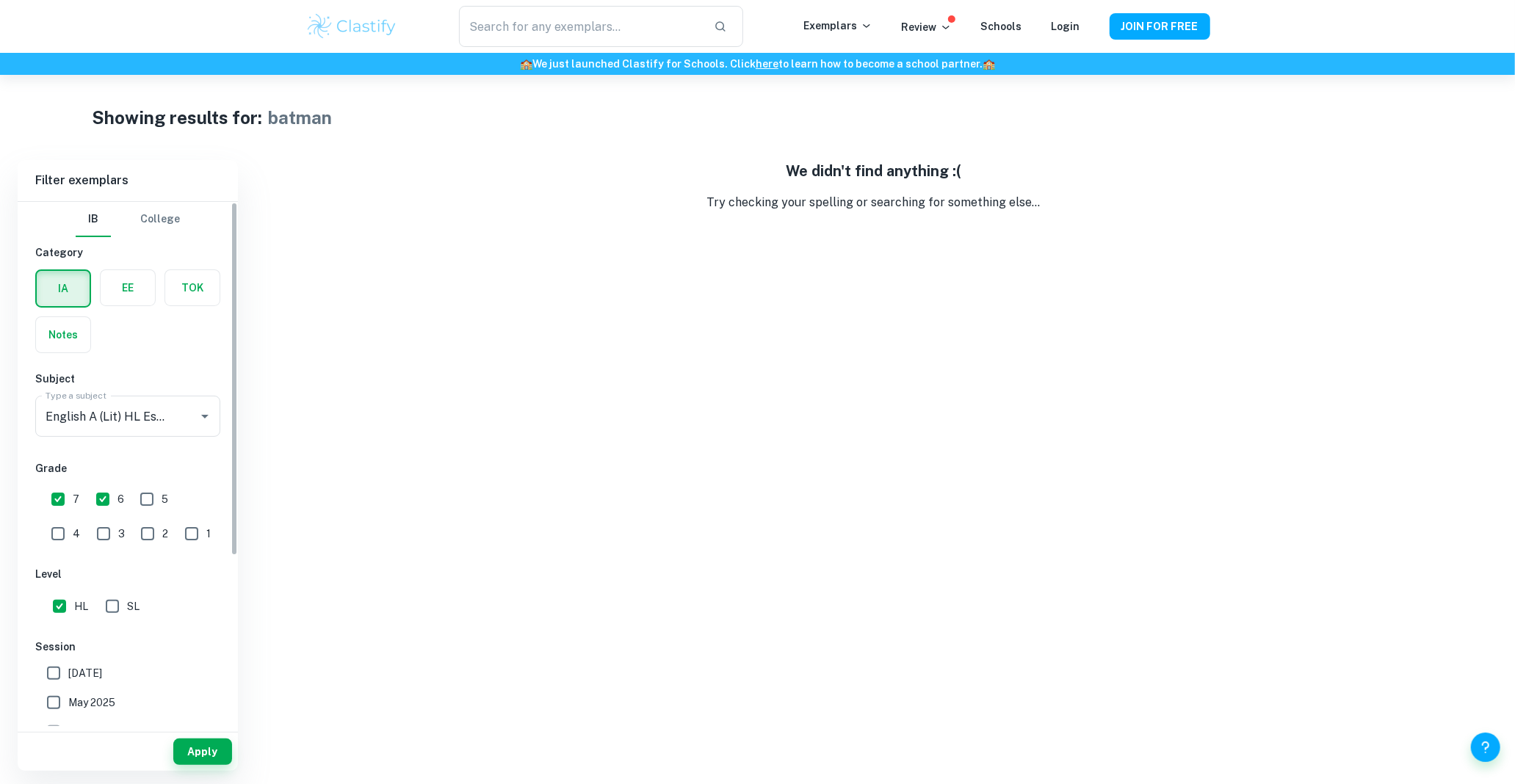
click at [129, 261] on div "Category IA EE TOK Notes" at bounding box center [128, 298] width 185 height 109
drag, startPoint x: 129, startPoint y: 261, endPoint x: 126, endPoint y: 288, distance: 27.2
click at [126, 287] on label "button" at bounding box center [128, 288] width 55 height 35
click at [0, 0] on input "radio" at bounding box center [0, 0] width 0 height 0
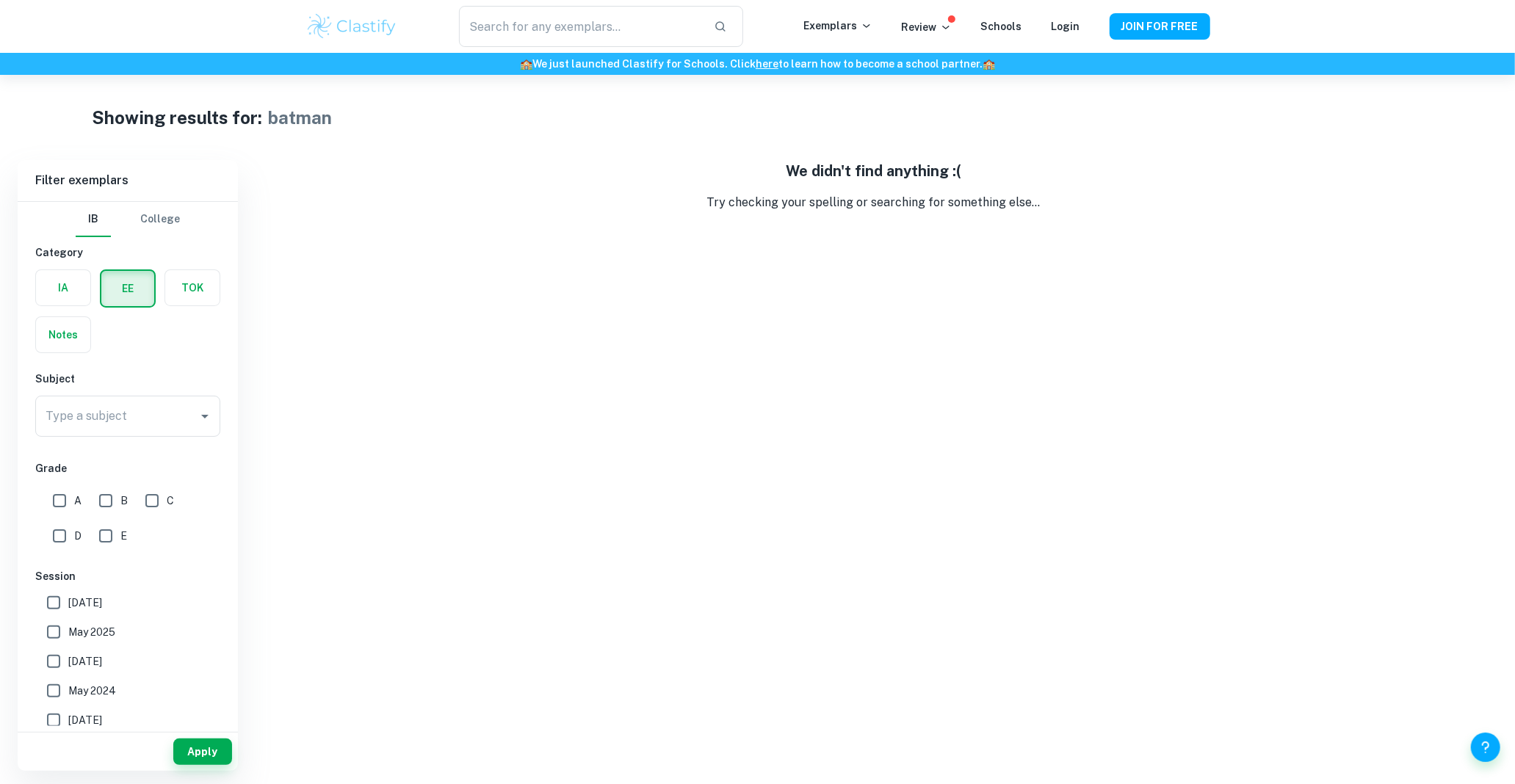
click at [75, 286] on label "button" at bounding box center [64, 288] width 55 height 35
click at [0, 0] on input "radio" at bounding box center [0, 0] width 0 height 0
click at [114, 295] on label "button" at bounding box center [128, 288] width 55 height 35
click at [0, 0] on input "radio" at bounding box center [0, 0] width 0 height 0
click at [82, 292] on label "button" at bounding box center [64, 288] width 55 height 35
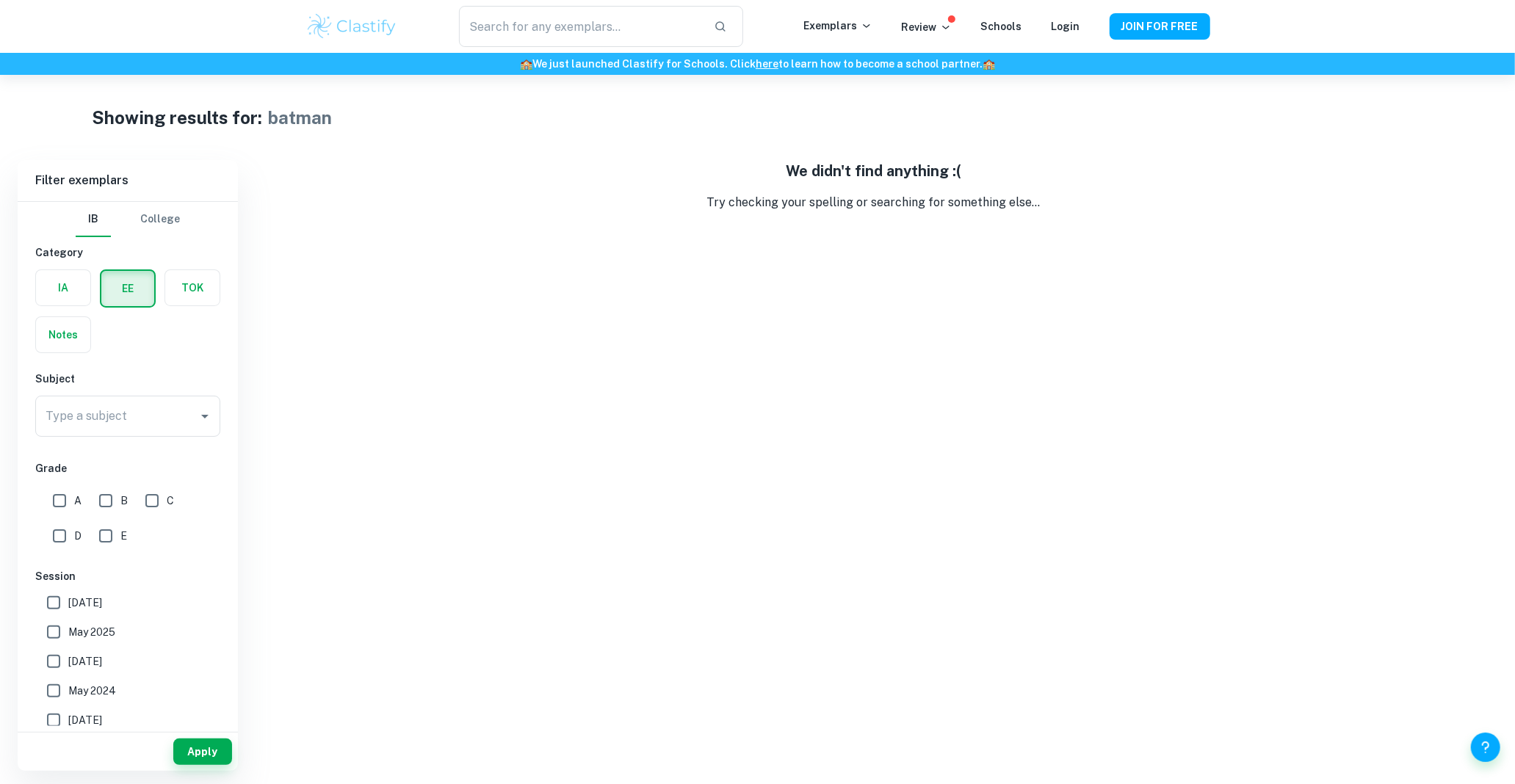
click at [0, 0] on input "radio" at bounding box center [0, 0] width 0 height 0
click at [165, 426] on input "Type a subject" at bounding box center [117, 416] width 150 height 28
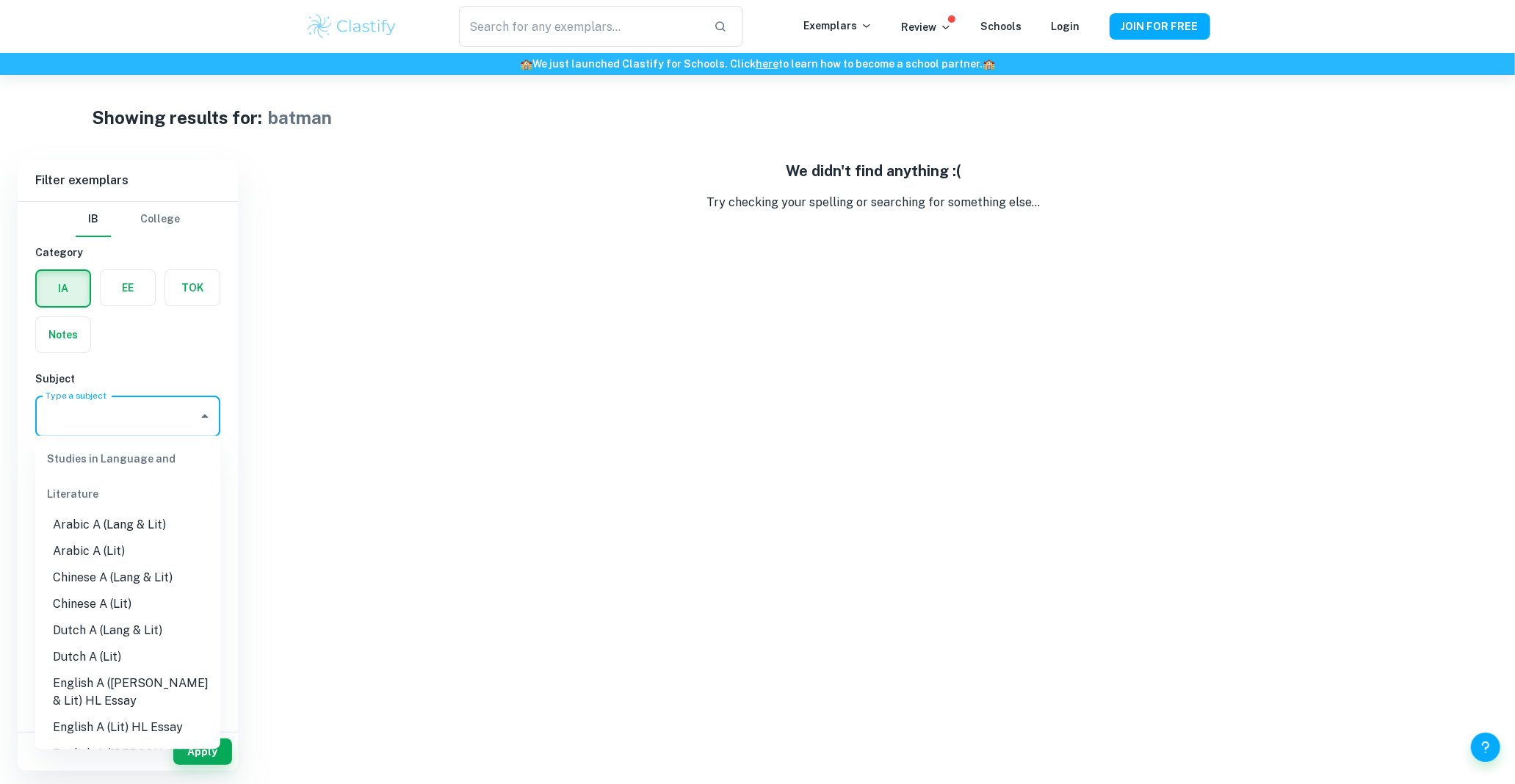
click at [174, 677] on li "English A ([PERSON_NAME] & Lit) HL Essay" at bounding box center [128, 692] width 185 height 44
type input "English A ([PERSON_NAME] & Lit) HL Essay"
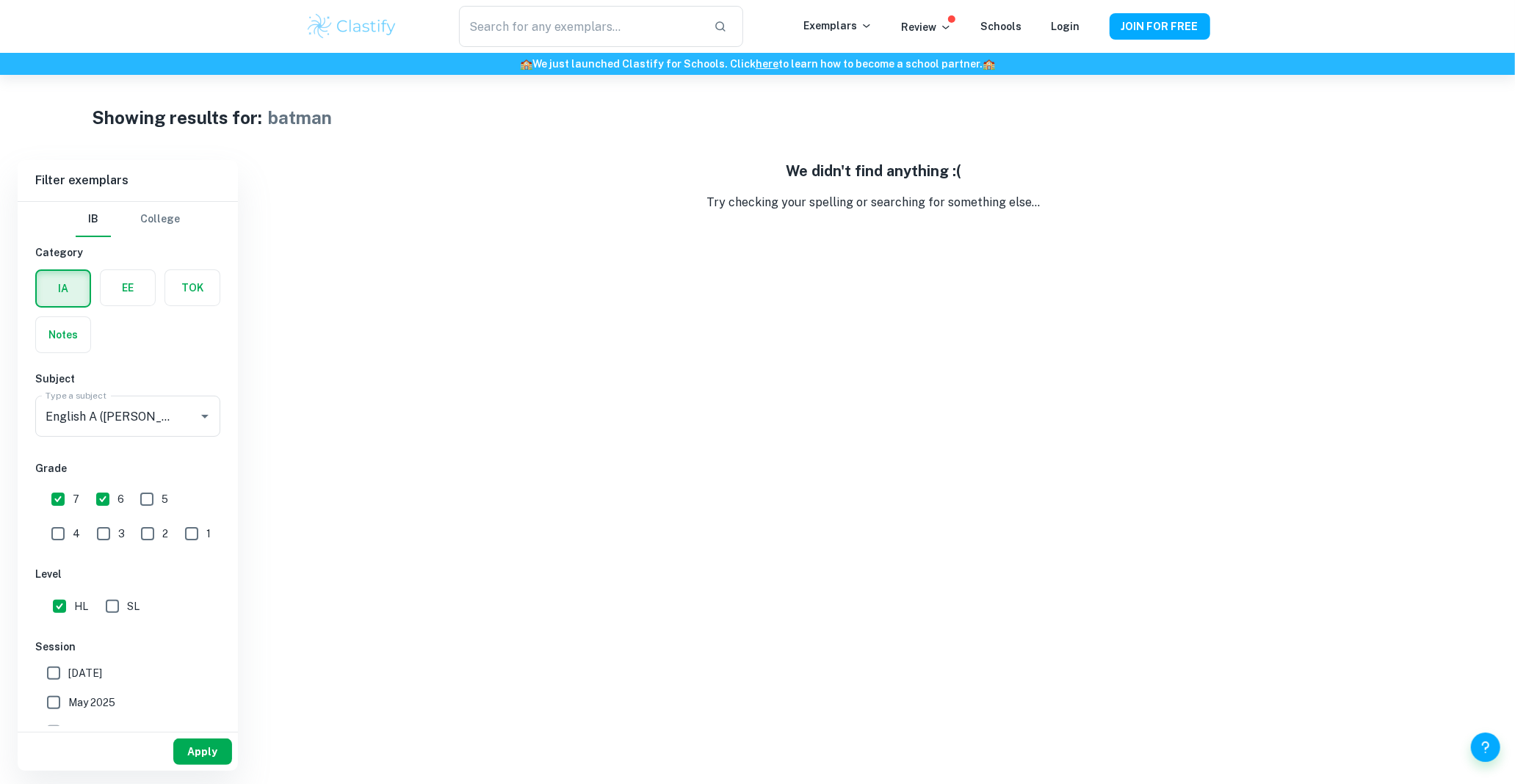
drag, startPoint x: 222, startPoint y: 768, endPoint x: 222, endPoint y: 760, distance: 8.0
click at [222, 768] on div "Apply" at bounding box center [128, 752] width 220 height 38
click at [222, 760] on button "Apply" at bounding box center [203, 752] width 59 height 27
type input "batman"
click at [489, 44] on input "batman" at bounding box center [580, 27] width 242 height 41
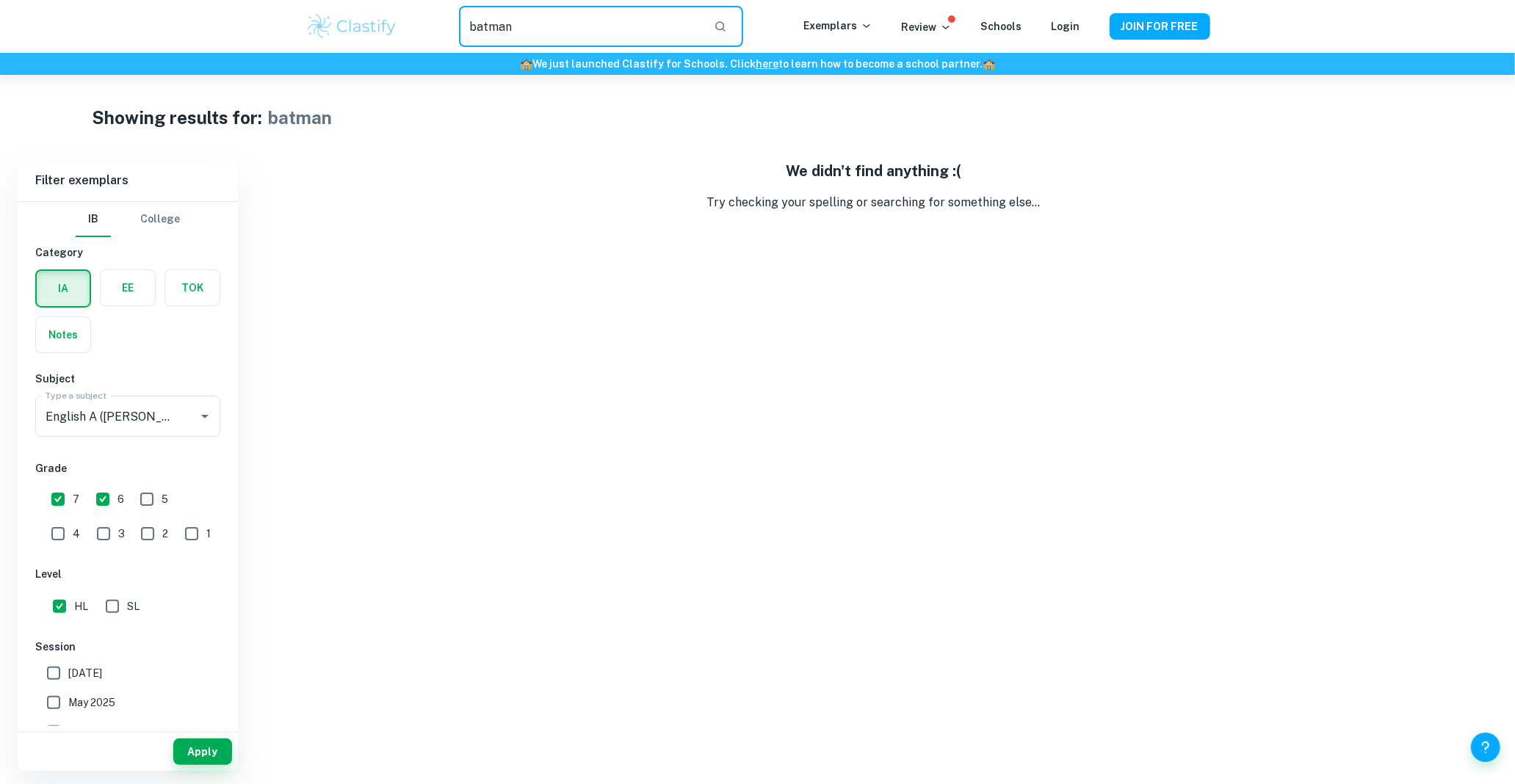
click at [489, 41] on input "batman" at bounding box center [580, 27] width 242 height 41
type input "does"
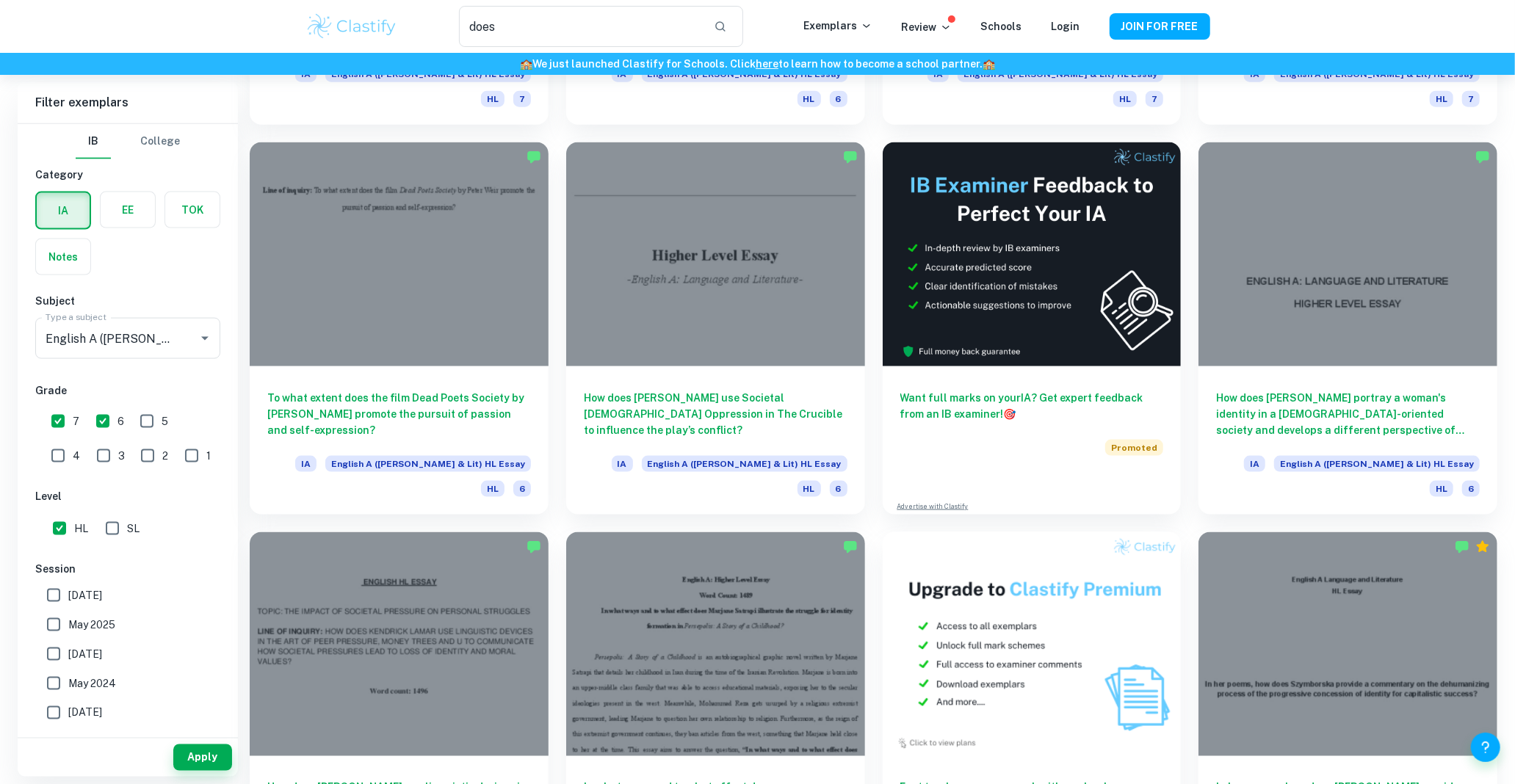
scroll to position [1495, 0]
